Goal: Task Accomplishment & Management: Use online tool/utility

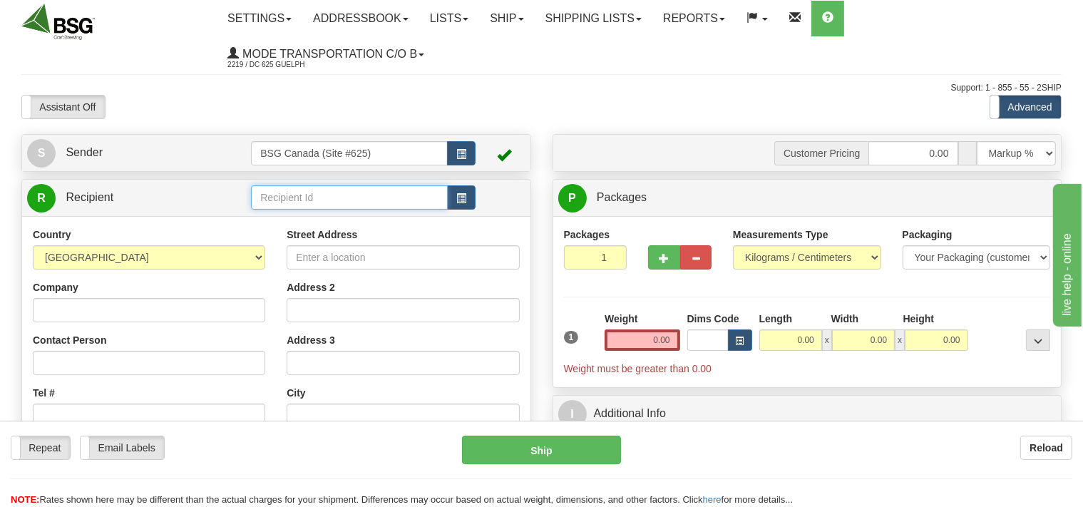
click at [277, 198] on input "text" at bounding box center [349, 197] width 196 height 24
click at [341, 217] on div "1000 ISLAND BREWING CO" at bounding box center [346, 220] width 182 height 16
type input "1000 ISLAND BREWING CO"
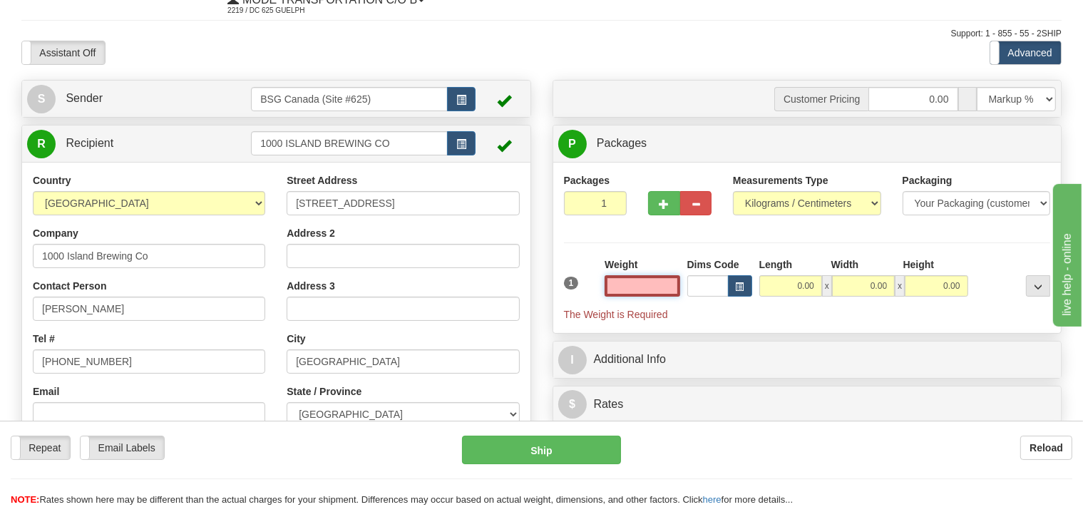
scroll to position [150, 0]
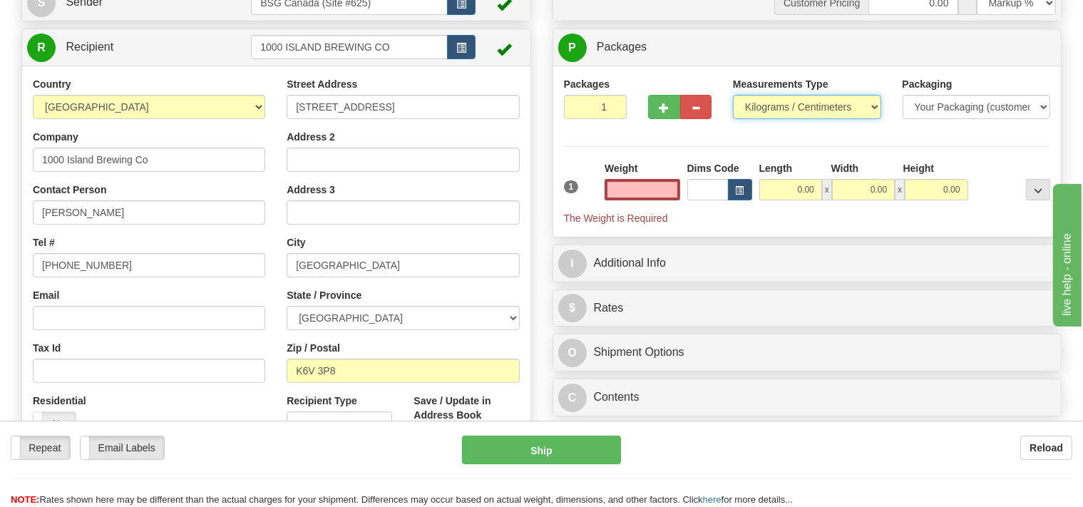
type input "0.00"
click at [733, 95] on select "Pounds / Inches Kilograms / Centimeters" at bounding box center [807, 107] width 148 height 24
select select "0"
click option "Pounds / Inches" at bounding box center [0, 0] width 0 height 0
click at [627, 193] on input "0.00" at bounding box center [641, 189] width 75 height 21
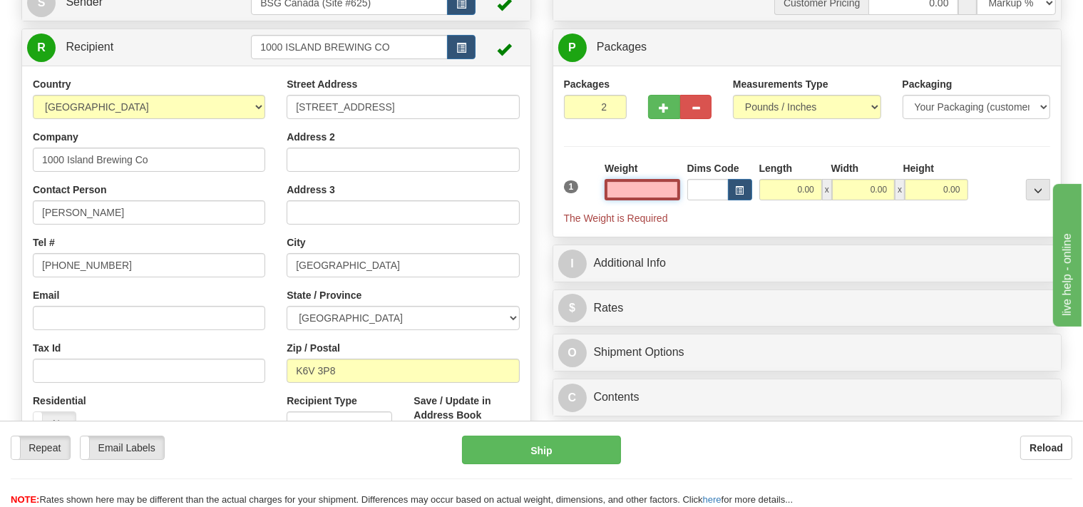
type input "2"
click at [608, 103] on input "2" at bounding box center [595, 107] width 63 height 24
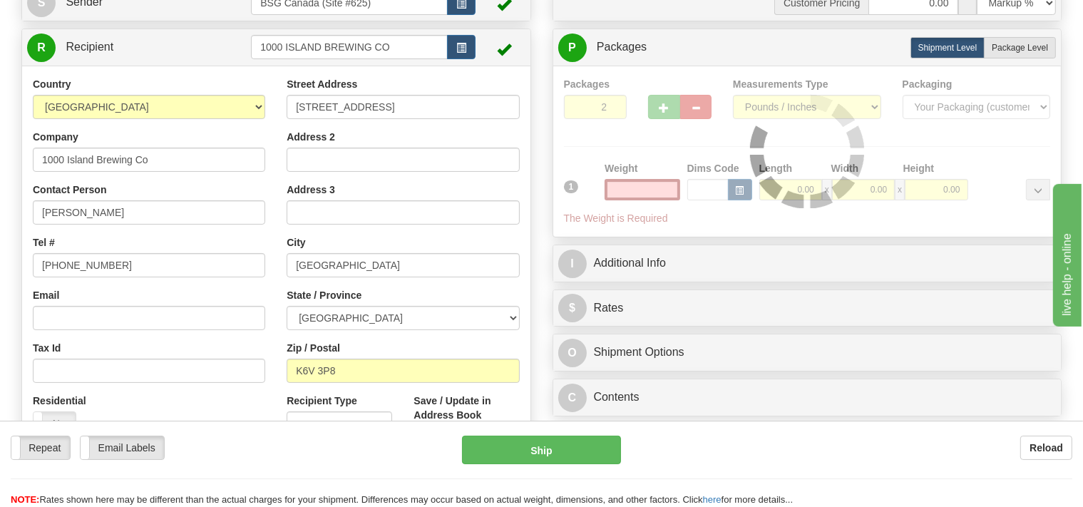
type input "0.00"
click at [606, 102] on div "Packages 2 1 Measurements Type" at bounding box center [807, 151] width 487 height 149
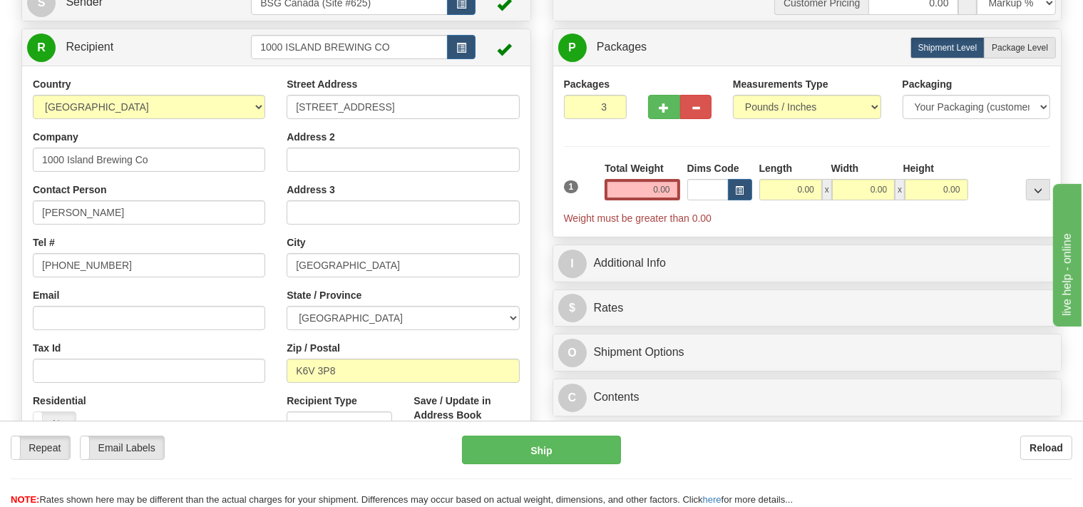
type input "3"
click at [609, 104] on input "3" at bounding box center [595, 107] width 63 height 24
click at [632, 187] on input "0.00" at bounding box center [641, 189] width 75 height 21
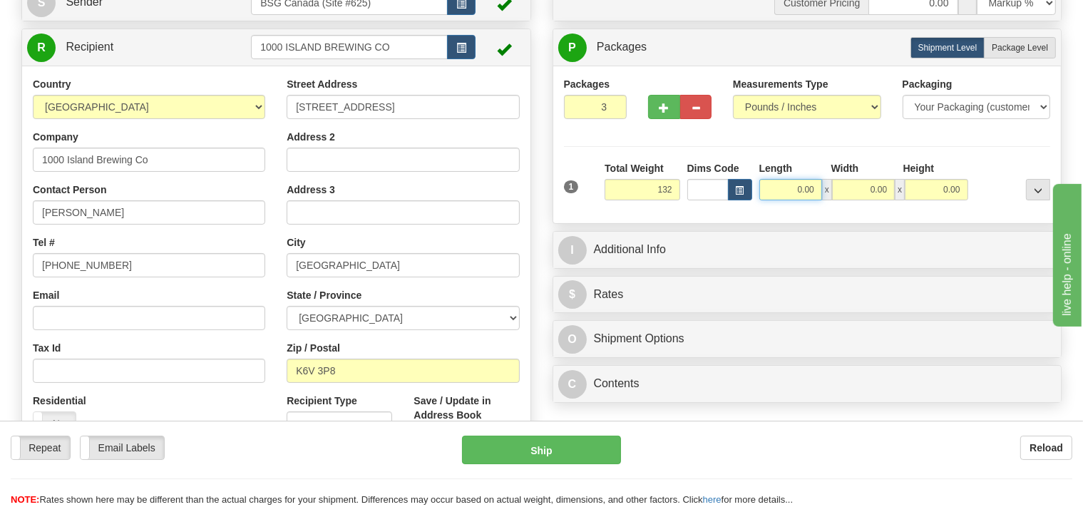
type input "132.00"
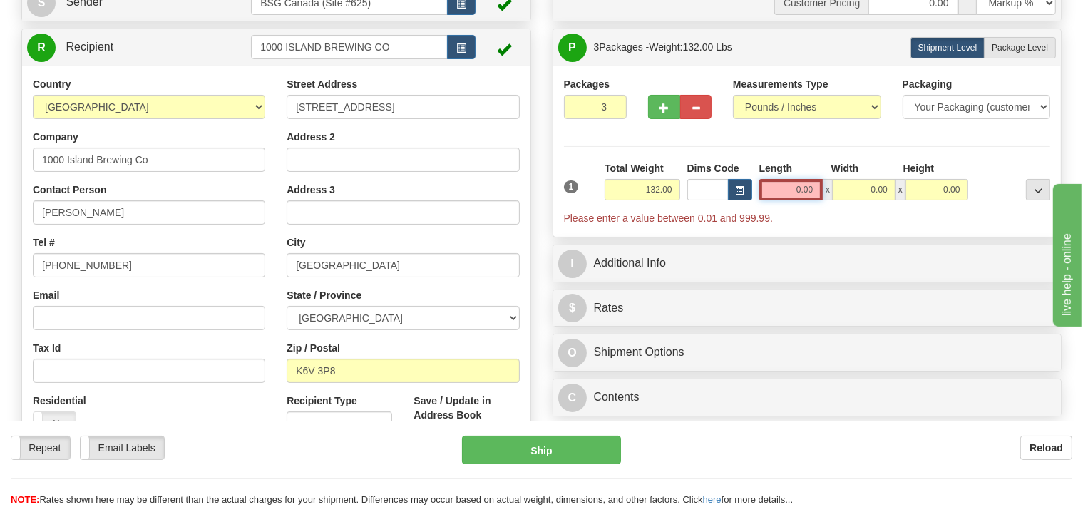
click at [777, 188] on input "0.00" at bounding box center [791, 189] width 64 height 21
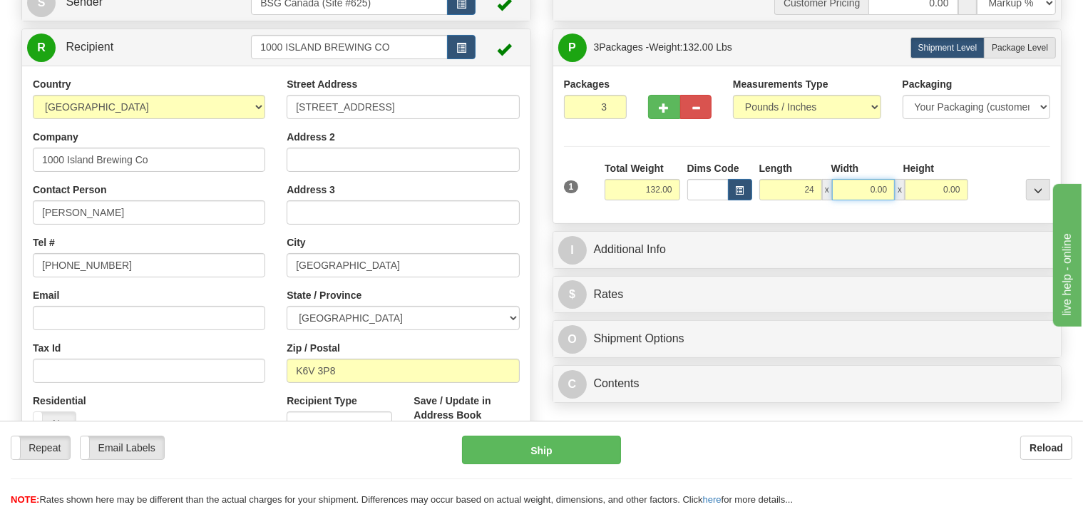
type input "24.00"
click at [854, 189] on input "0.00" at bounding box center [863, 189] width 63 height 21
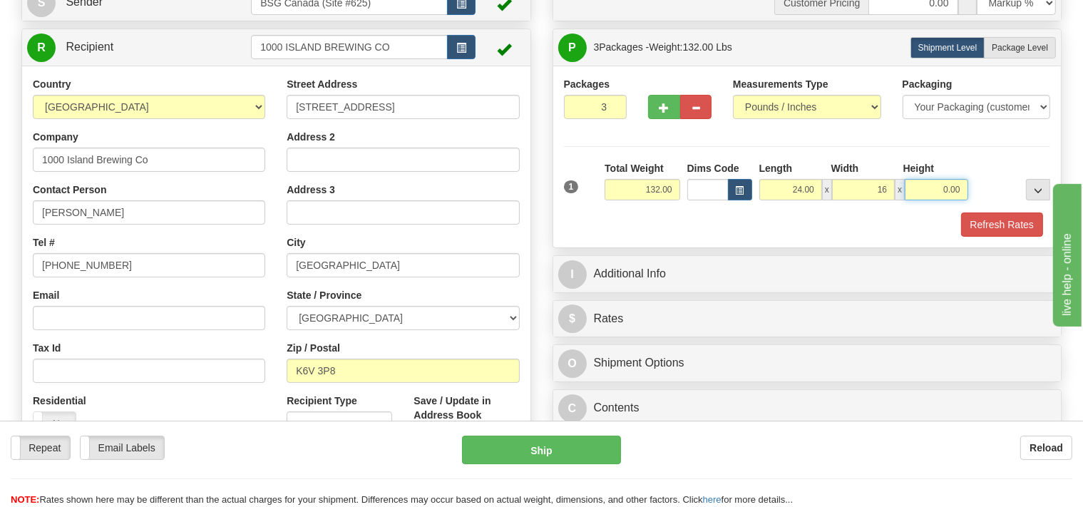
type input "16.00"
click at [921, 190] on input "0.00" at bounding box center [935, 189] width 63 height 21
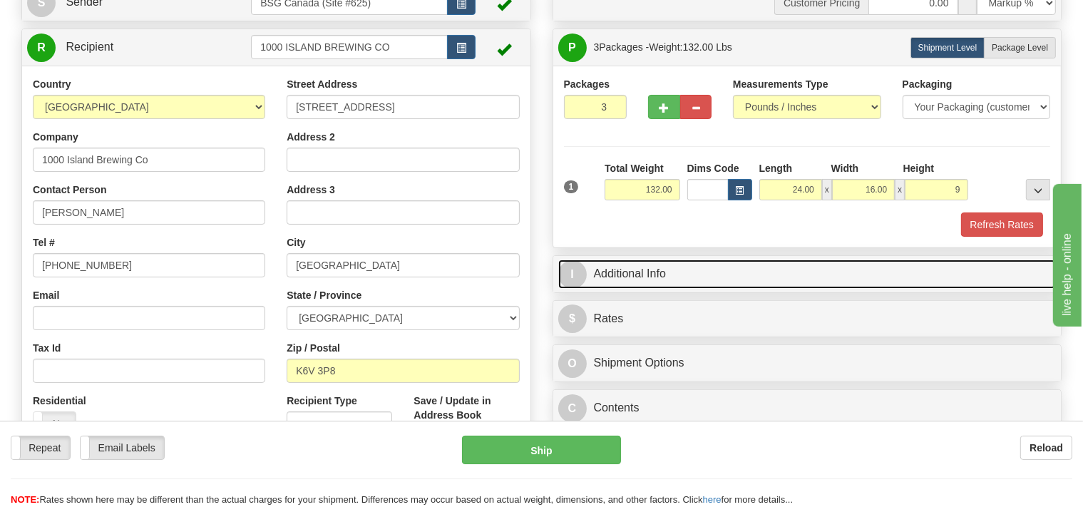
type input "9.00"
click at [748, 286] on link "I Additional Info" at bounding box center [807, 273] width 498 height 29
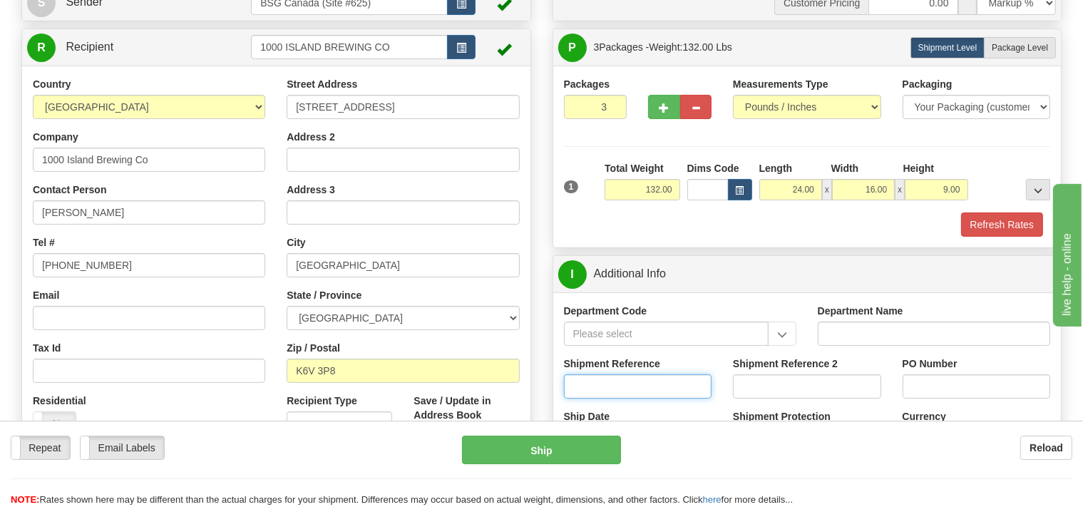
click at [594, 391] on input "Shipment Reference" at bounding box center [638, 386] width 148 height 24
type input "SO170-147581"
click at [998, 217] on button "Refresh Rates" at bounding box center [1002, 224] width 82 height 24
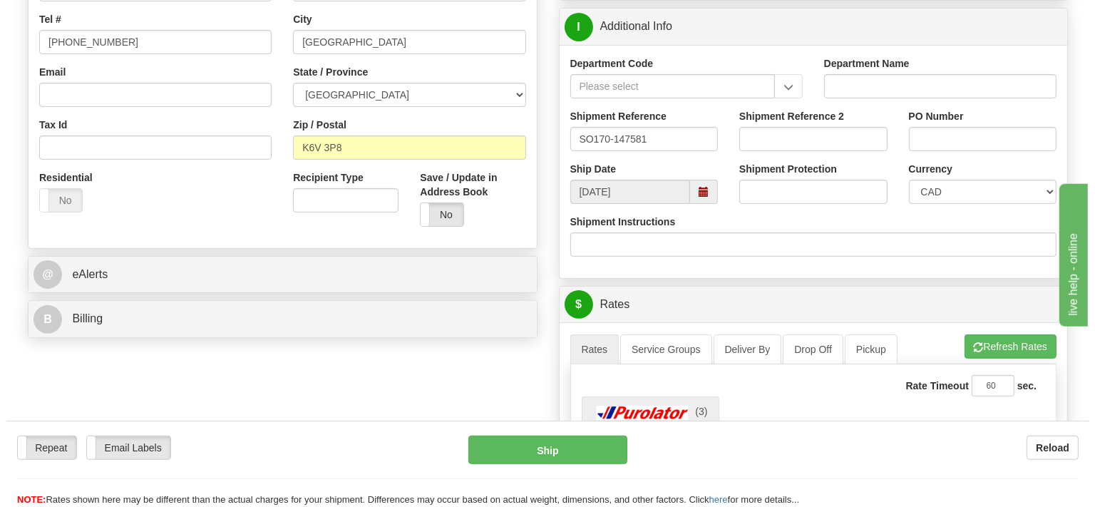
scroll to position [451, 0]
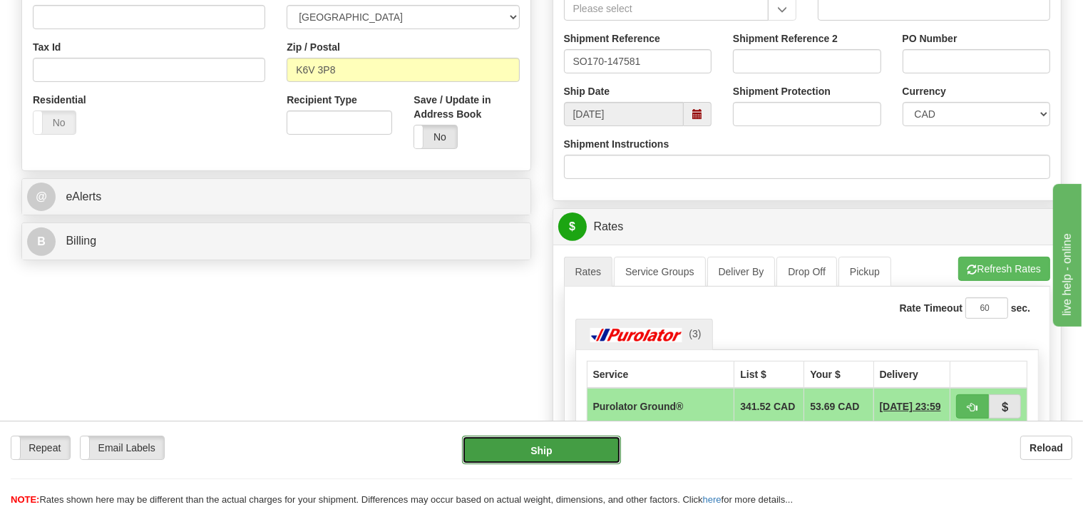
click at [591, 453] on button "Ship" at bounding box center [541, 449] width 159 height 29
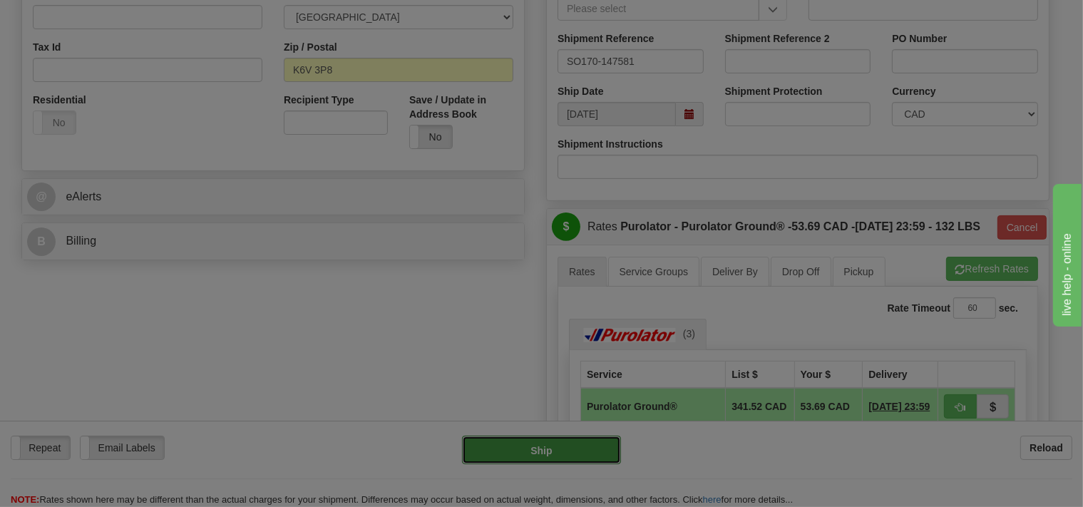
type input "260"
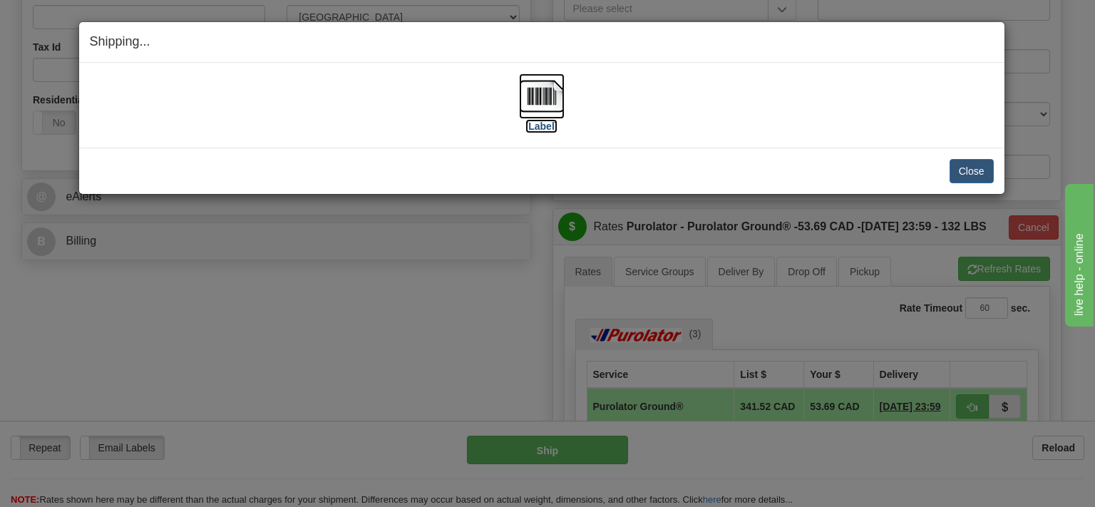
click at [547, 101] on img at bounding box center [542, 96] width 46 height 46
click at [546, 99] on img at bounding box center [542, 96] width 46 height 46
click at [542, 90] on img at bounding box center [542, 96] width 46 height 46
click at [983, 176] on button "Close" at bounding box center [971, 171] width 44 height 24
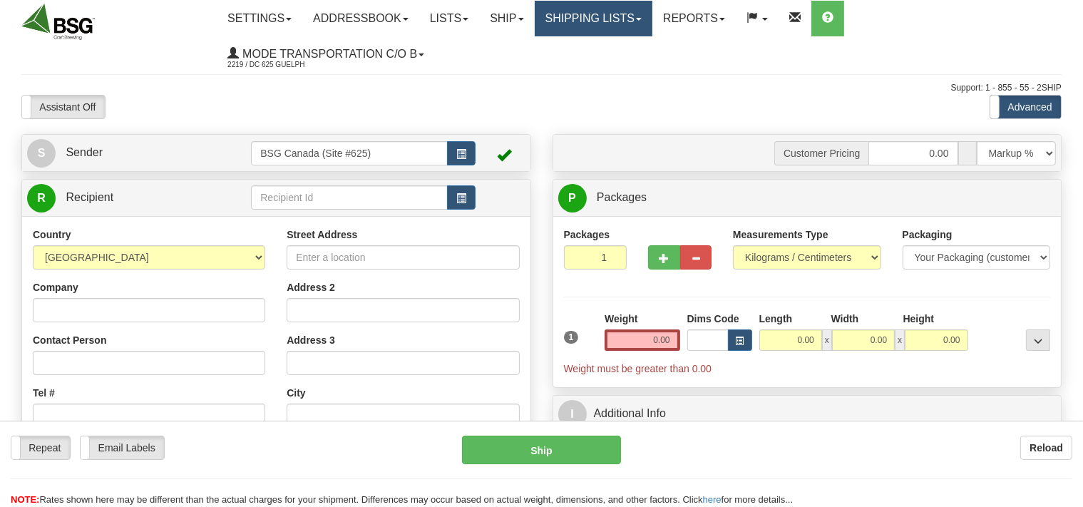
click at [597, 27] on link "Shipping lists" at bounding box center [593, 19] width 118 height 36
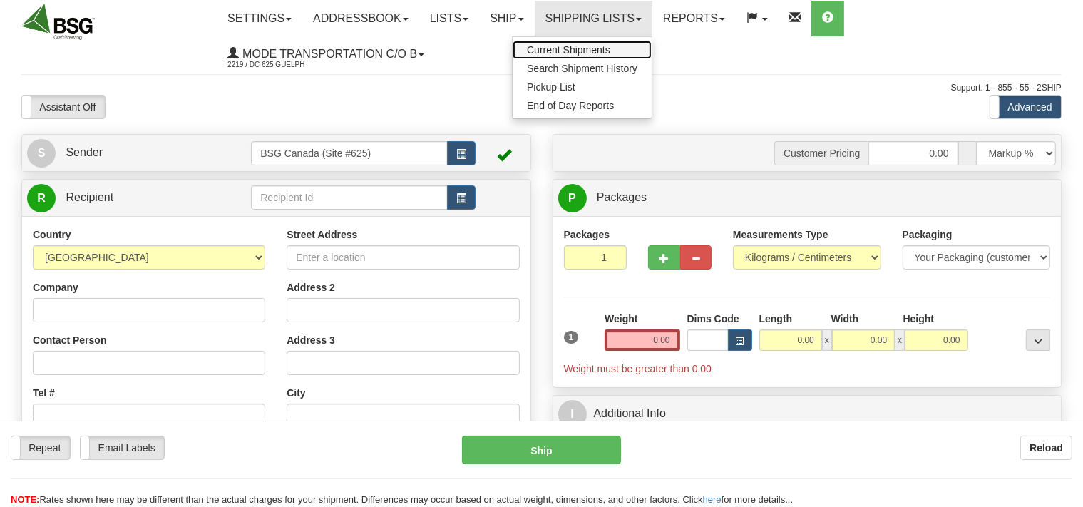
click at [594, 51] on span "Current Shipments" at bounding box center [568, 49] width 83 height 11
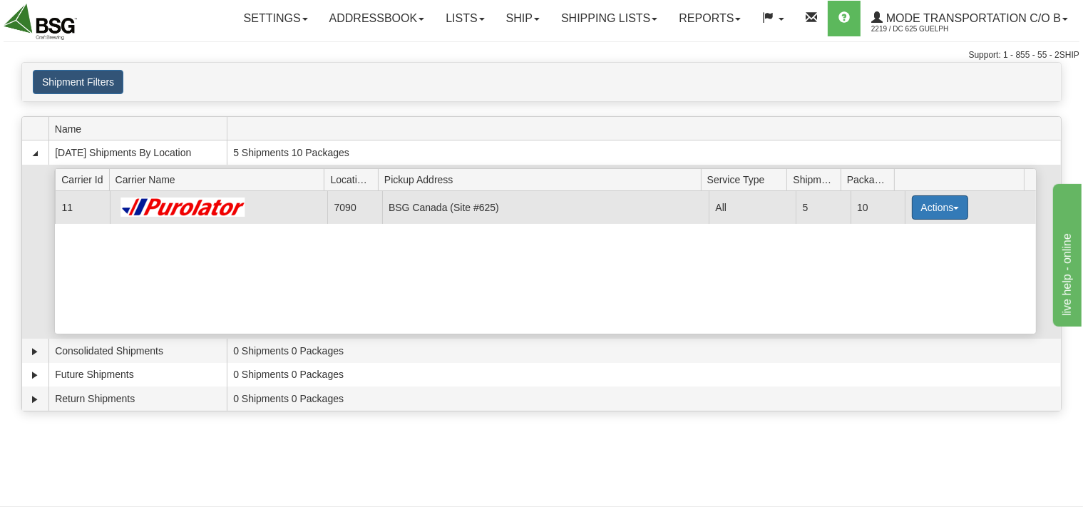
click at [919, 210] on button "Actions" at bounding box center [939, 207] width 57 height 24
click at [878, 230] on span "Details" at bounding box center [886, 234] width 38 height 10
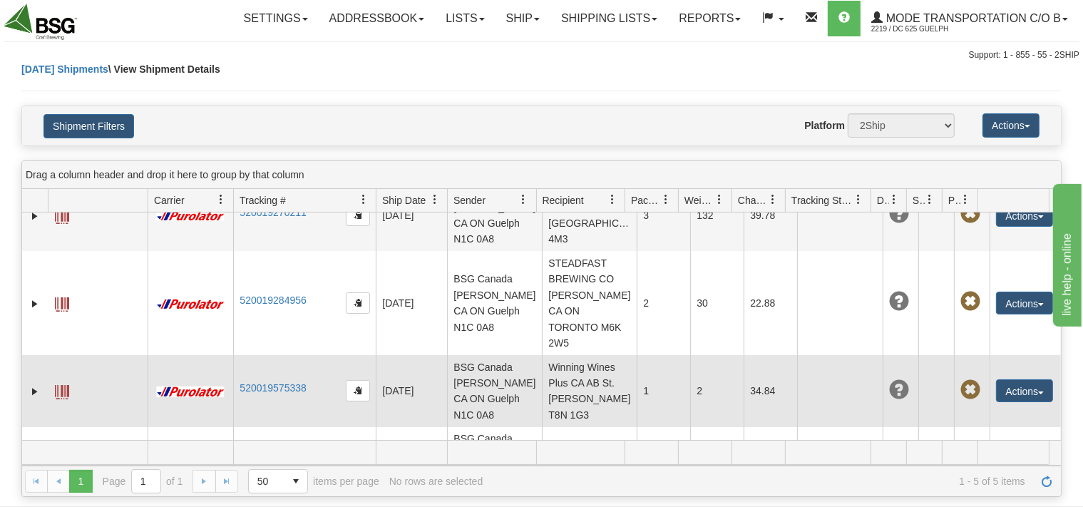
scroll to position [180, 0]
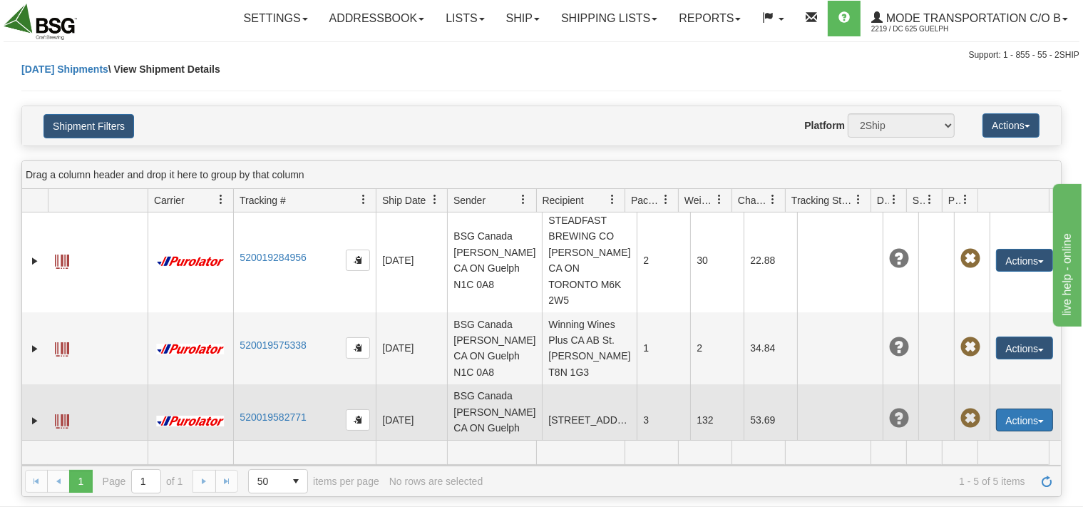
click at [1011, 408] on button "Actions" at bounding box center [1024, 419] width 57 height 23
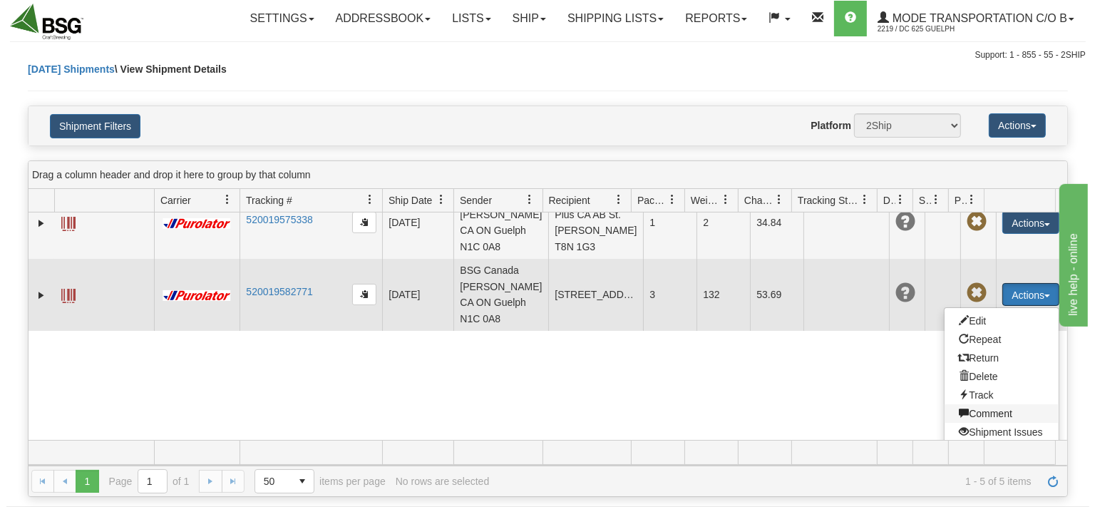
scroll to position [305, 0]
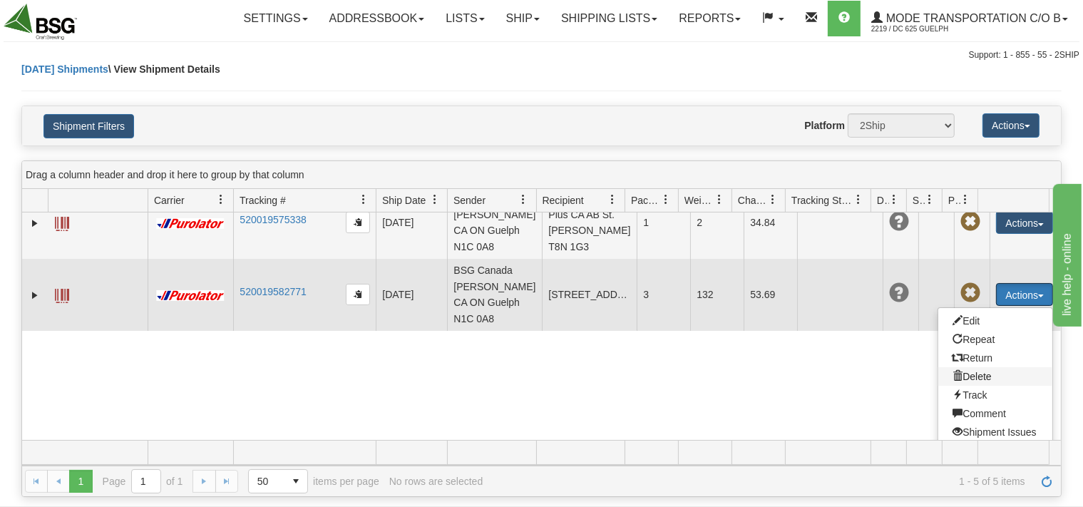
click at [952, 371] on span at bounding box center [957, 376] width 10 height 10
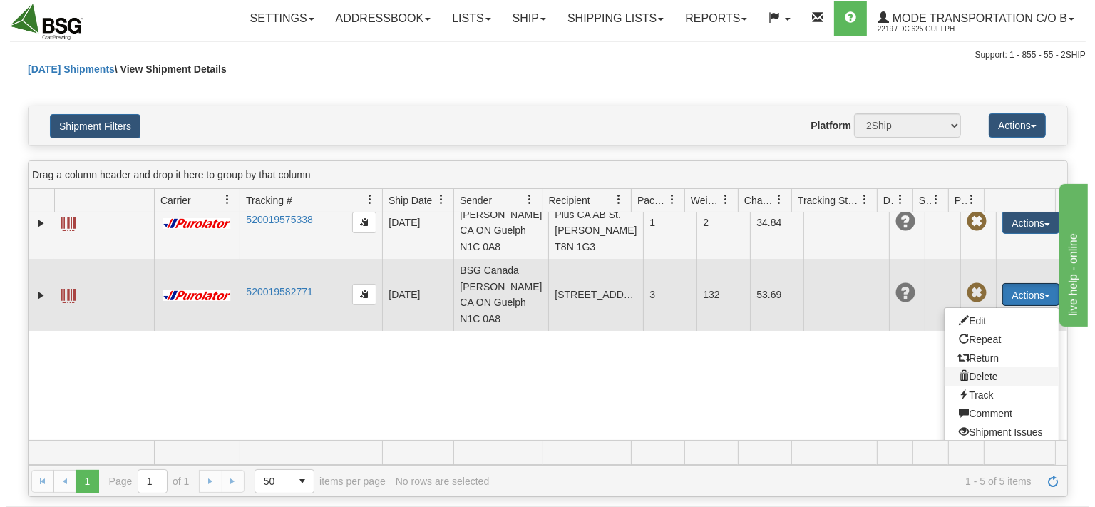
scroll to position [180, 0]
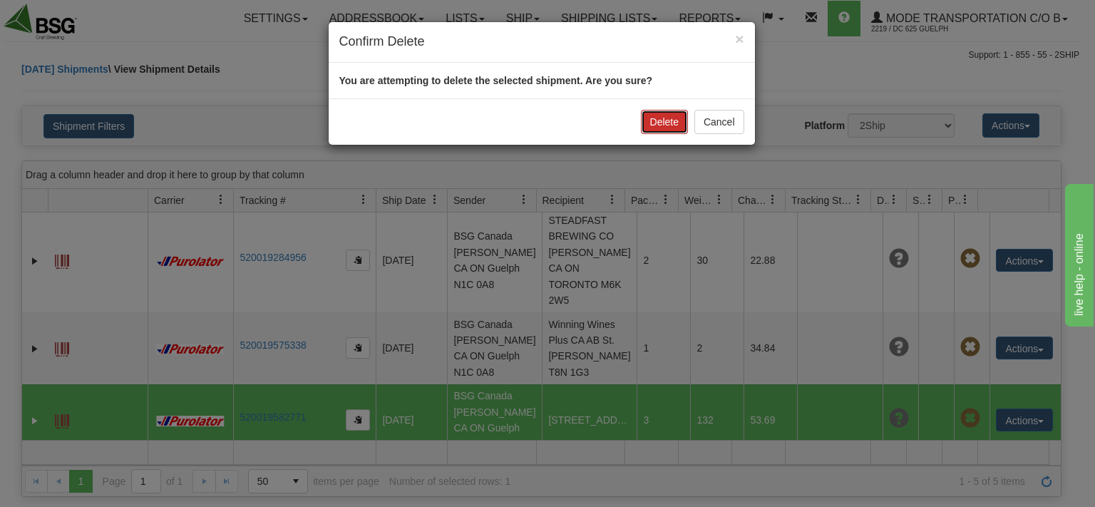
click at [662, 122] on button "Delete" at bounding box center [664, 122] width 47 height 24
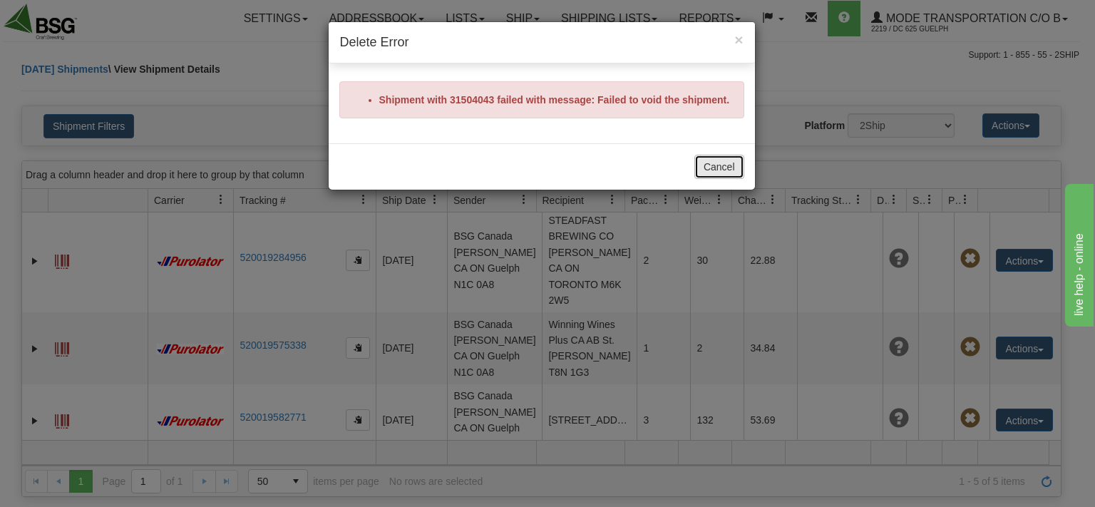
click at [726, 165] on button "Cancel" at bounding box center [719, 167] width 50 height 24
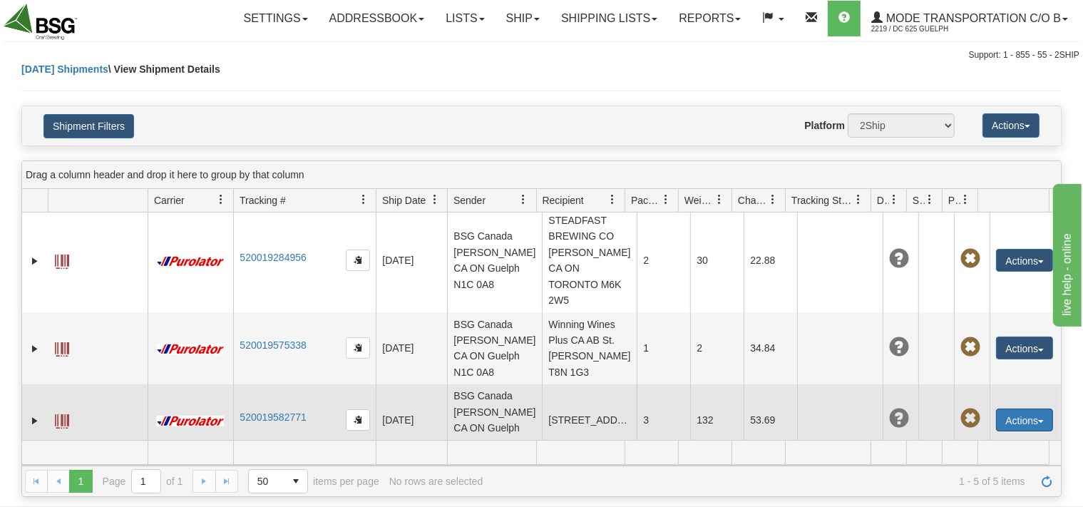
click at [999, 408] on button "Actions" at bounding box center [1024, 419] width 57 height 23
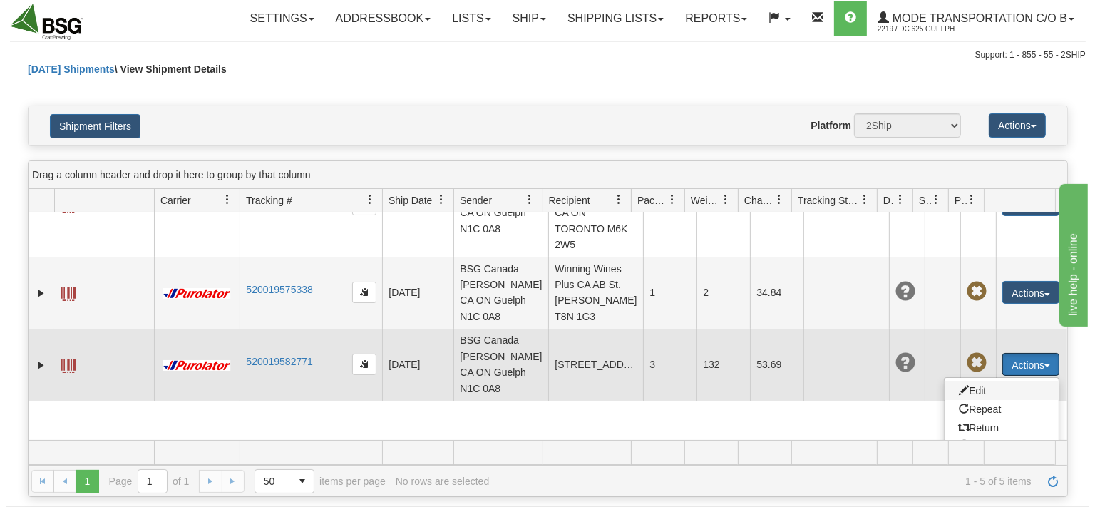
scroll to position [305, 0]
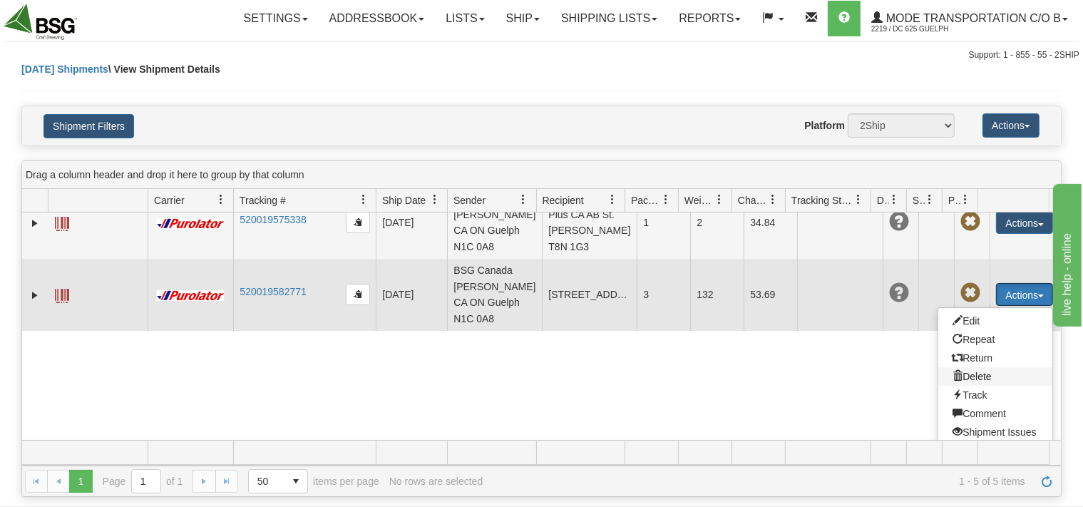
click at [952, 371] on span at bounding box center [957, 376] width 10 height 10
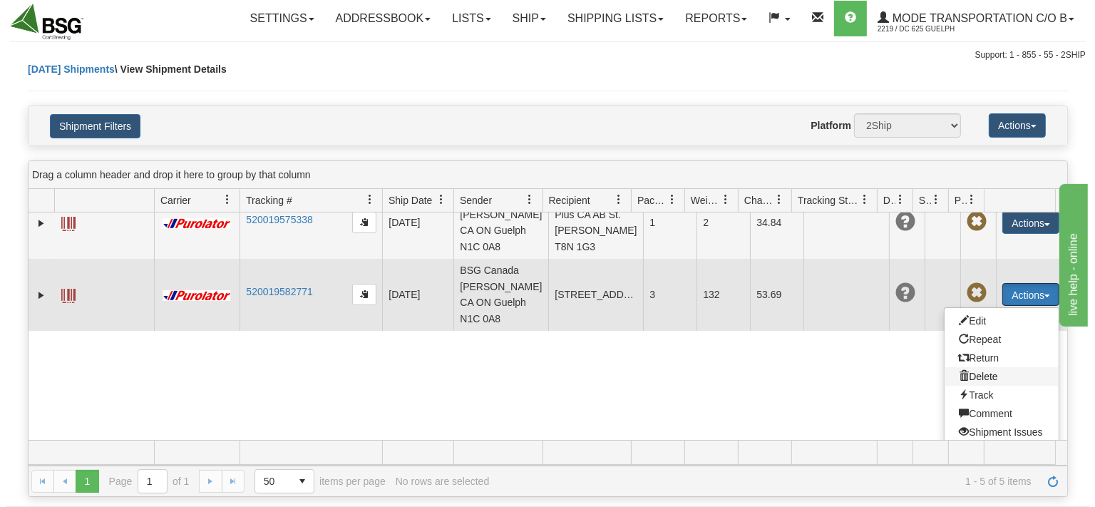
scroll to position [180, 0]
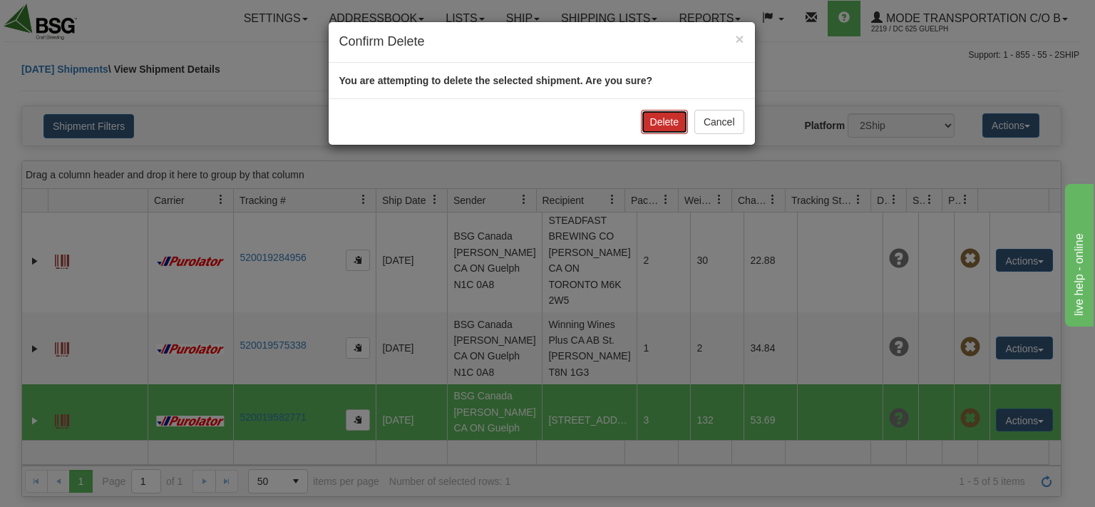
click at [668, 118] on button "Delete" at bounding box center [664, 122] width 47 height 24
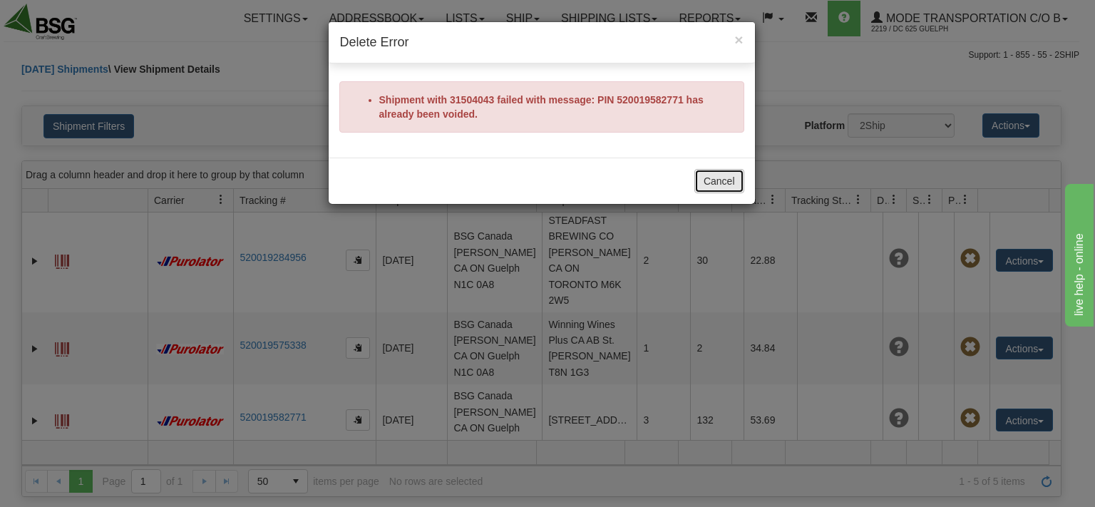
click at [710, 178] on button "Cancel" at bounding box center [719, 181] width 50 height 24
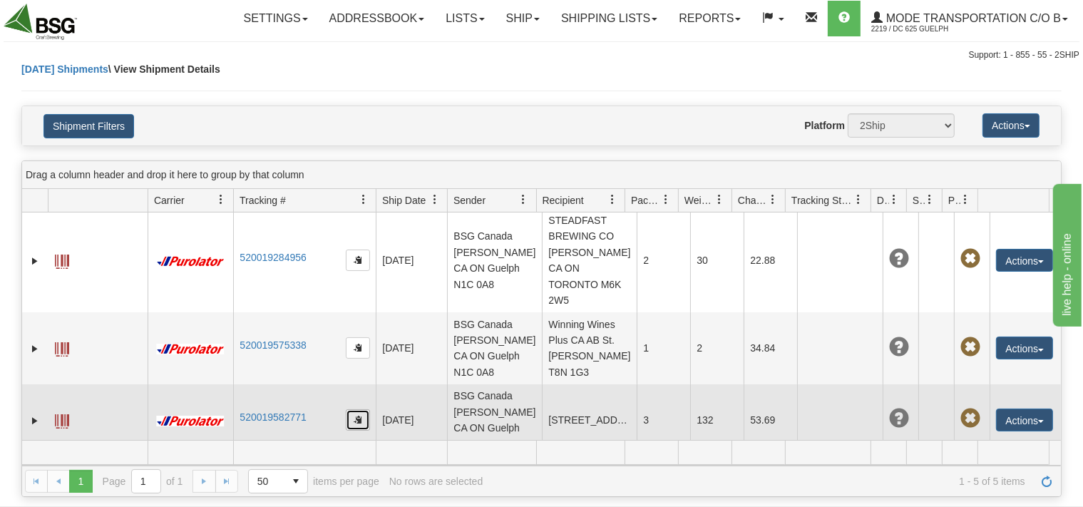
click at [352, 409] on button "button" at bounding box center [358, 419] width 24 height 21
click at [322, 391] on td "520019582771" at bounding box center [304, 420] width 143 height 72
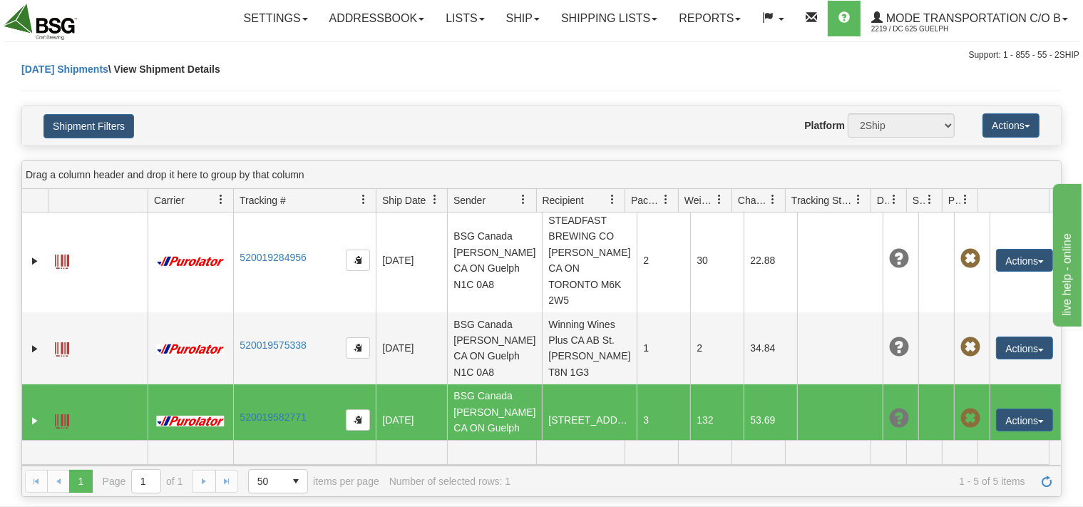
click at [322, 391] on td "520019582771" at bounding box center [304, 420] width 143 height 72
click at [1010, 408] on button "Actions" at bounding box center [1024, 419] width 57 height 23
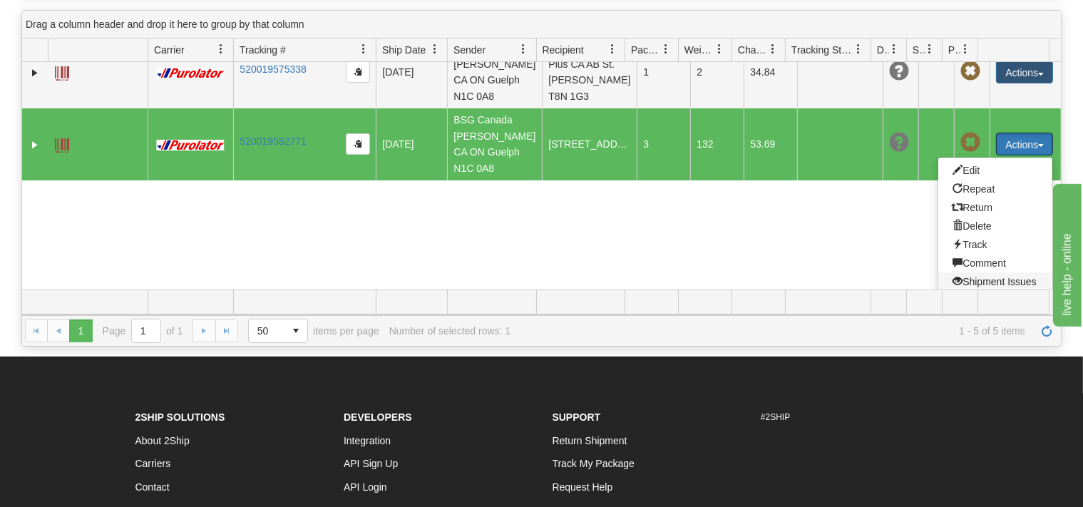
scroll to position [75, 0]
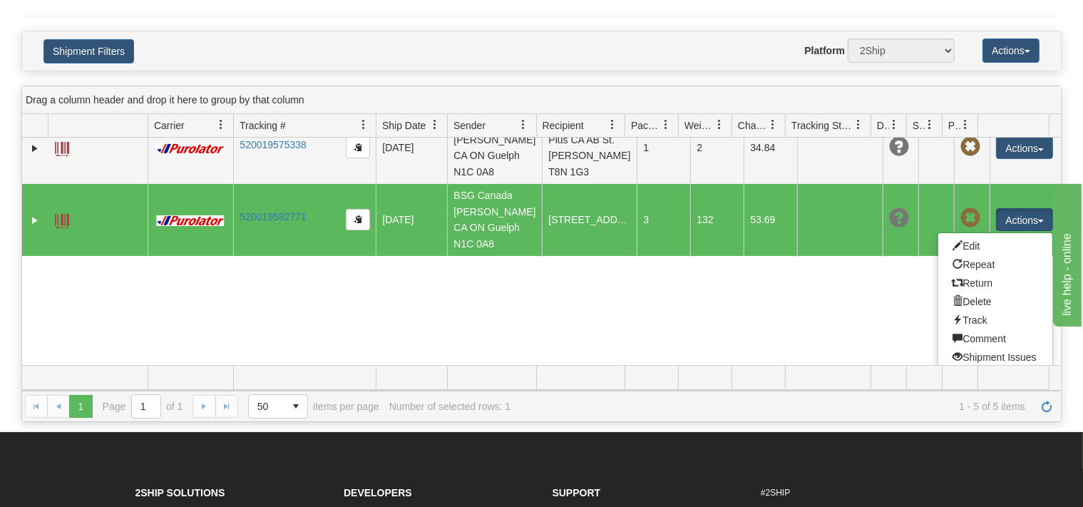
click at [971, 366] on link "Pickup" at bounding box center [995, 375] width 114 height 19
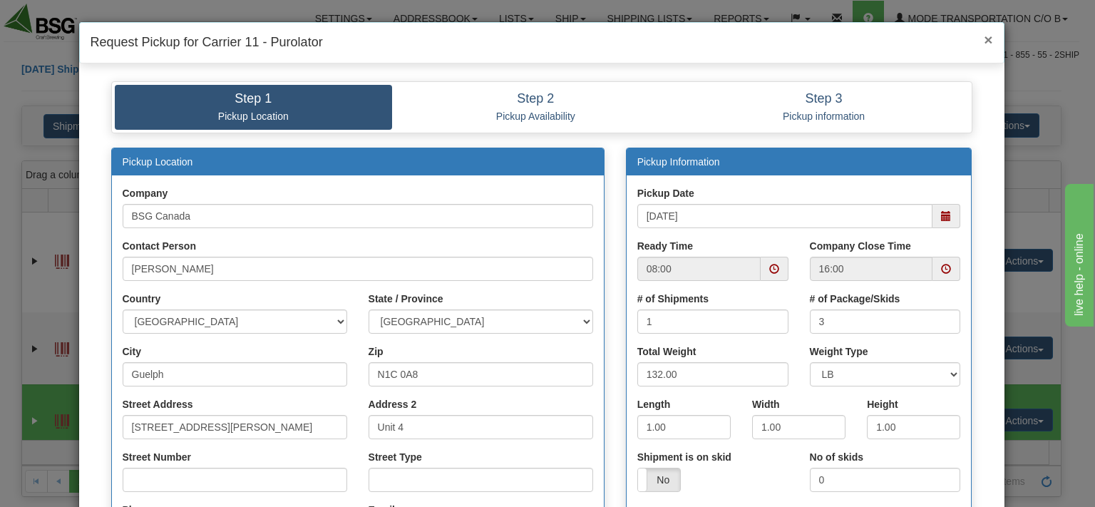
click at [983, 45] on span "×" at bounding box center [987, 39] width 9 height 16
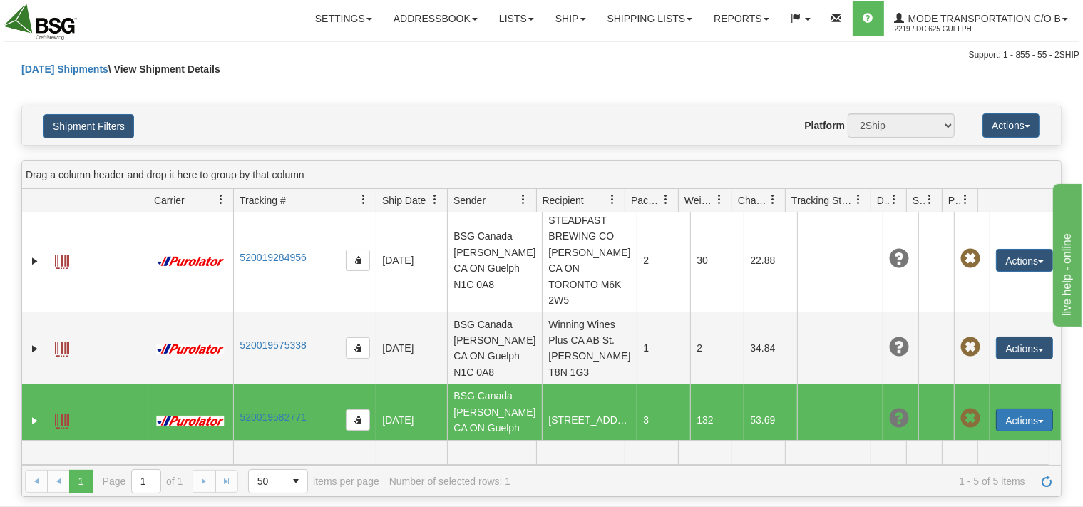
click at [1005, 408] on button "Actions" at bounding box center [1024, 419] width 57 height 23
click at [1002, 408] on button "Actions" at bounding box center [1024, 419] width 57 height 23
click at [997, 408] on button "Actions" at bounding box center [1024, 419] width 57 height 23
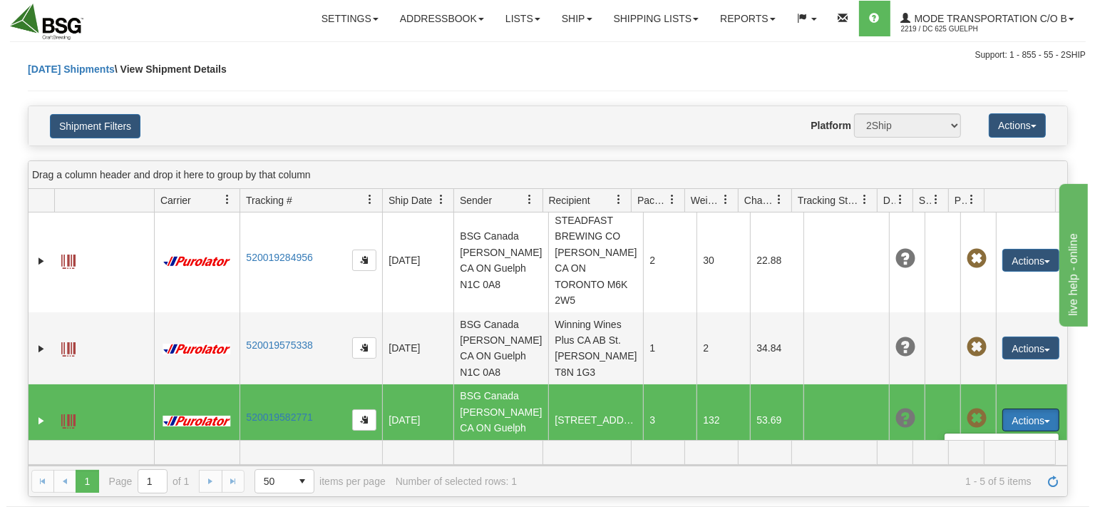
scroll to position [305, 0]
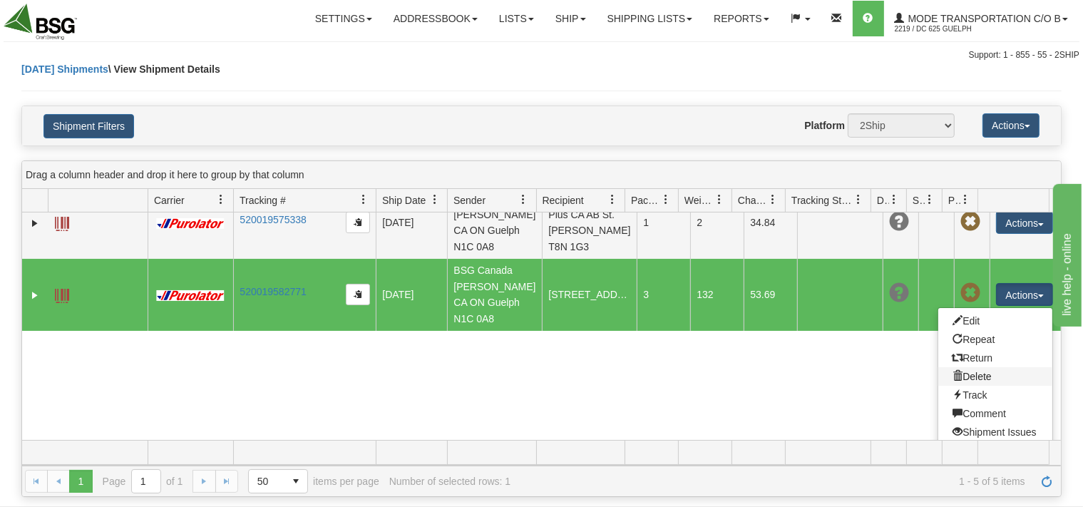
click at [953, 367] on link "Delete" at bounding box center [995, 376] width 114 height 19
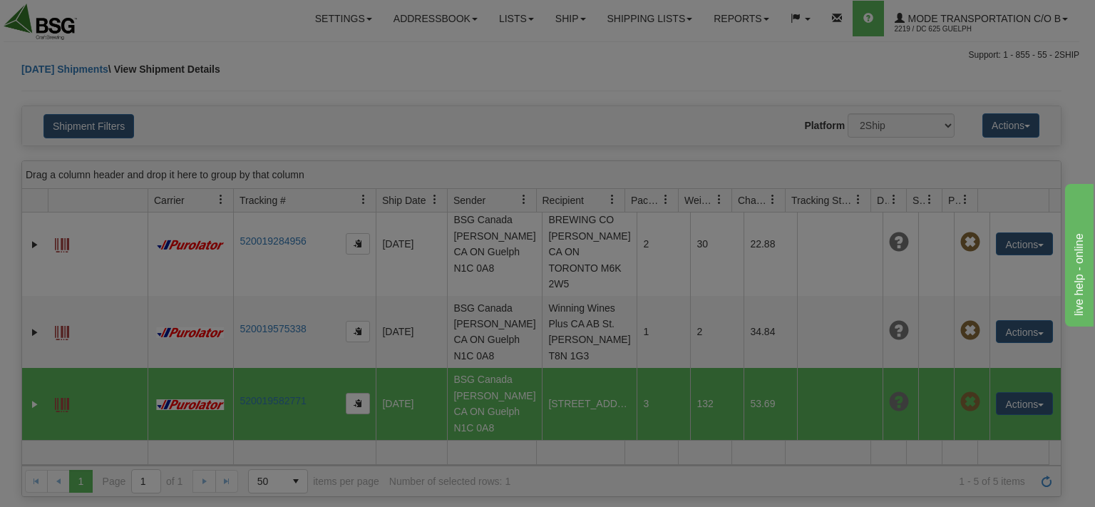
scroll to position [180, 0]
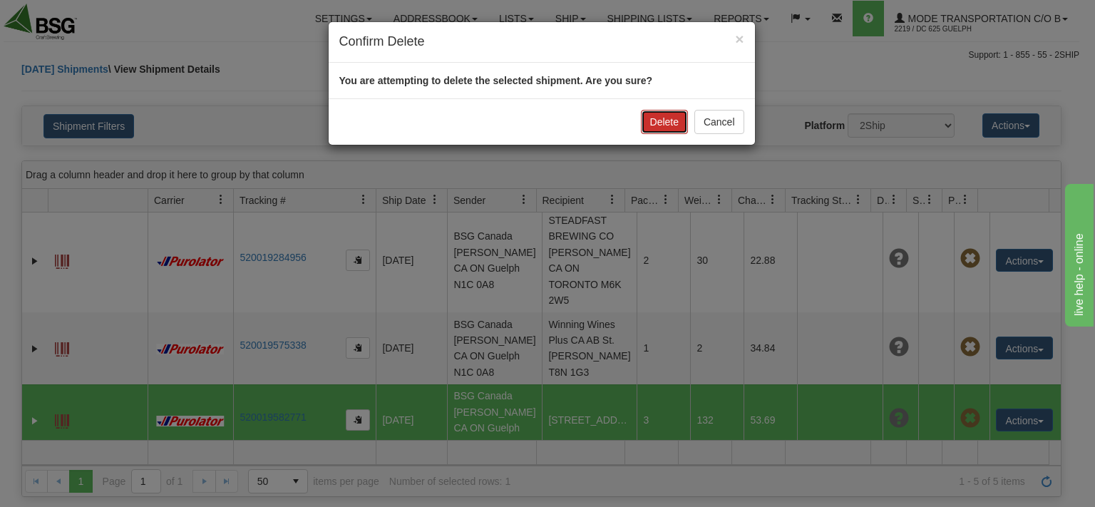
click at [668, 127] on button "Delete" at bounding box center [664, 122] width 47 height 24
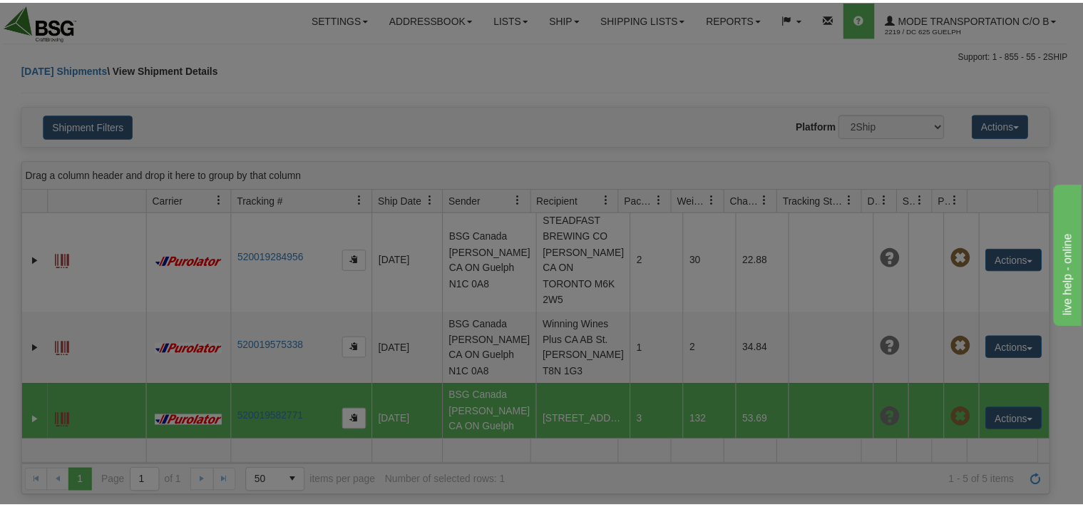
scroll to position [0, 0]
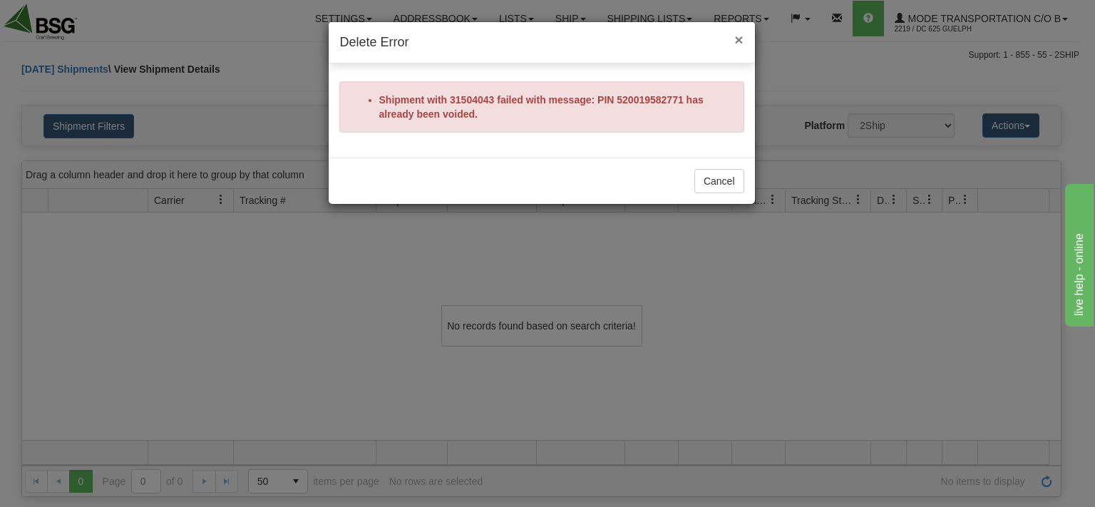
click at [740, 38] on span "×" at bounding box center [738, 39] width 9 height 16
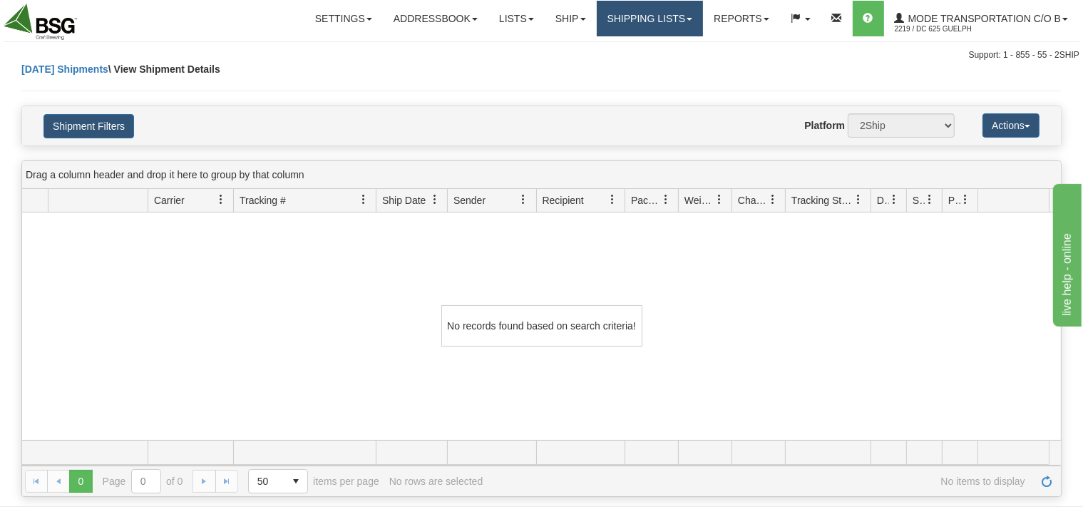
click at [666, 27] on link "Shipping lists" at bounding box center [649, 19] width 107 height 36
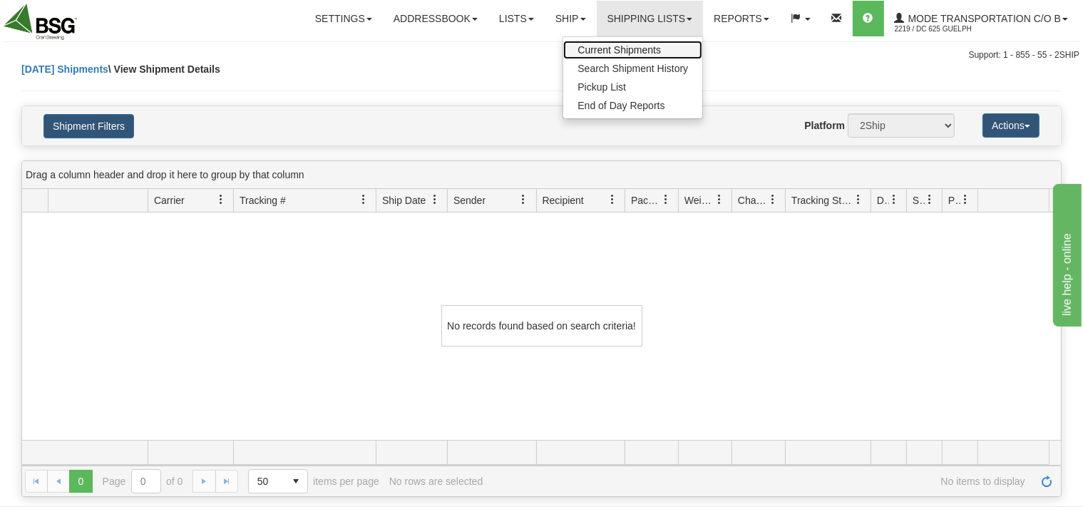
click at [628, 44] on span "Current Shipments" at bounding box center [618, 49] width 83 height 11
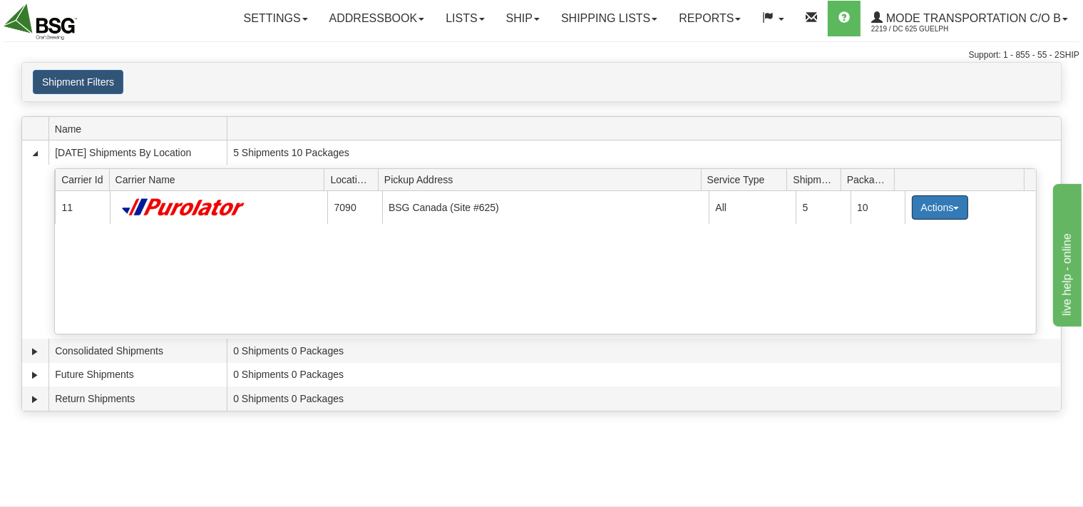
click at [923, 212] on button "Actions" at bounding box center [939, 207] width 57 height 24
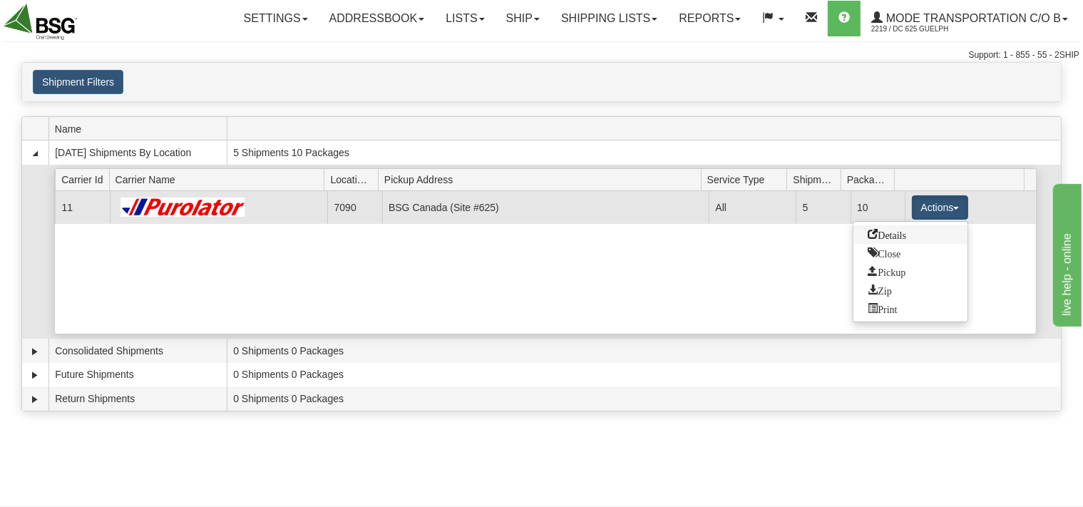
click at [892, 235] on span "Details" at bounding box center [886, 234] width 38 height 10
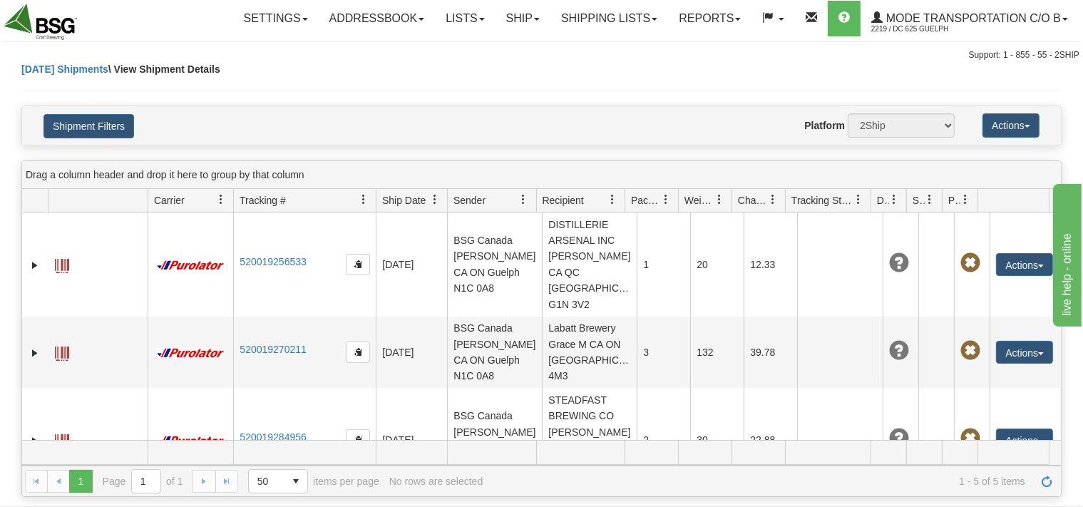
scroll to position [180, 0]
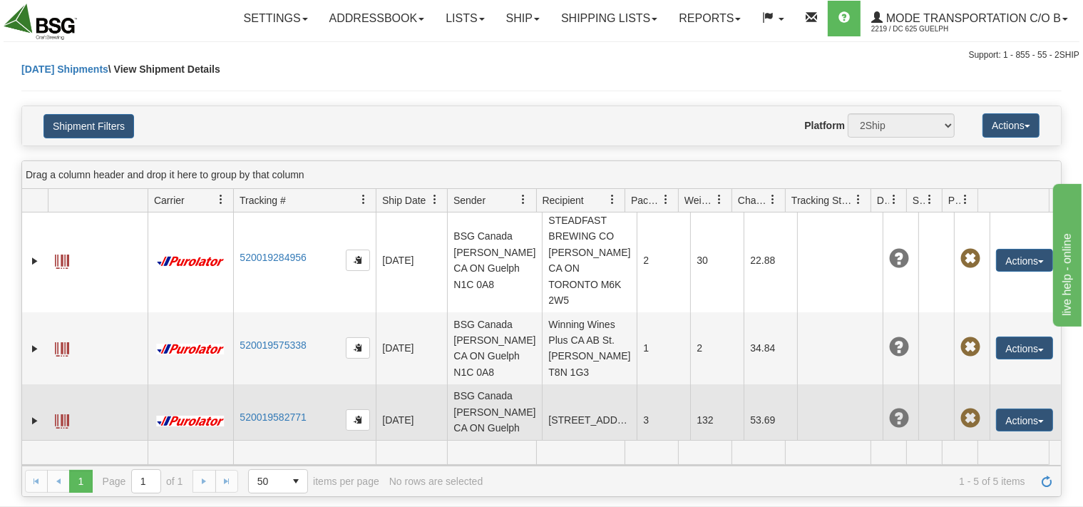
click at [569, 384] on td "[STREET_ADDRESS]" at bounding box center [589, 420] width 95 height 72
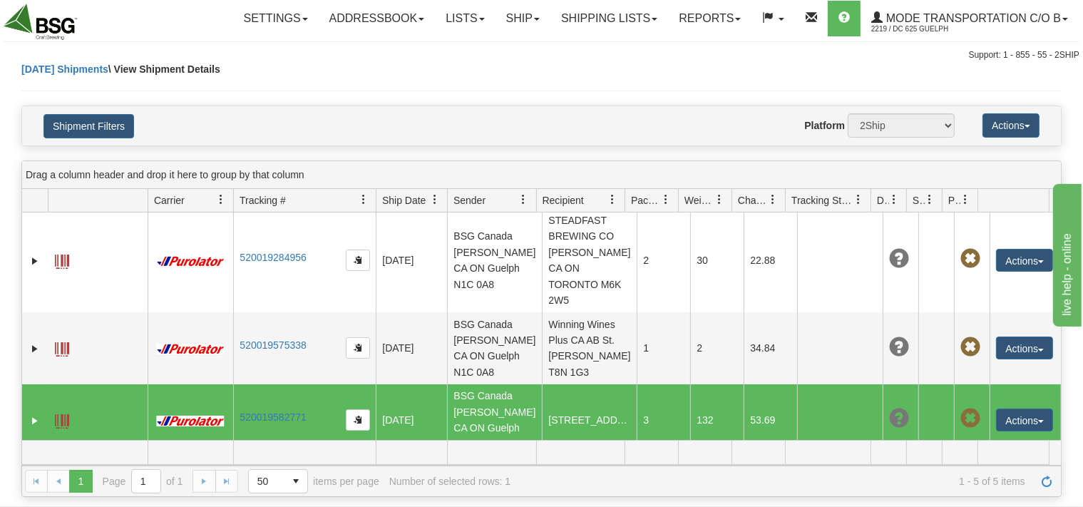
click at [58, 414] on span at bounding box center [62, 421] width 14 height 14
click at [500, 15] on link "Ship" at bounding box center [522, 19] width 55 height 36
click at [489, 44] on span "Ship Screen" at bounding box center [478, 49] width 54 height 11
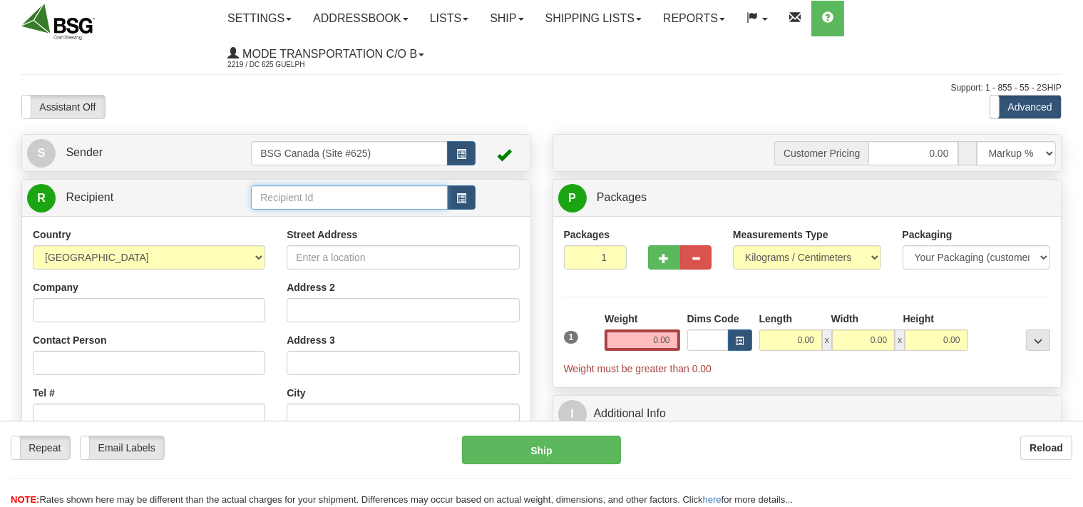
click at [298, 203] on input "text" at bounding box center [349, 197] width 196 height 24
click at [302, 214] on div "1000 ISLAND BREWING CO" at bounding box center [346, 220] width 182 height 16
type input "1000 ISLAND BREWING CO"
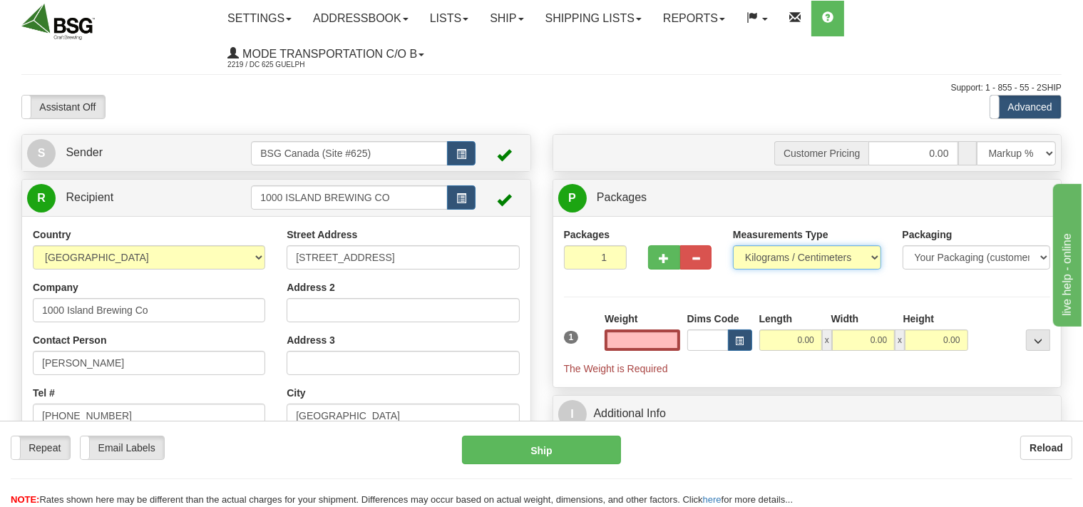
type input "0.00"
click at [733, 245] on select "Pounds / Inches Kilograms / Centimeters" at bounding box center [807, 257] width 148 height 24
select select "0"
click option "Pounds / Inches" at bounding box center [0, 0] width 0 height 0
click at [614, 252] on input "2" at bounding box center [595, 257] width 63 height 24
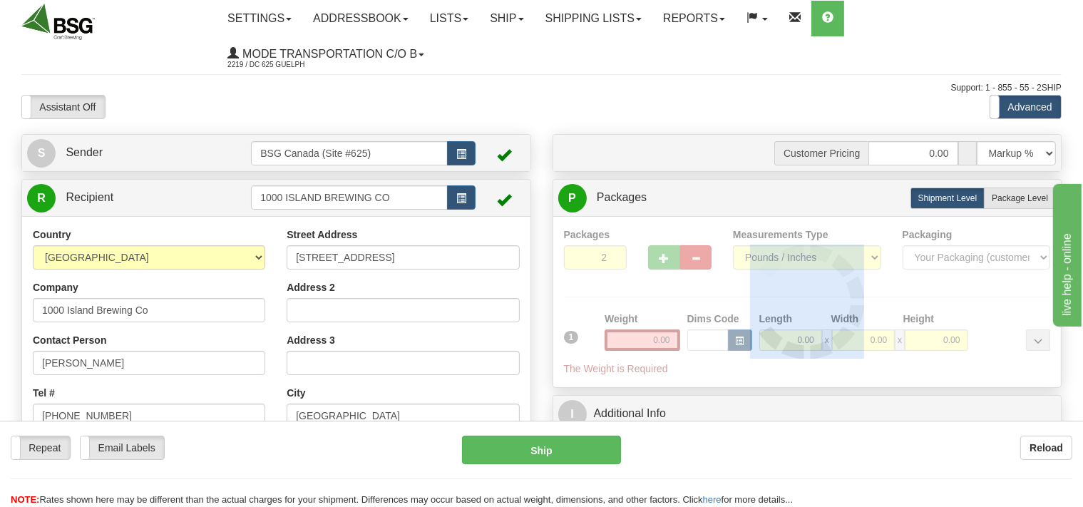
click at [613, 252] on div at bounding box center [807, 301] width 487 height 149
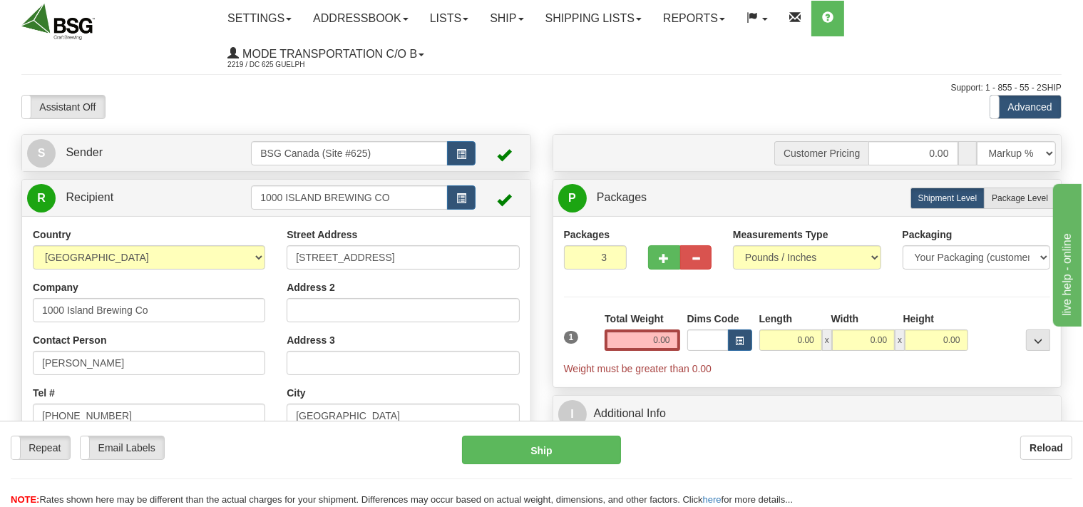
type input "3"
click at [614, 255] on input "3" at bounding box center [595, 257] width 63 height 24
drag, startPoint x: 643, startPoint y: 337, endPoint x: 643, endPoint y: 329, distance: 7.8
click at [643, 329] on input "0.00" at bounding box center [641, 339] width 75 height 21
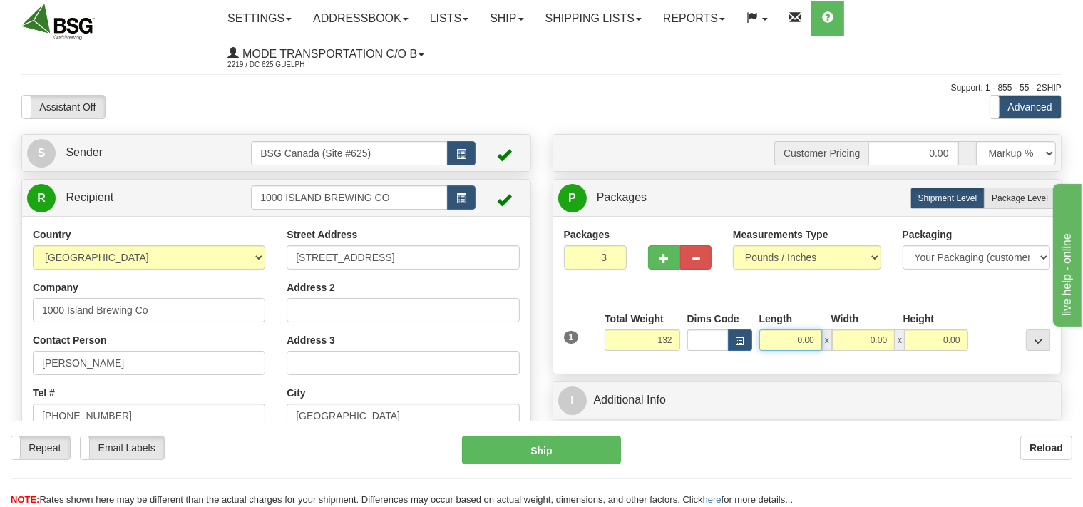
type input "132.00"
click at [772, 341] on input "0.00" at bounding box center [790, 339] width 63 height 21
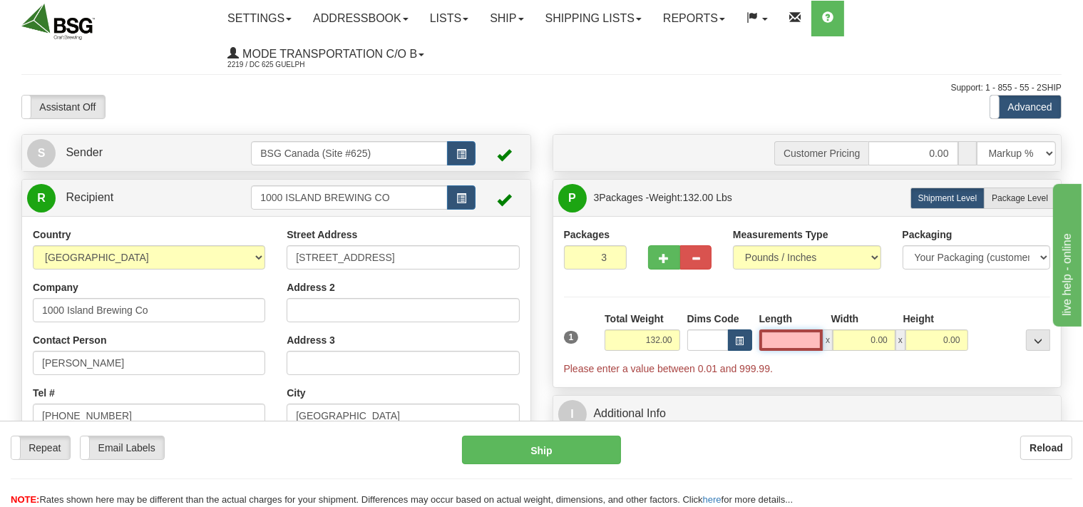
type input "1"
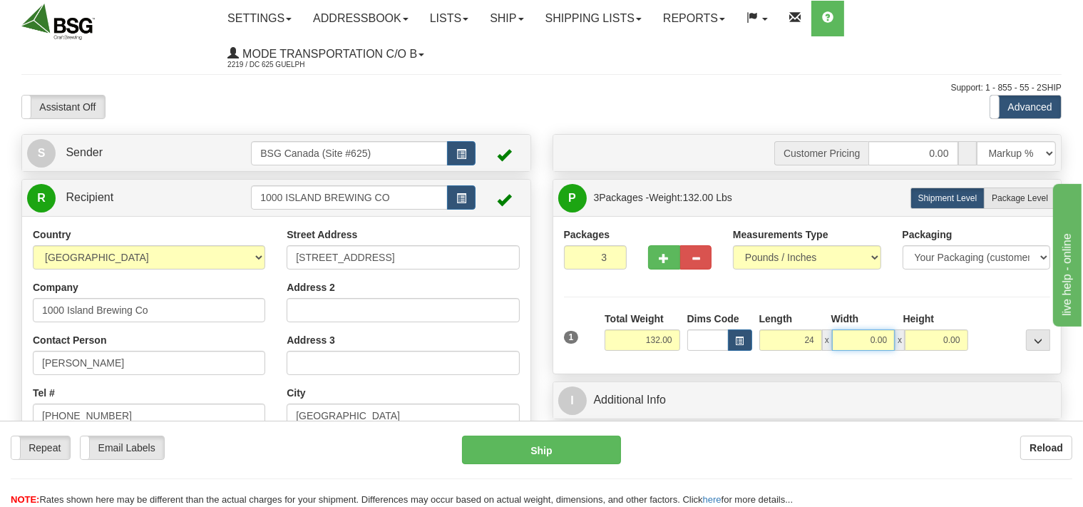
type input "24.00"
click at [851, 337] on input "0.00" at bounding box center [863, 339] width 63 height 21
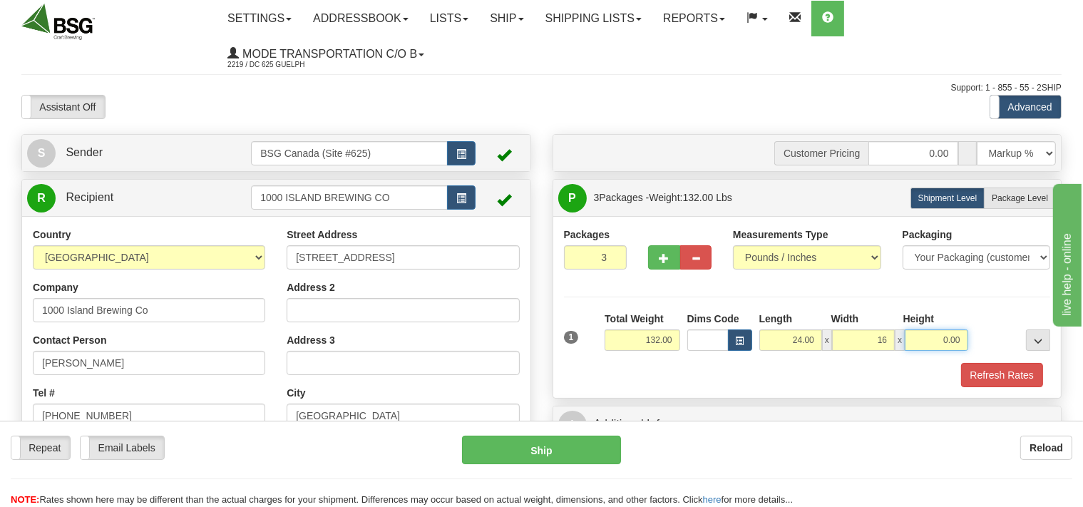
type input "16.00"
click at [928, 342] on input "0.00" at bounding box center [935, 339] width 63 height 21
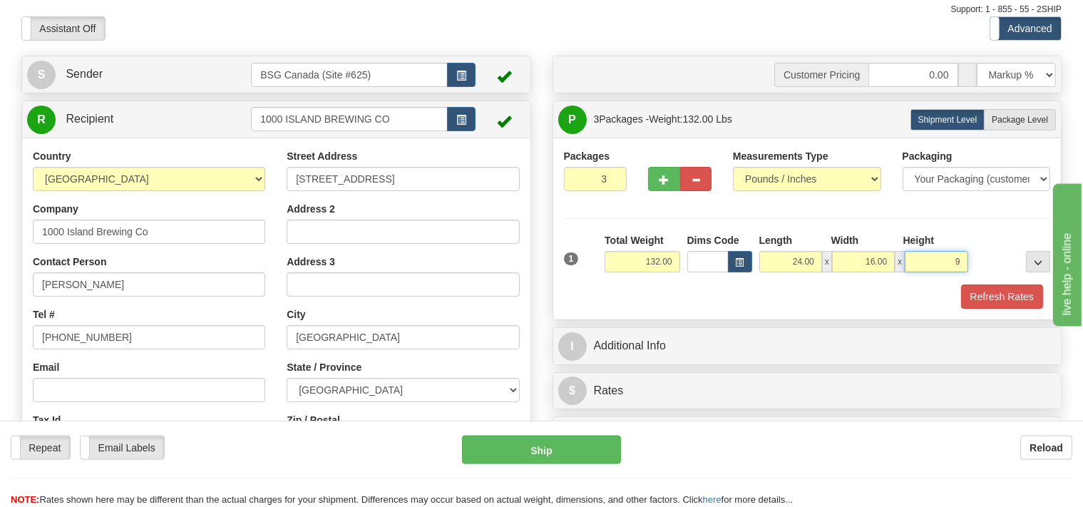
scroll to position [225, 0]
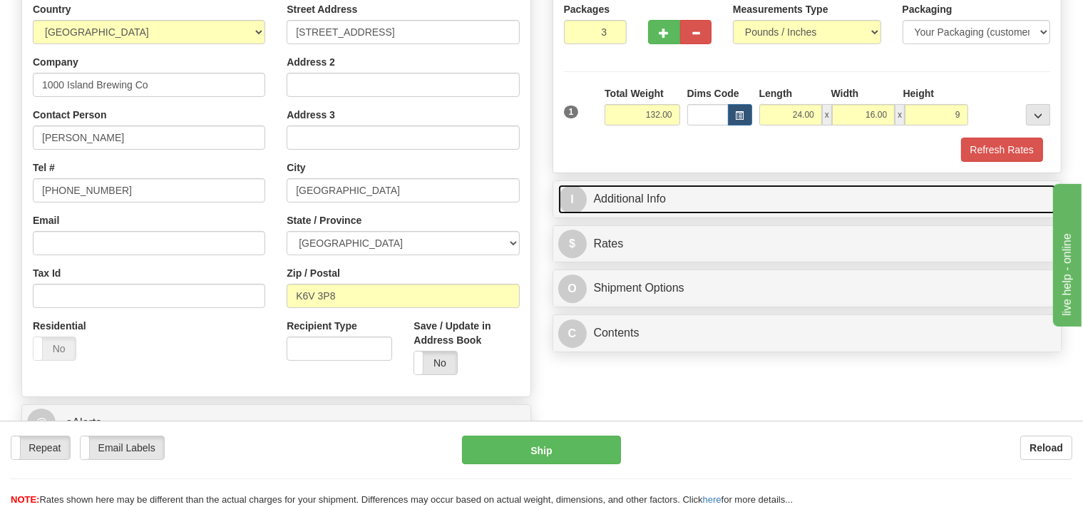
type input "9.00"
click at [656, 197] on link "I Additional Info" at bounding box center [807, 199] width 498 height 29
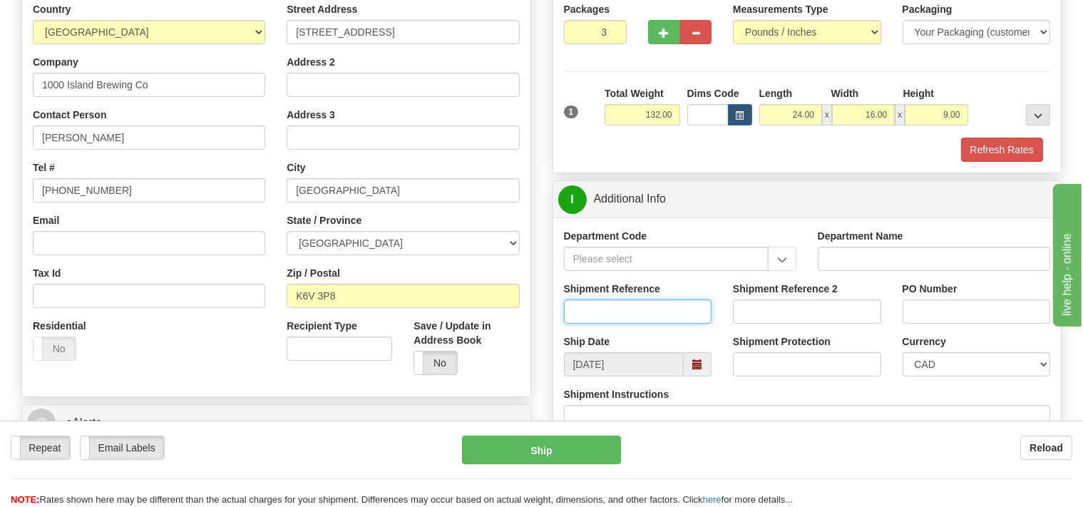
click at [582, 310] on input "Shipment Reference" at bounding box center [638, 311] width 148 height 24
type input "SO170-147581"
click at [975, 149] on button "Refresh Rates" at bounding box center [1002, 150] width 82 height 24
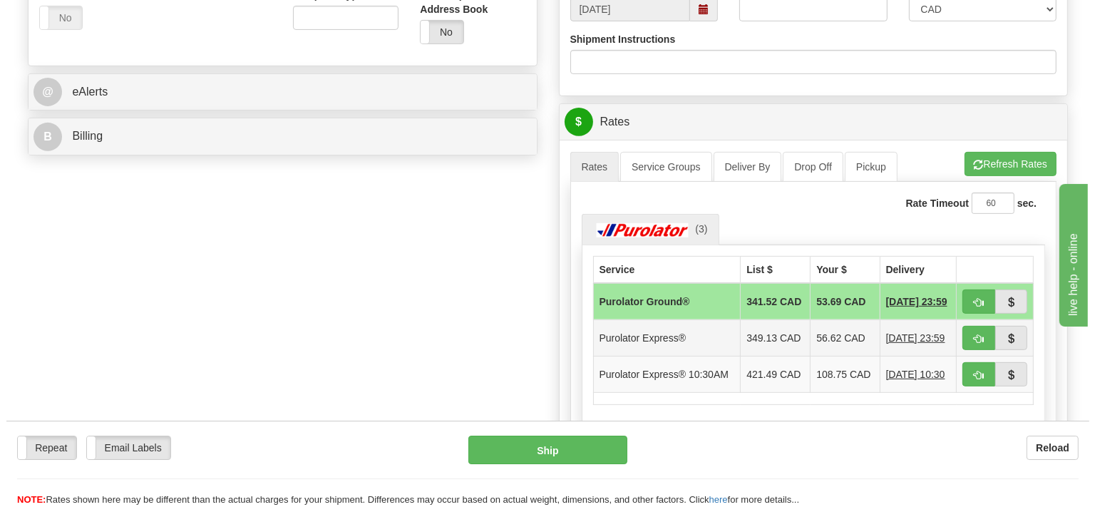
scroll to position [601, 0]
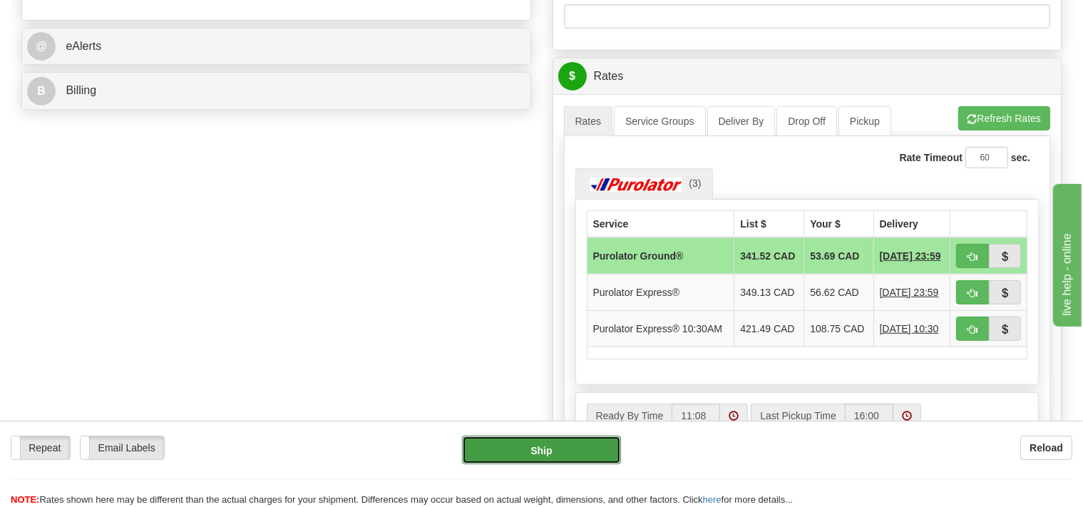
click at [562, 457] on button "Ship" at bounding box center [541, 449] width 159 height 29
type input "260"
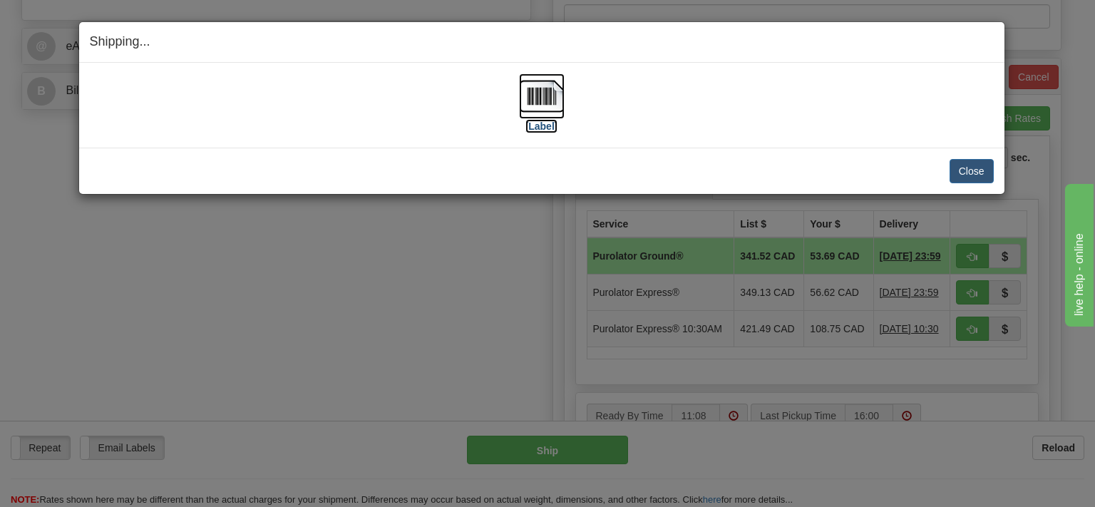
click at [544, 101] on img at bounding box center [542, 96] width 46 height 46
click at [972, 165] on button "Close" at bounding box center [971, 171] width 44 height 24
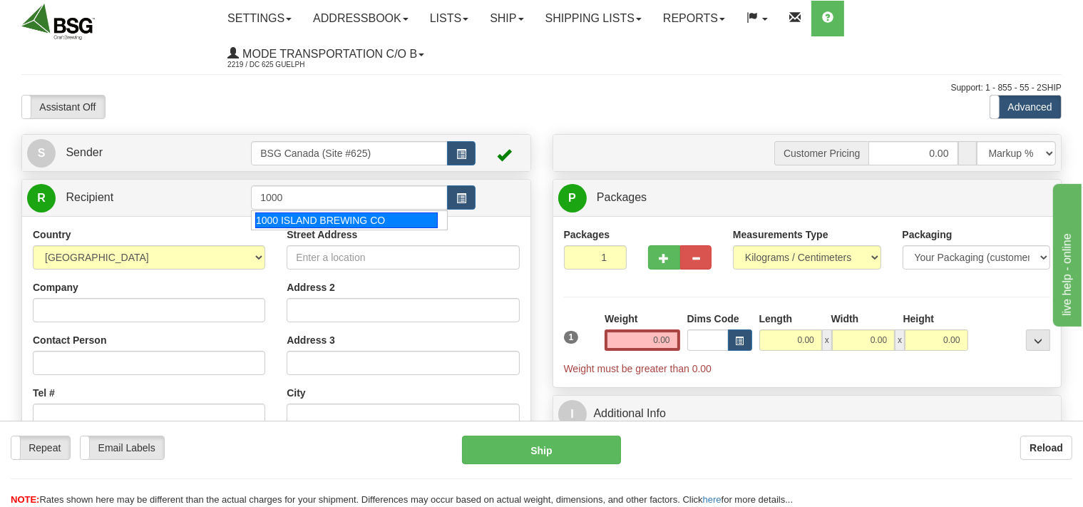
click at [309, 218] on div "1000 ISLAND BREWING CO" at bounding box center [346, 220] width 182 height 16
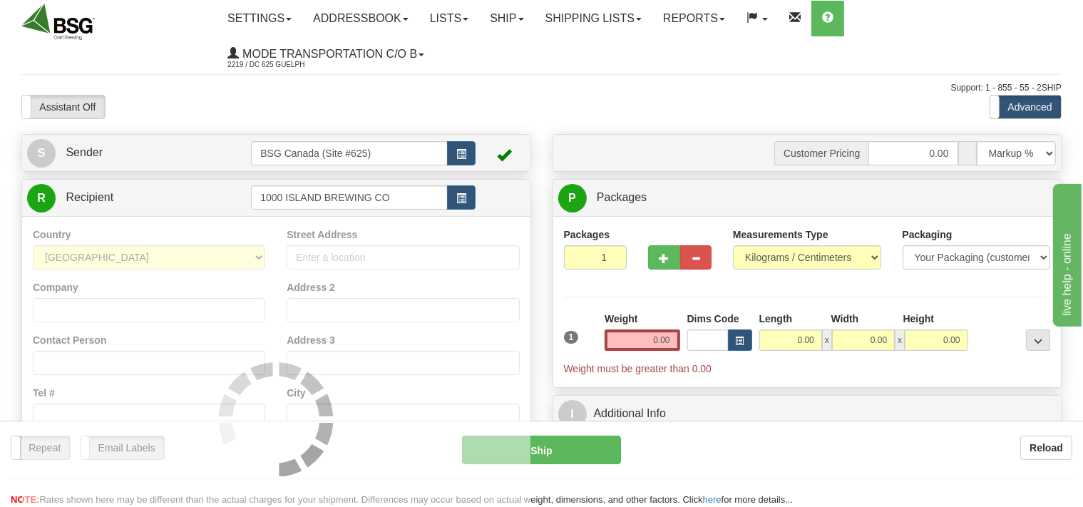
type input "1000 ISLAND BREWING CO"
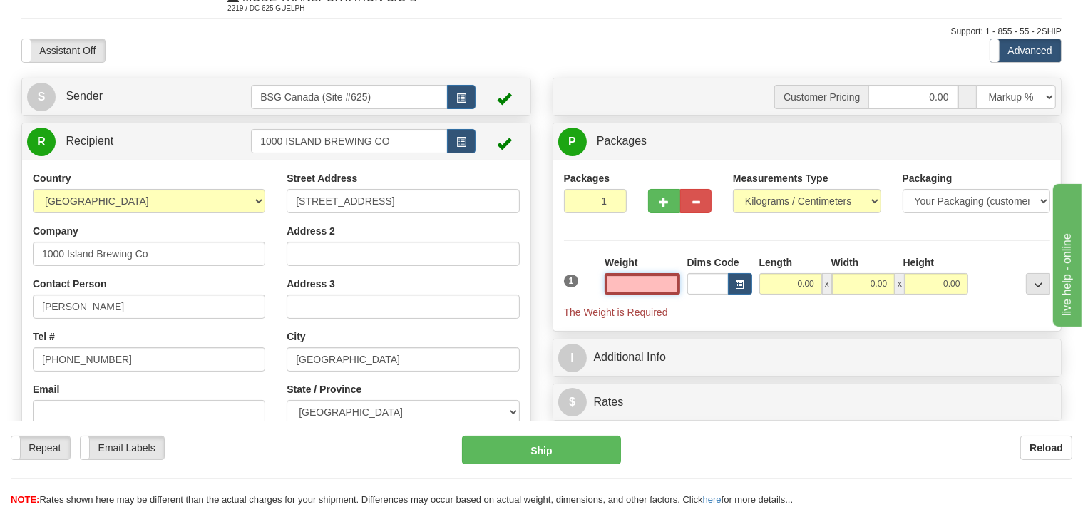
scroll to position [75, 0]
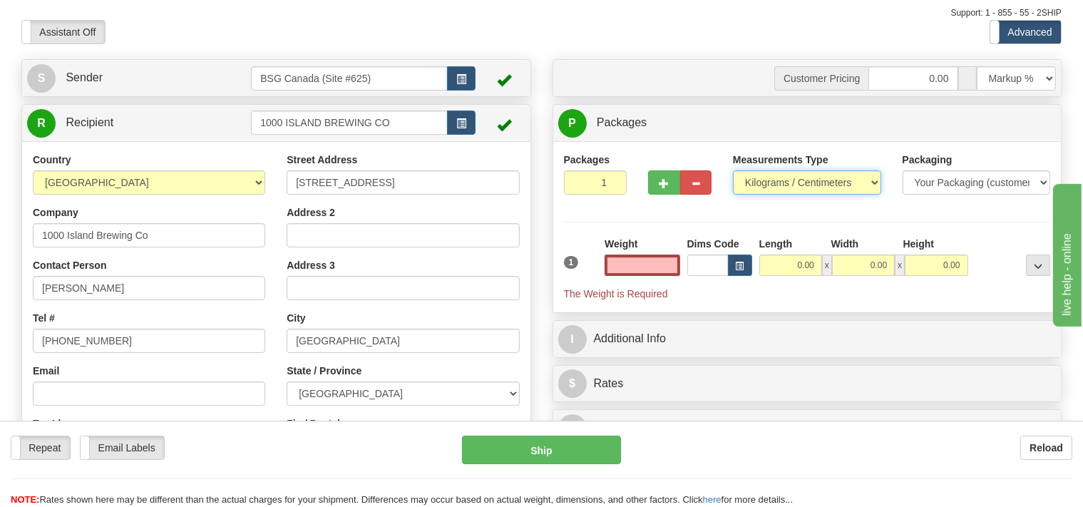
type input "0.00"
click at [733, 170] on select "Pounds / Inches Kilograms / Centimeters" at bounding box center [807, 182] width 148 height 24
select select "0"
click option "Pounds / Inches" at bounding box center [0, 0] width 0 height 0
click at [611, 178] on input "2" at bounding box center [595, 182] width 63 height 24
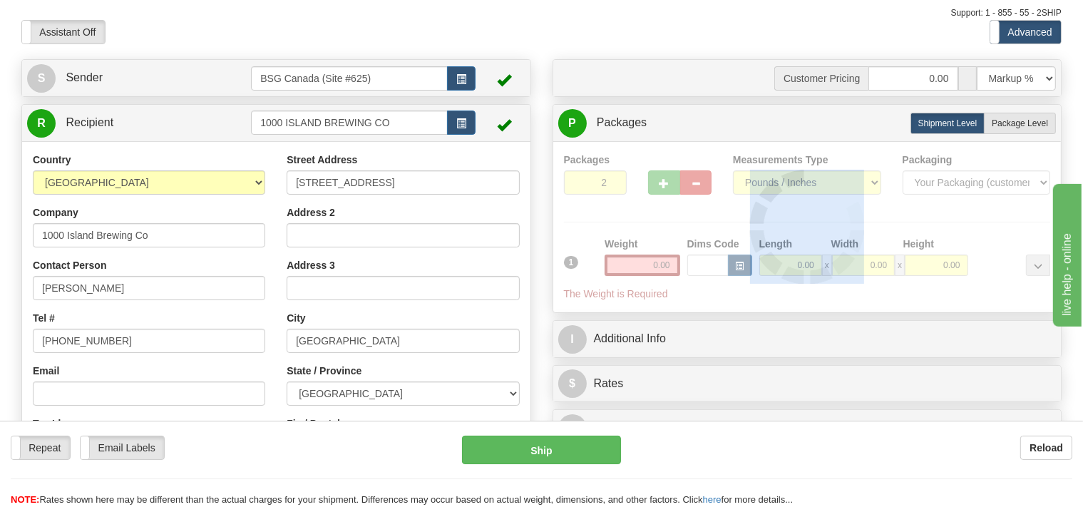
click at [611, 178] on div at bounding box center [807, 227] width 487 height 149
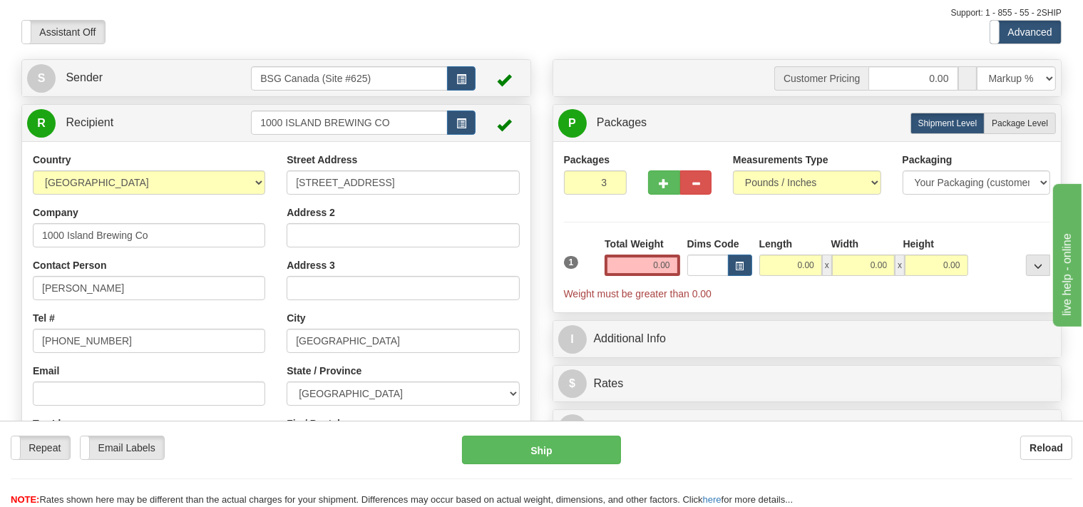
type input "3"
click at [611, 176] on input "3" at bounding box center [595, 182] width 63 height 24
click at [648, 270] on input "0.00" at bounding box center [641, 264] width 75 height 21
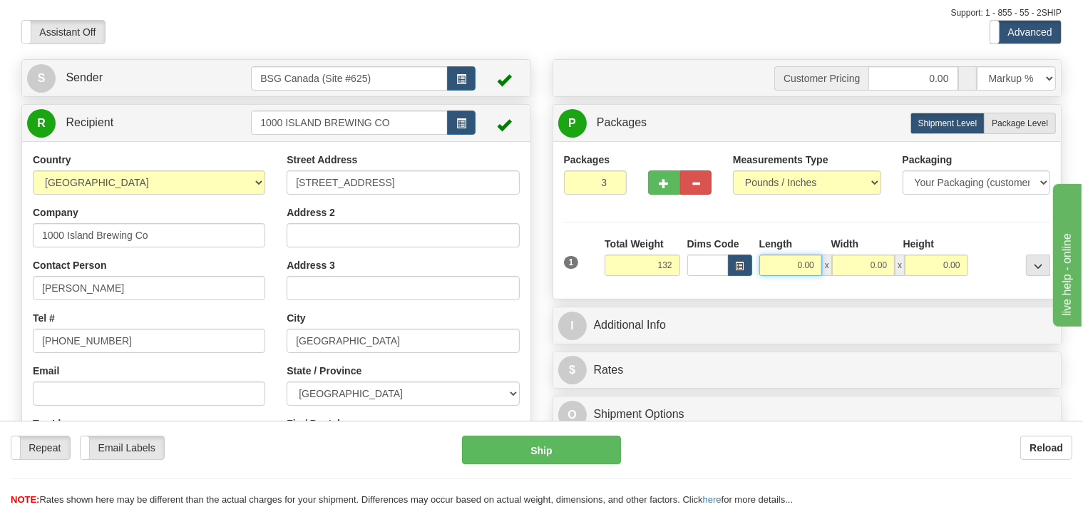
type input "132.00"
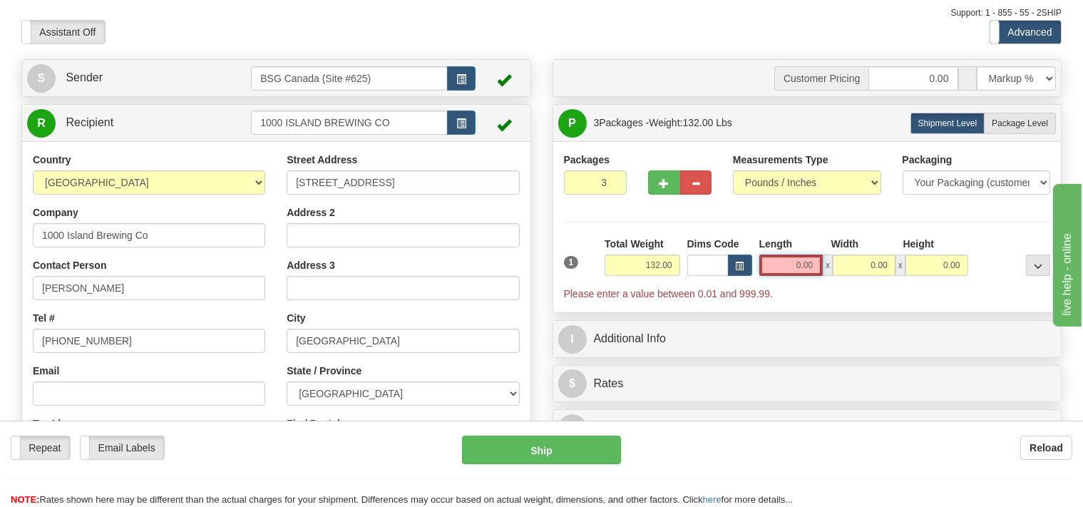
click at [768, 264] on input "0.00" at bounding box center [791, 264] width 64 height 21
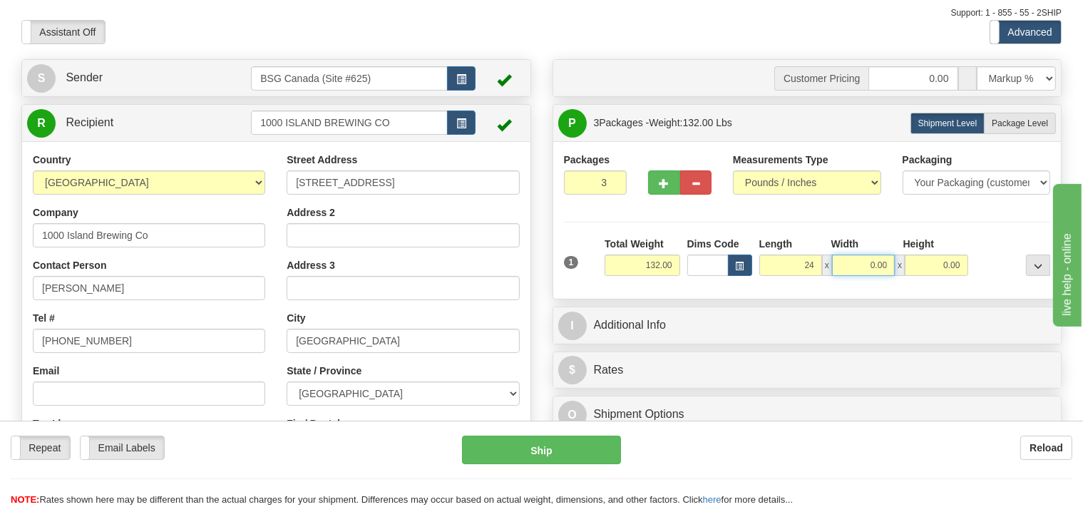
type input "24.00"
click at [857, 261] on input "0.00" at bounding box center [863, 264] width 63 height 21
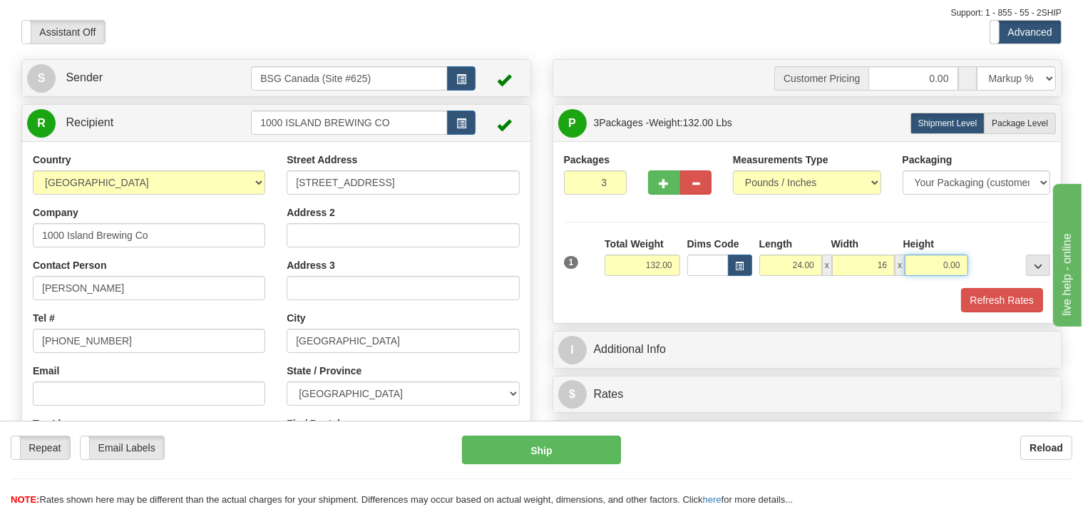
type input "16.00"
click at [920, 261] on input "0.00" at bounding box center [935, 264] width 63 height 21
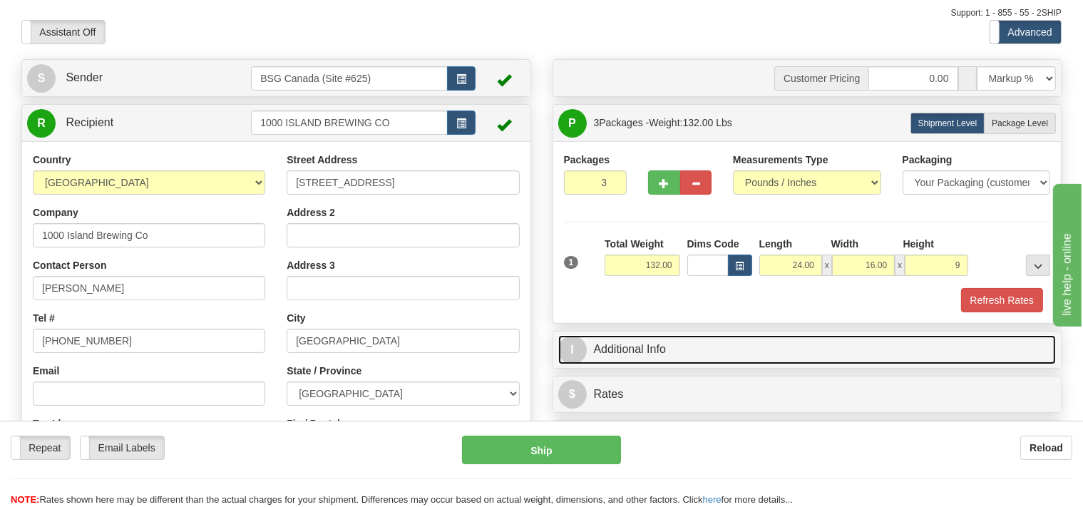
type input "9.00"
click at [720, 349] on link "I Additional Info" at bounding box center [807, 349] width 498 height 29
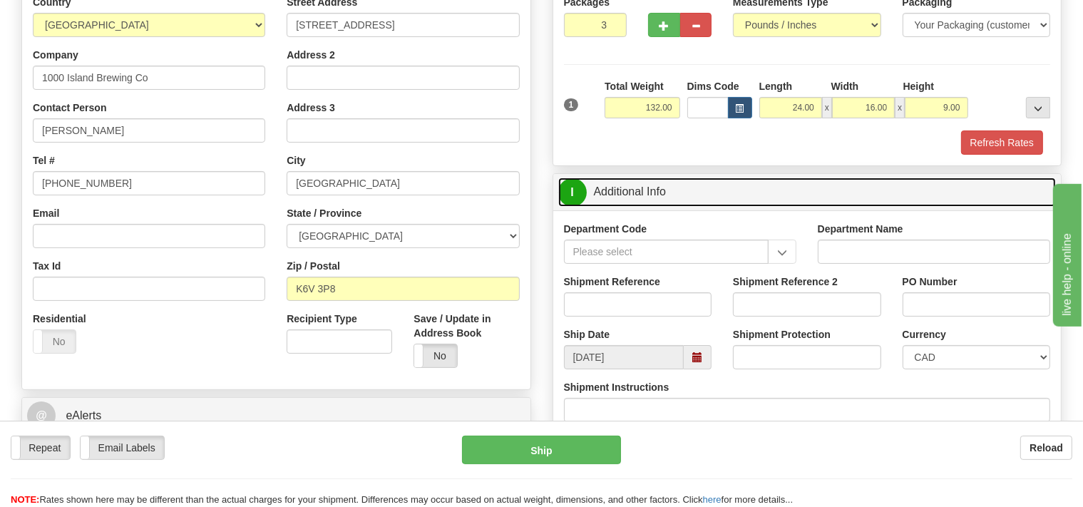
scroll to position [225, 0]
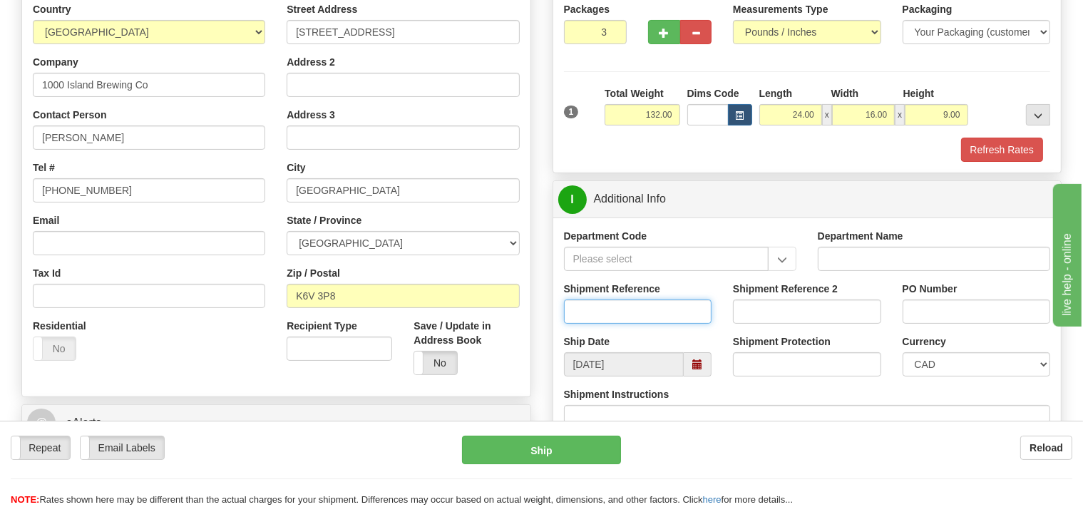
click at [569, 310] on input "Shipment Reference" at bounding box center [638, 311] width 148 height 24
type input "SO170-147581"
click at [971, 144] on button "Refresh Rates" at bounding box center [1002, 150] width 82 height 24
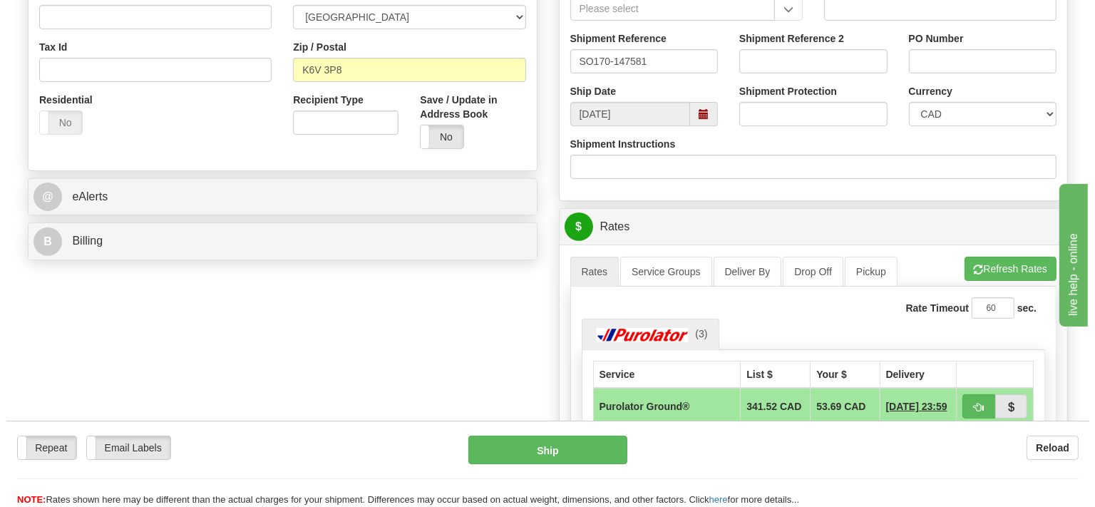
scroll to position [527, 0]
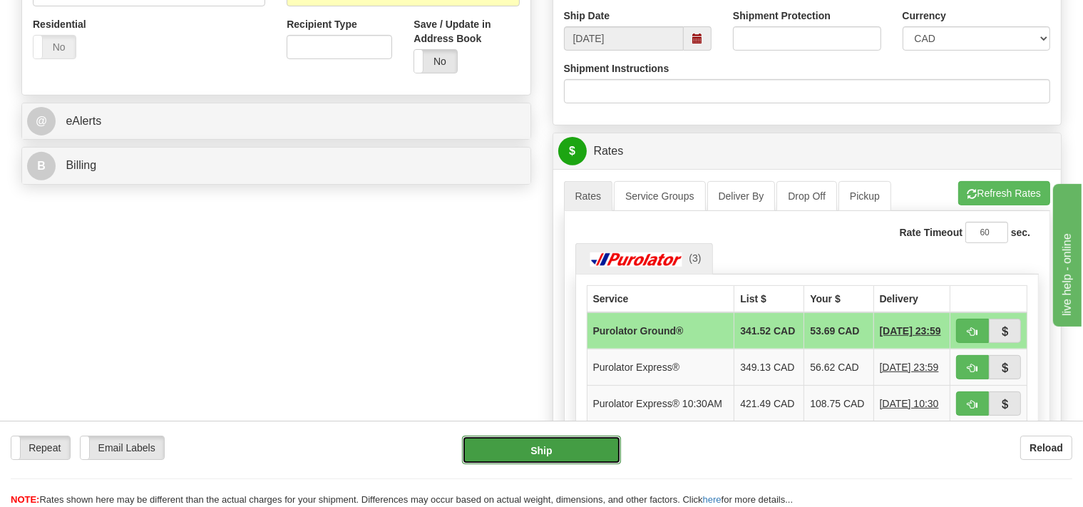
click at [590, 450] on button "Ship" at bounding box center [541, 449] width 159 height 29
type input "260"
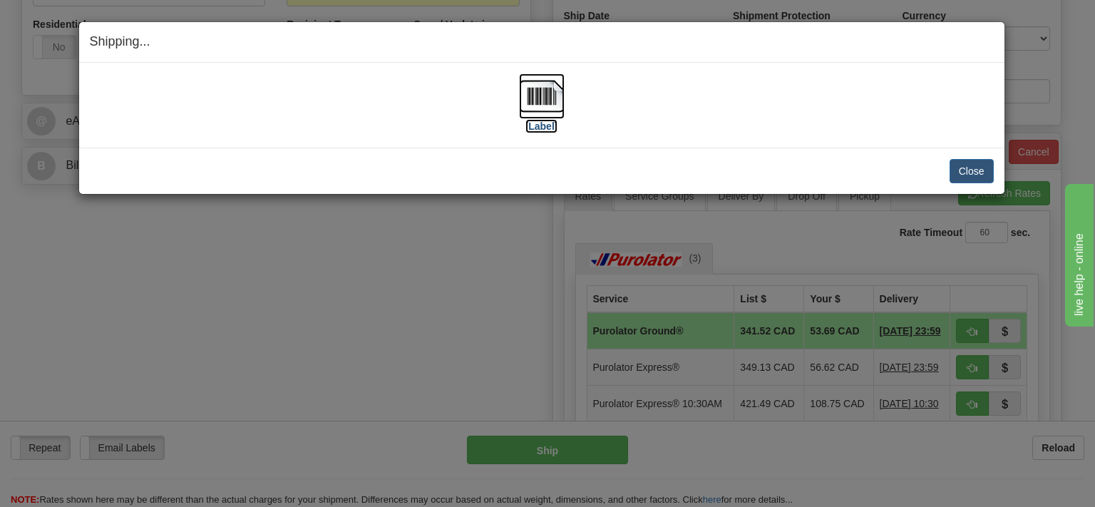
click at [538, 100] on img at bounding box center [542, 96] width 46 height 46
click at [544, 107] on img at bounding box center [542, 96] width 46 height 46
click at [974, 166] on button "Close" at bounding box center [971, 171] width 44 height 24
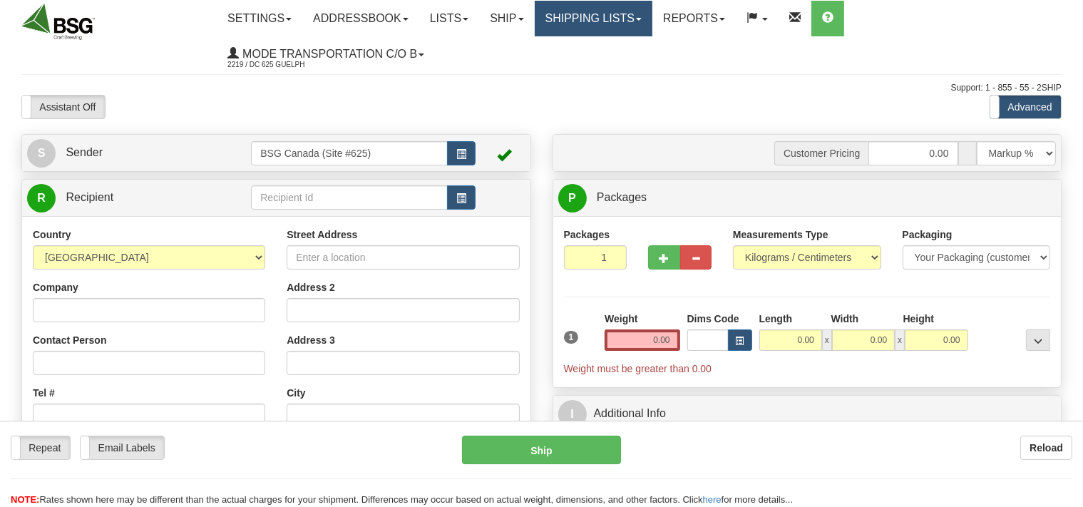
click at [613, 16] on link "Shipping lists" at bounding box center [593, 19] width 118 height 36
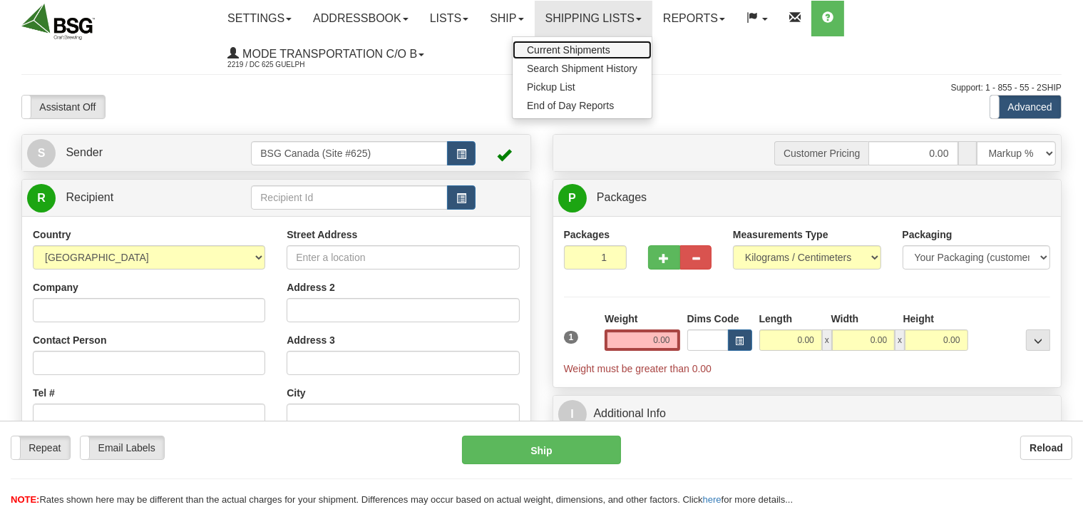
click at [582, 51] on span "Current Shipments" at bounding box center [568, 49] width 83 height 11
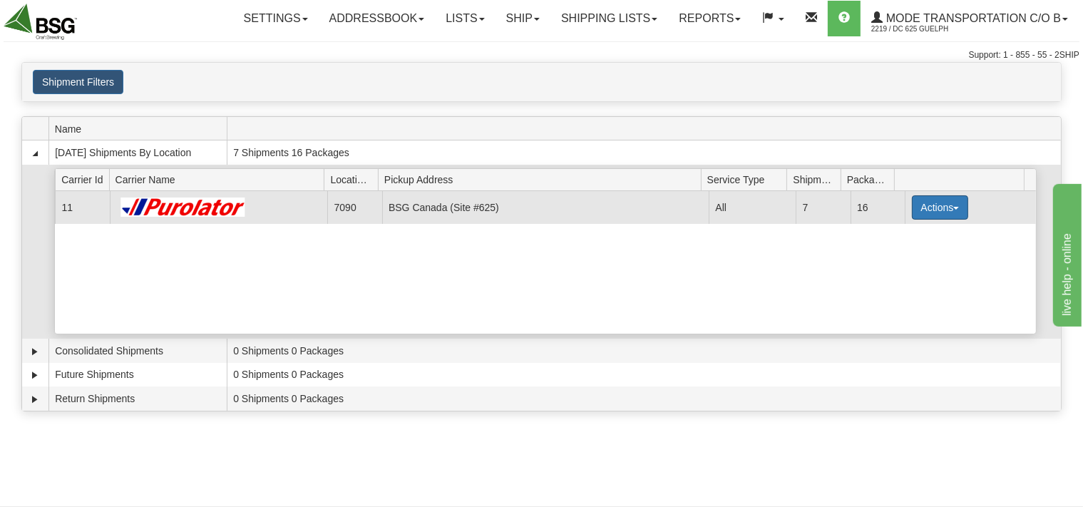
click at [934, 212] on button "Actions" at bounding box center [939, 207] width 57 height 24
click at [902, 231] on span "Details" at bounding box center [886, 234] width 38 height 10
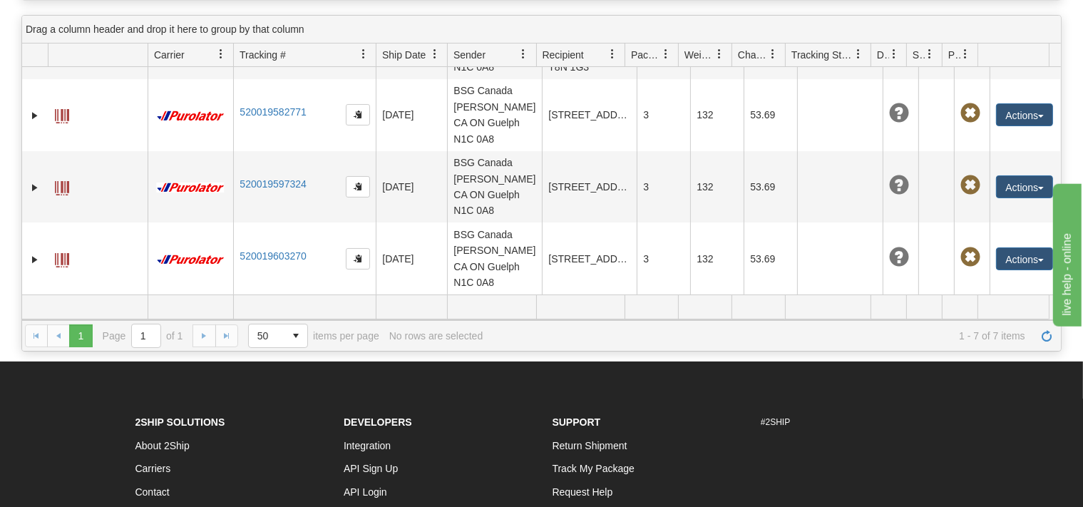
scroll to position [145, 0]
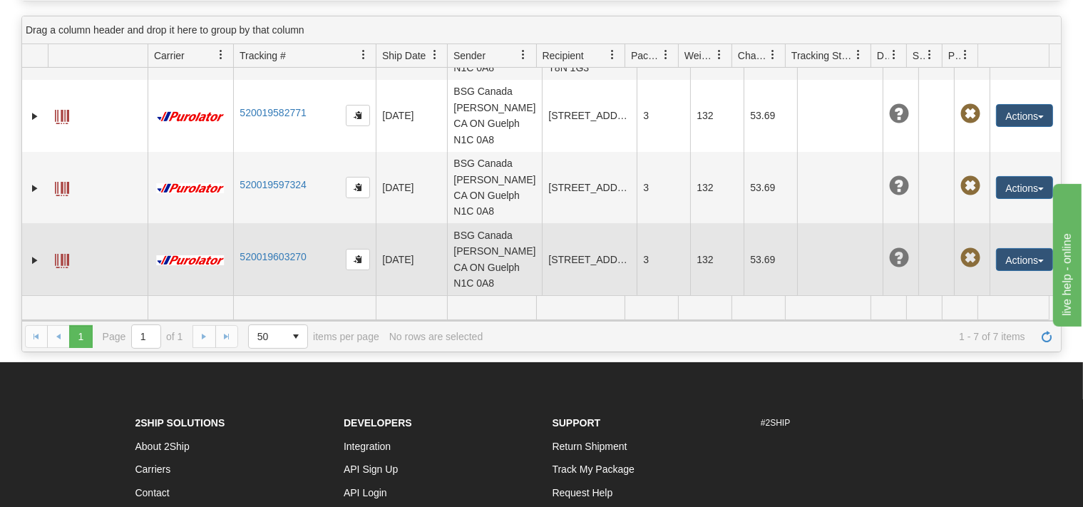
click at [490, 242] on td "BSG Canada [PERSON_NAME] CA ON Guelph N1C 0A8" at bounding box center [494, 259] width 95 height 72
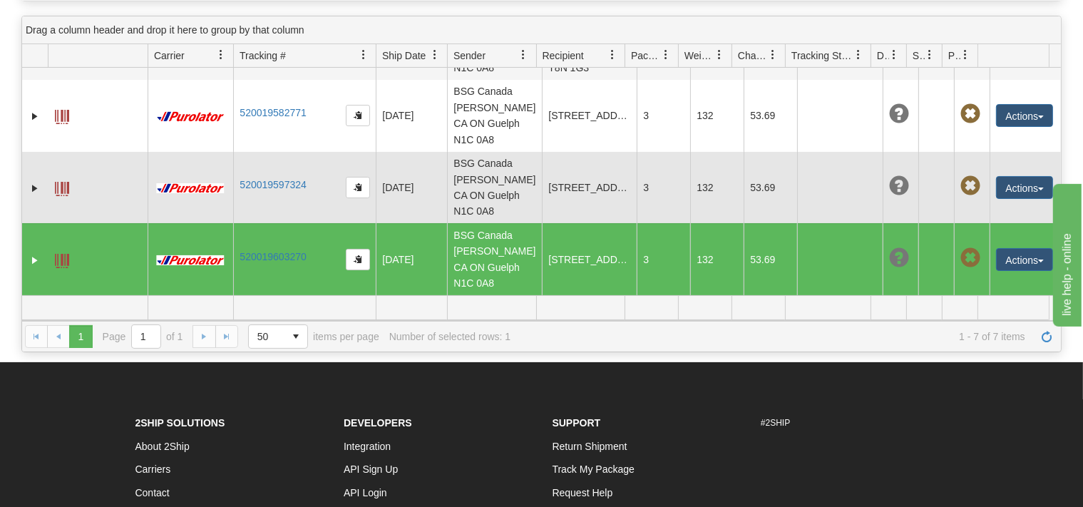
click at [508, 160] on td "BSG Canada [PERSON_NAME] CA ON Guelph N1C 0A8" at bounding box center [494, 188] width 95 height 72
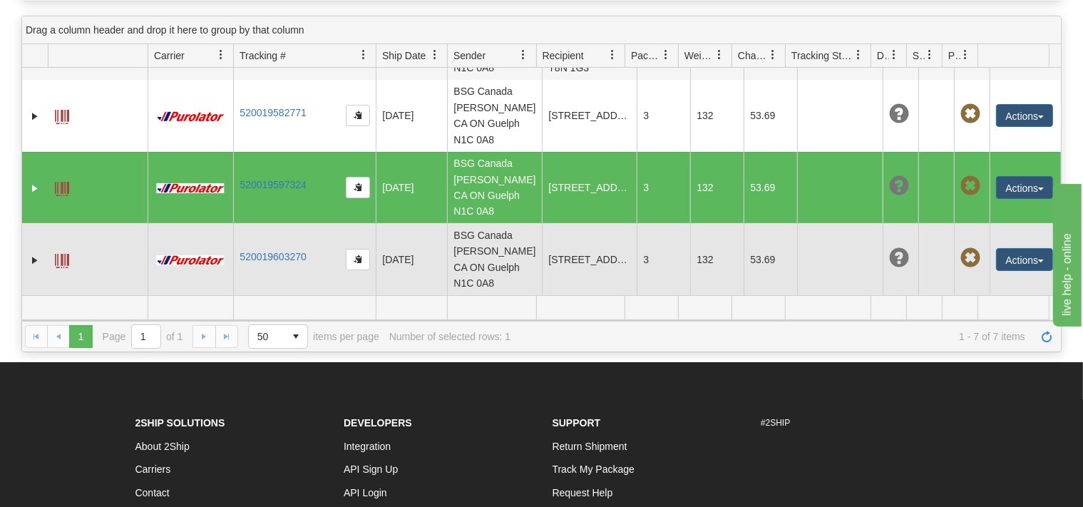
click at [513, 252] on td "BSG Canada [PERSON_NAME] CA ON Guelph N1C 0A8" at bounding box center [494, 259] width 95 height 72
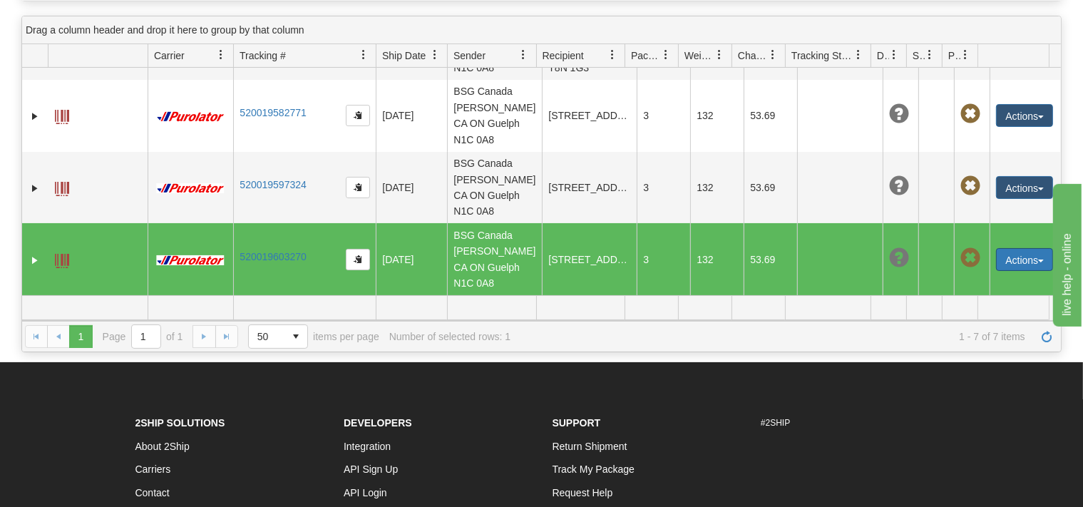
click at [1017, 252] on button "Actions" at bounding box center [1024, 259] width 57 height 23
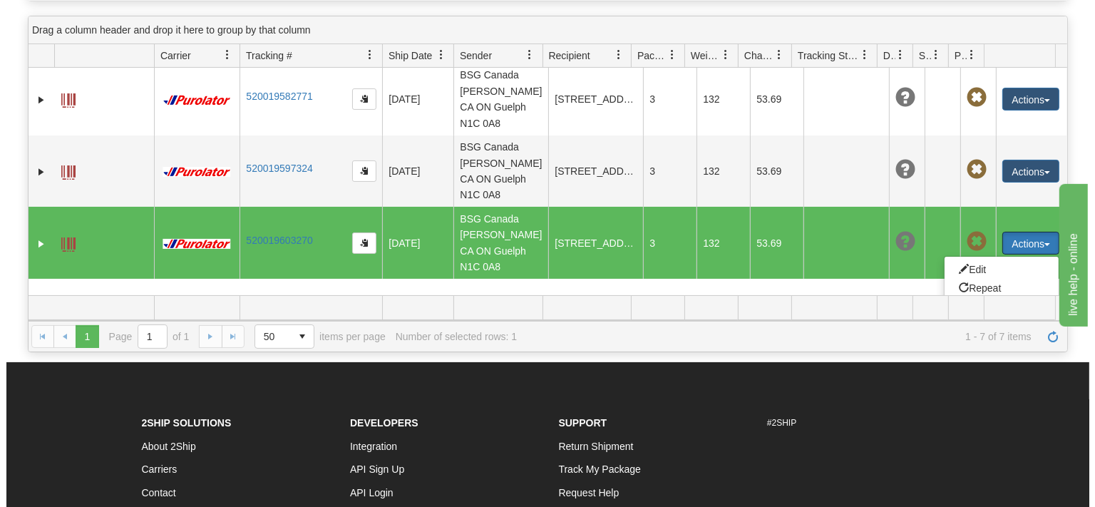
scroll to position [481, 0]
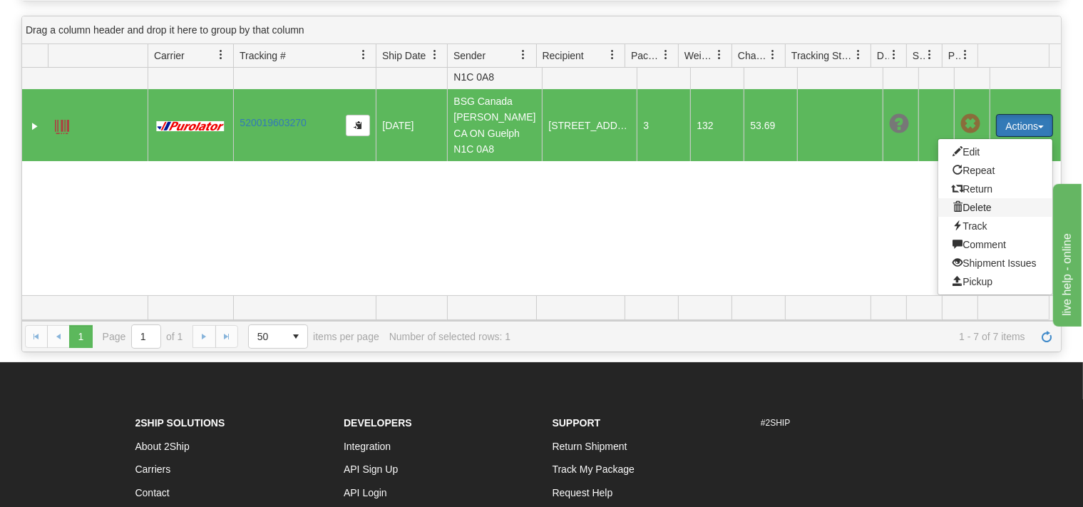
click at [952, 207] on span at bounding box center [957, 207] width 10 height 10
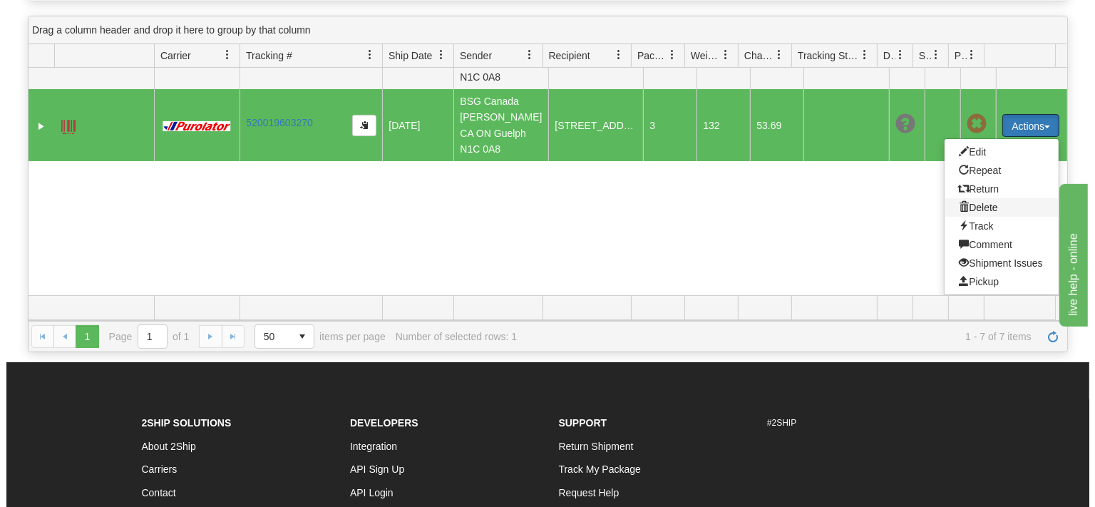
scroll to position [356, 0]
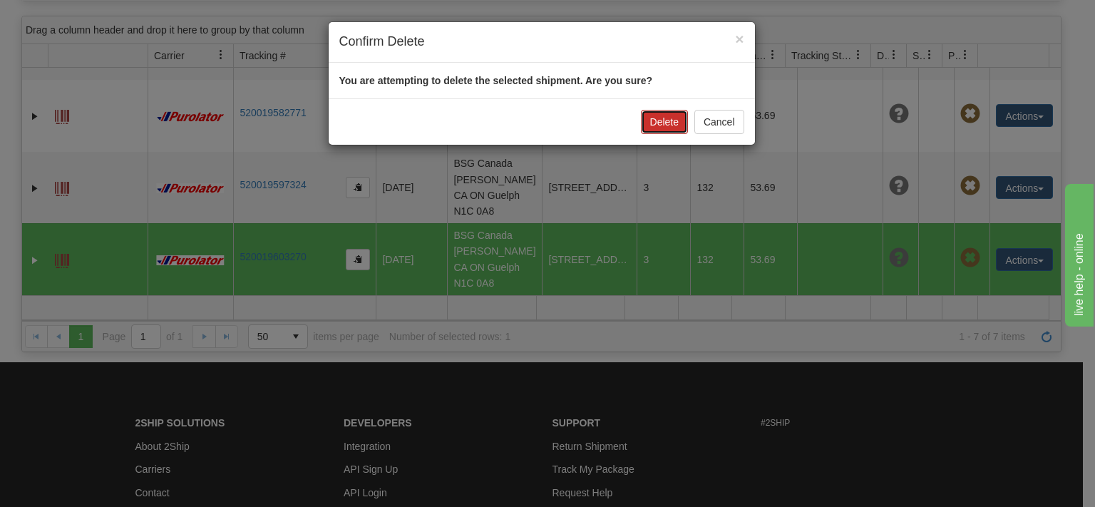
click at [681, 128] on button "Delete" at bounding box center [664, 122] width 47 height 24
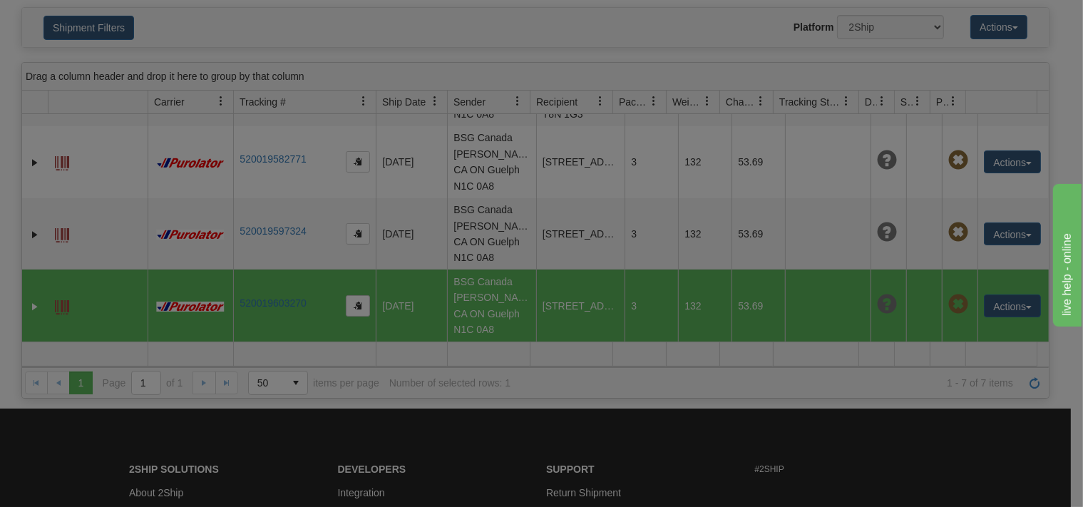
scroll to position [145, 0]
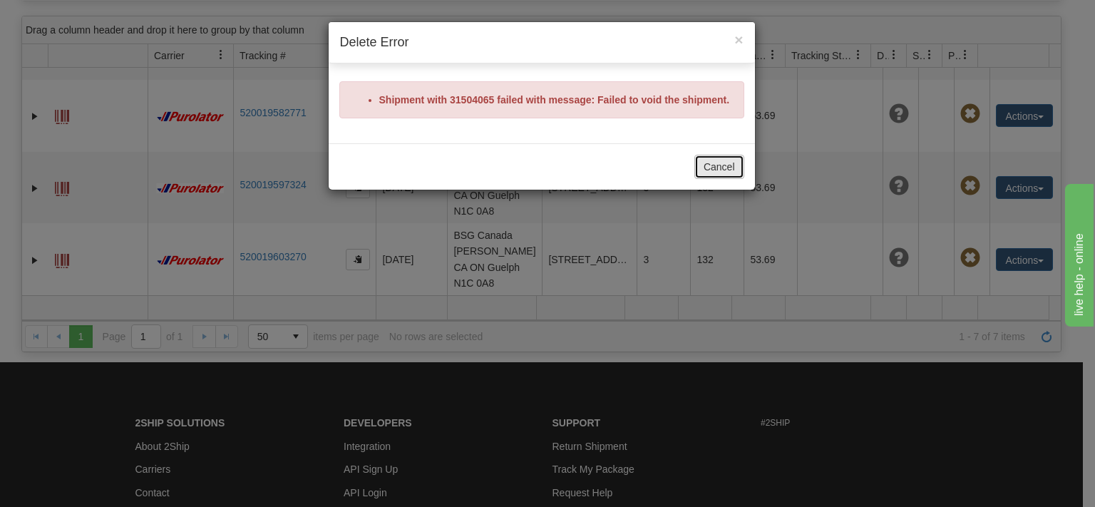
click at [713, 157] on button "Cancel" at bounding box center [719, 167] width 50 height 24
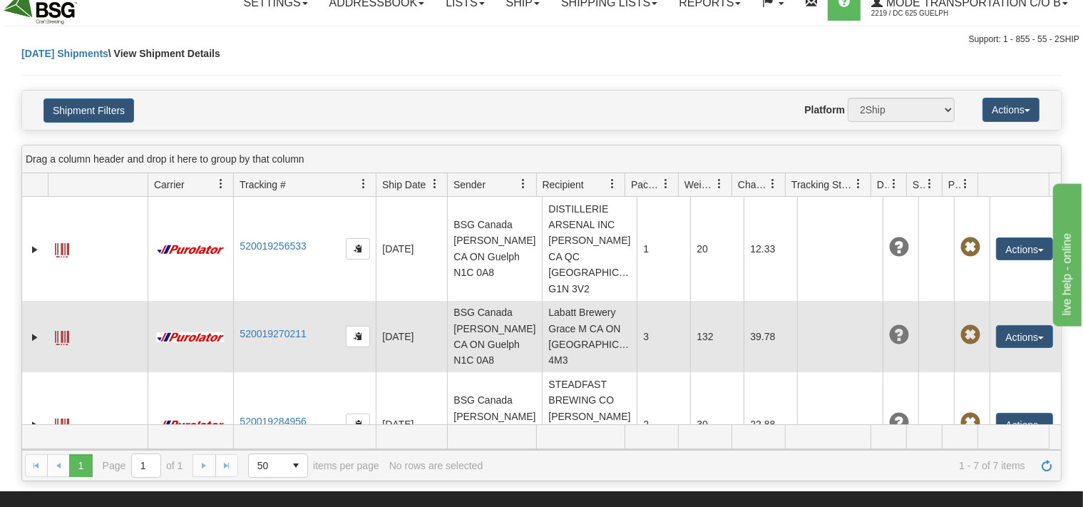
scroll to position [0, 0]
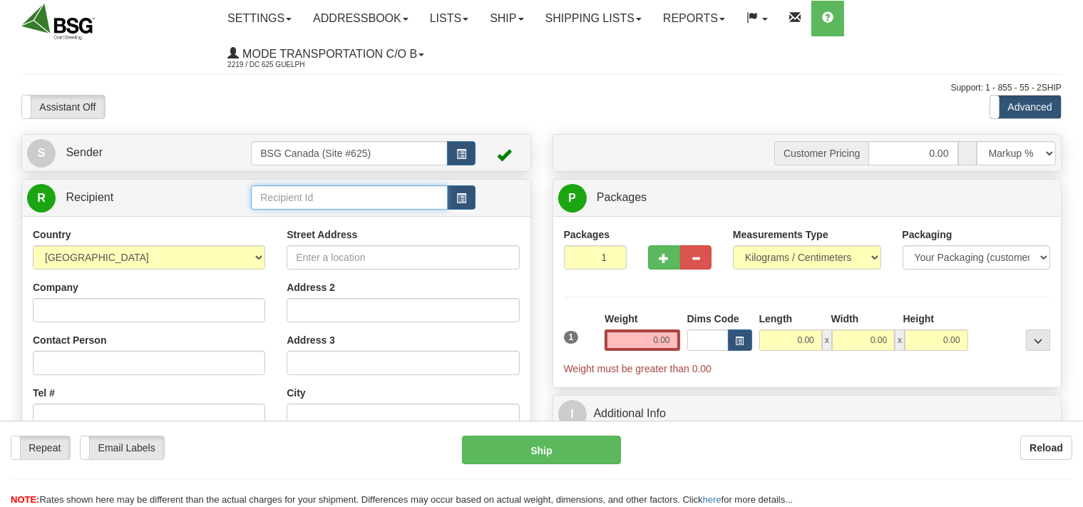
click at [277, 198] on input "text" at bounding box center [349, 197] width 196 height 24
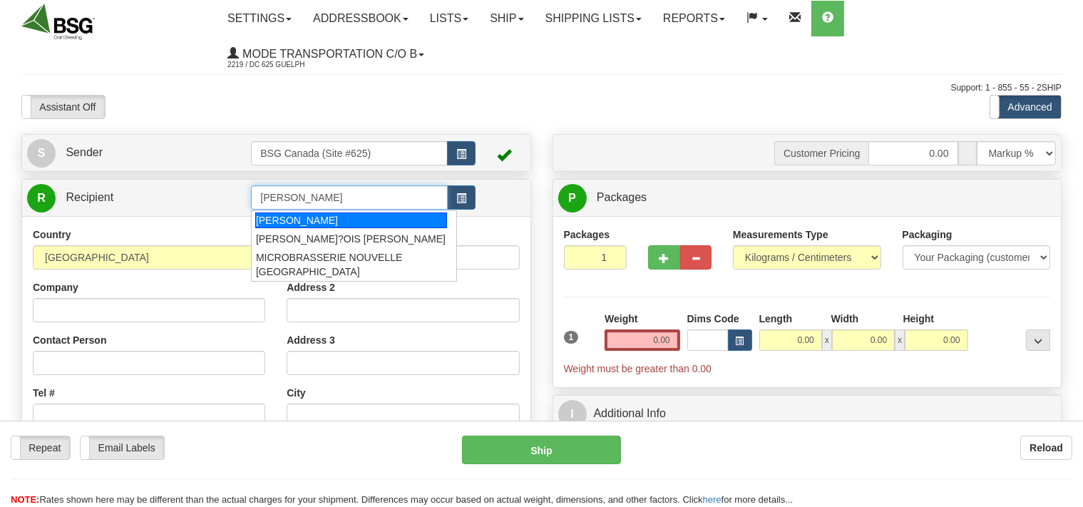
click at [335, 218] on div "[PERSON_NAME]" at bounding box center [351, 220] width 192 height 16
type input "[PERSON_NAME]"
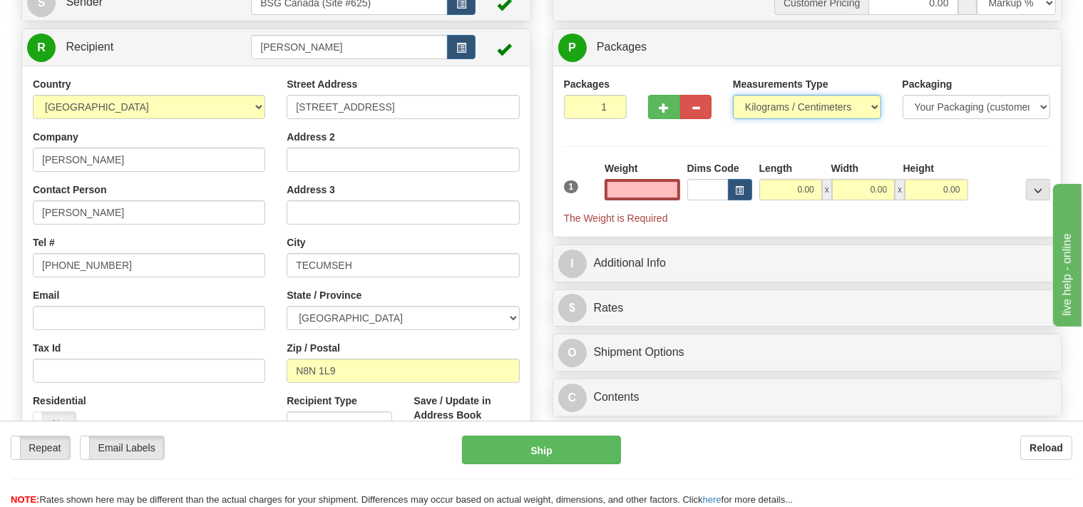
type input "0.00"
click at [733, 95] on select "Pounds / Inches Kilograms / Centimeters" at bounding box center [807, 107] width 148 height 24
select select "0"
click option "Pounds / Inches" at bounding box center [0, 0] width 0 height 0
click at [638, 190] on input "0.00" at bounding box center [641, 189] width 75 height 21
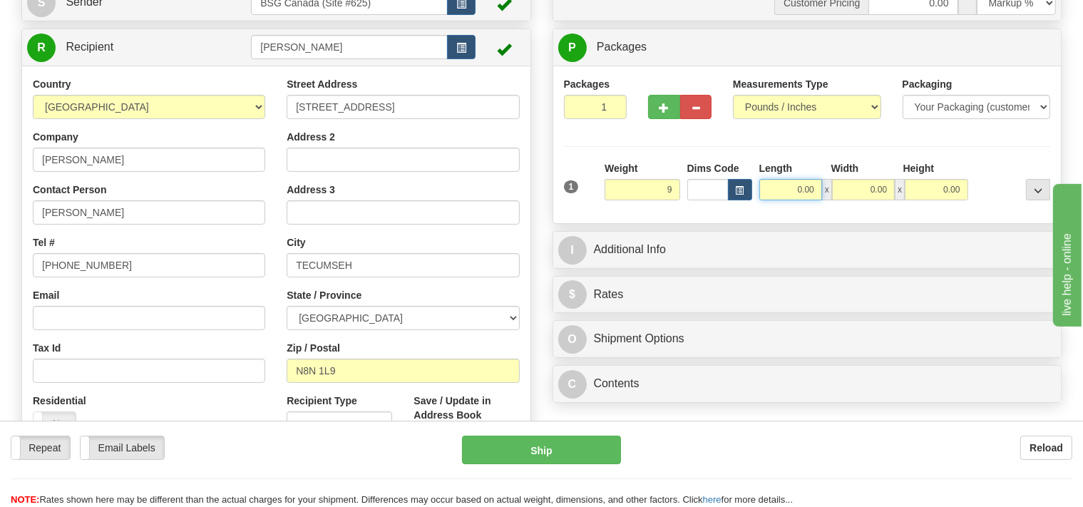
type input "9.00"
click at [790, 186] on input "0.00" at bounding box center [790, 189] width 63 height 21
type input "14.00"
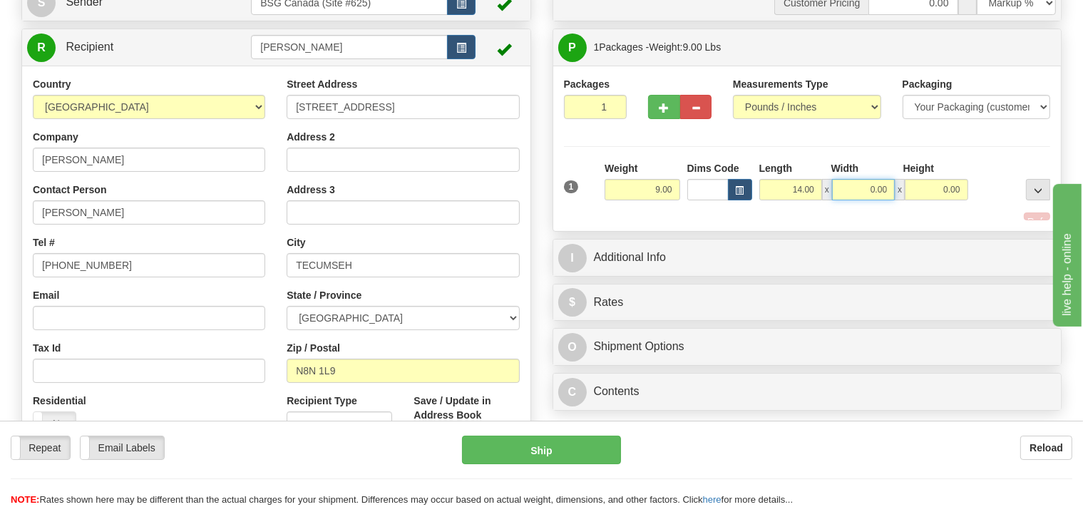
click at [857, 186] on input "0.00" at bounding box center [863, 189] width 63 height 21
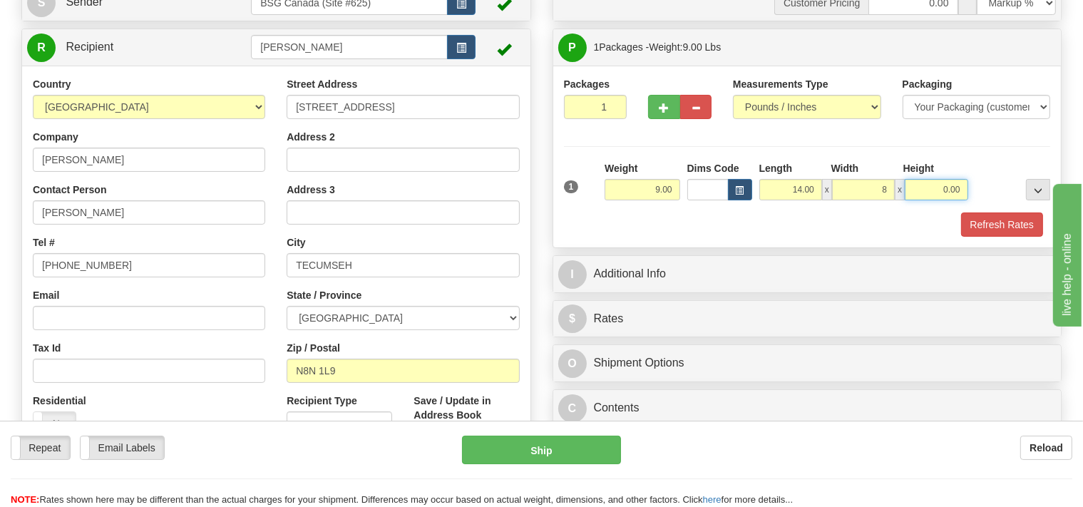
type input "8.00"
click at [911, 180] on input "0.00" at bounding box center [935, 189] width 63 height 21
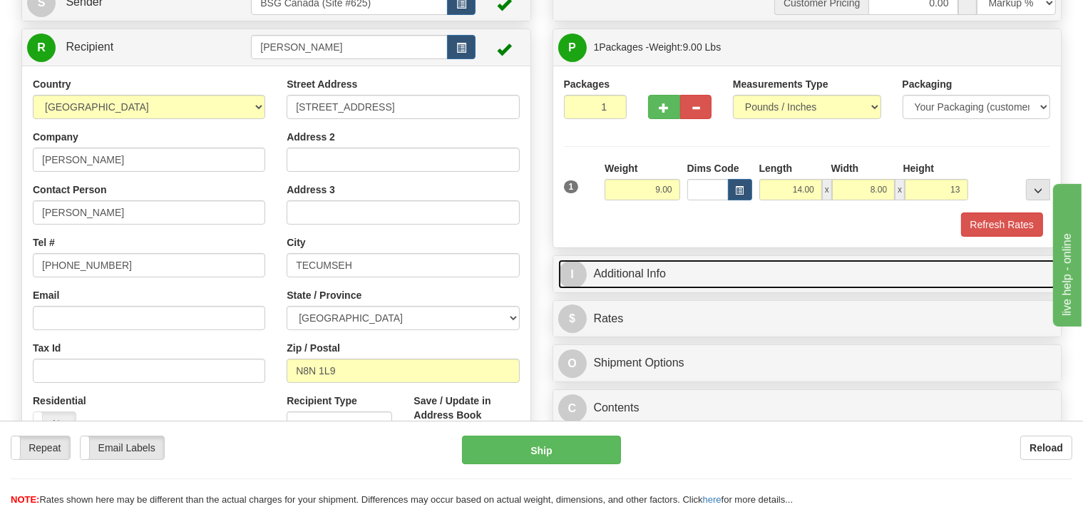
type input "13.00"
drag, startPoint x: 718, startPoint y: 269, endPoint x: 715, endPoint y: 290, distance: 21.0
click at [717, 269] on link "I Additional Info" at bounding box center [807, 273] width 498 height 29
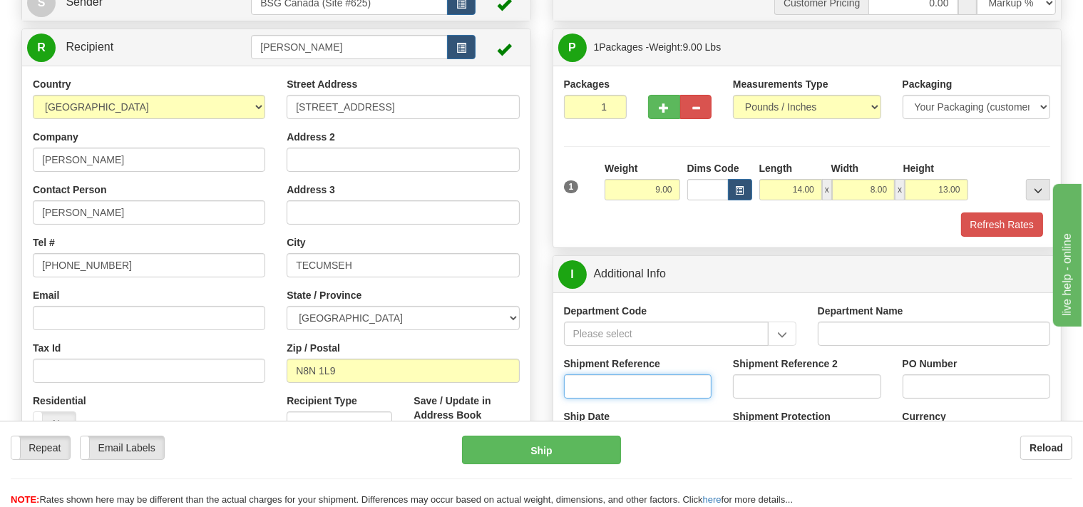
click at [587, 388] on input "Shipment Reference" at bounding box center [638, 386] width 148 height 24
type input "SO170-147598"
click at [996, 219] on button "Refresh Rates" at bounding box center [1002, 224] width 82 height 24
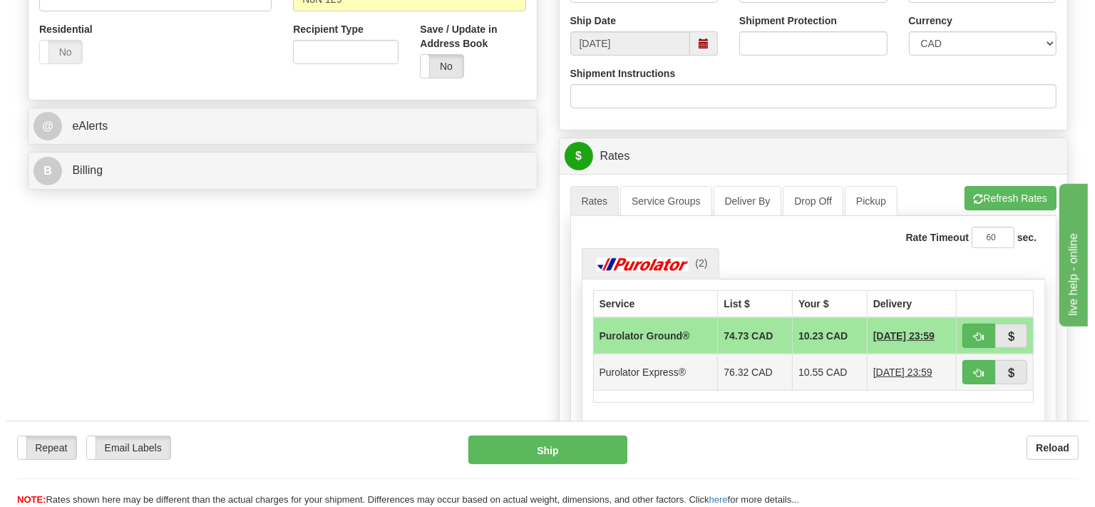
scroll to position [527, 0]
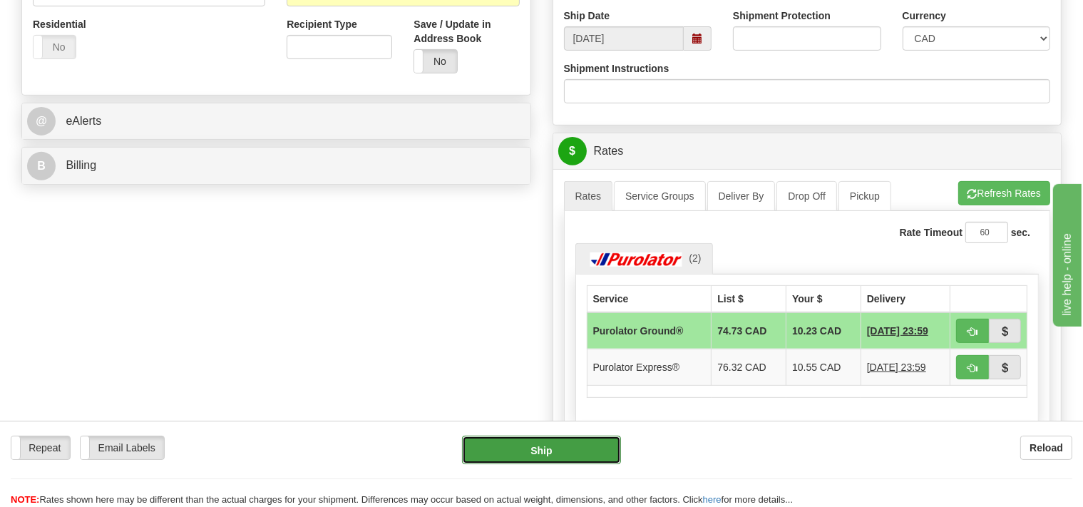
click at [596, 449] on button "Ship" at bounding box center [541, 449] width 159 height 29
type input "260"
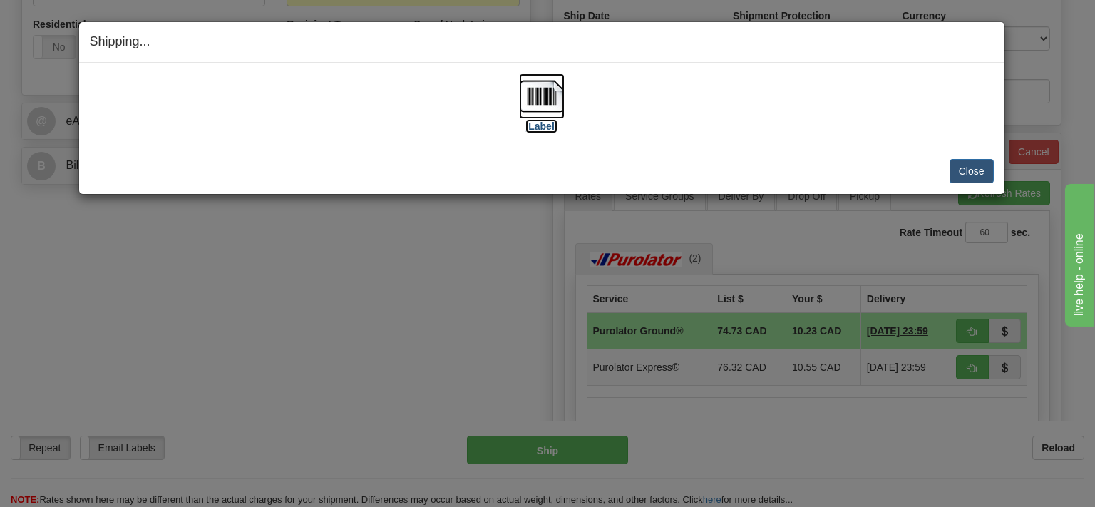
click at [547, 105] on img at bounding box center [542, 96] width 46 height 46
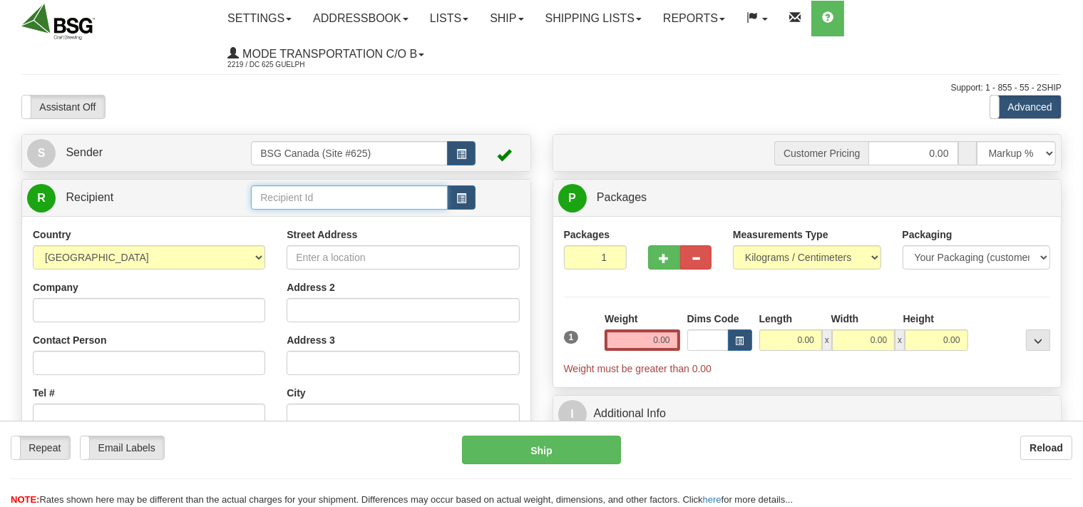
click at [309, 197] on input "text" at bounding box center [349, 197] width 196 height 24
click at [314, 212] on li "[PERSON_NAME]" at bounding box center [349, 220] width 195 height 19
type input "[PERSON_NAME]"
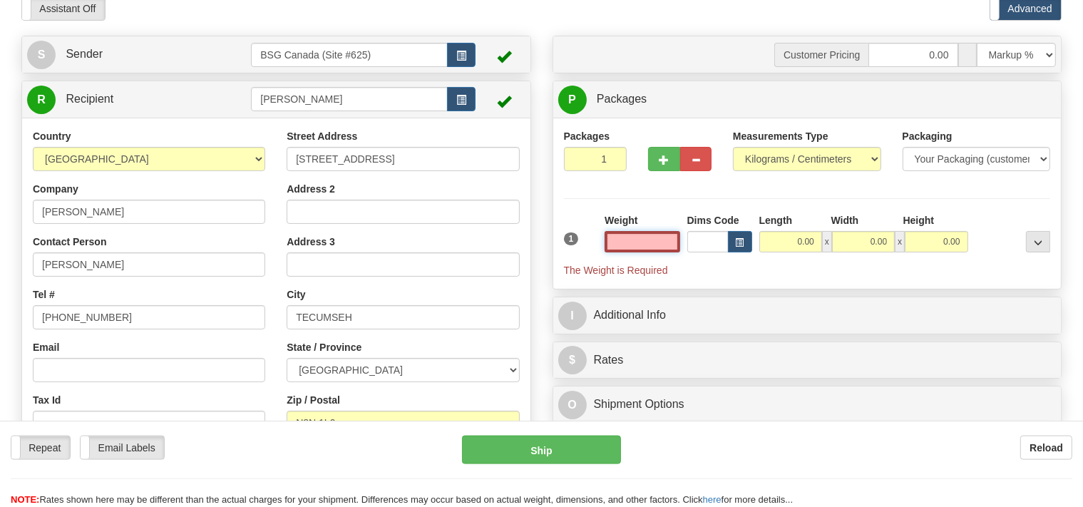
scroll to position [225, 0]
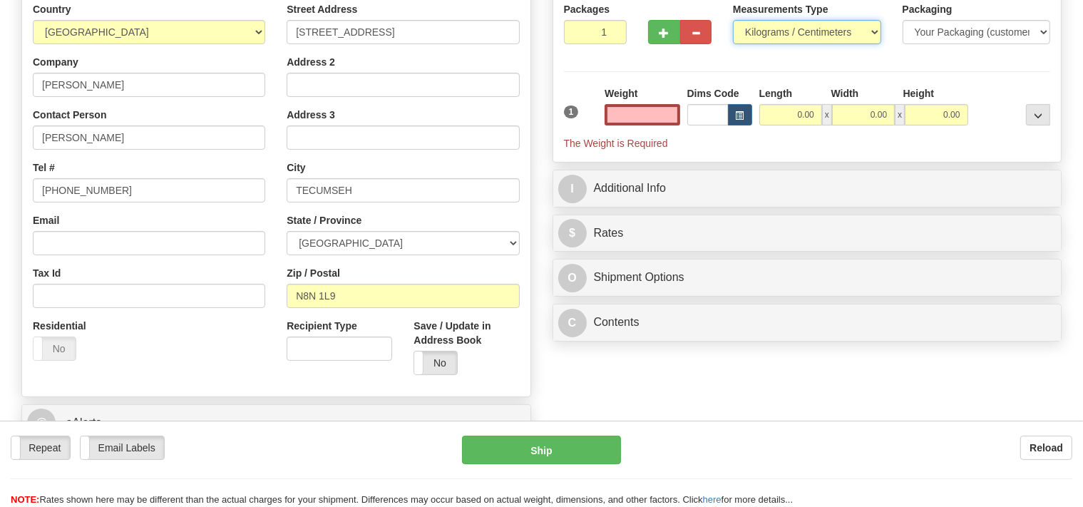
type input "0.00"
click at [733, 20] on select "Pounds / Inches Kilograms / Centimeters" at bounding box center [807, 32] width 148 height 24
select select "0"
click option "Pounds / Inches" at bounding box center [0, 0] width 0 height 0
click at [647, 113] on input "0.00" at bounding box center [641, 114] width 75 height 21
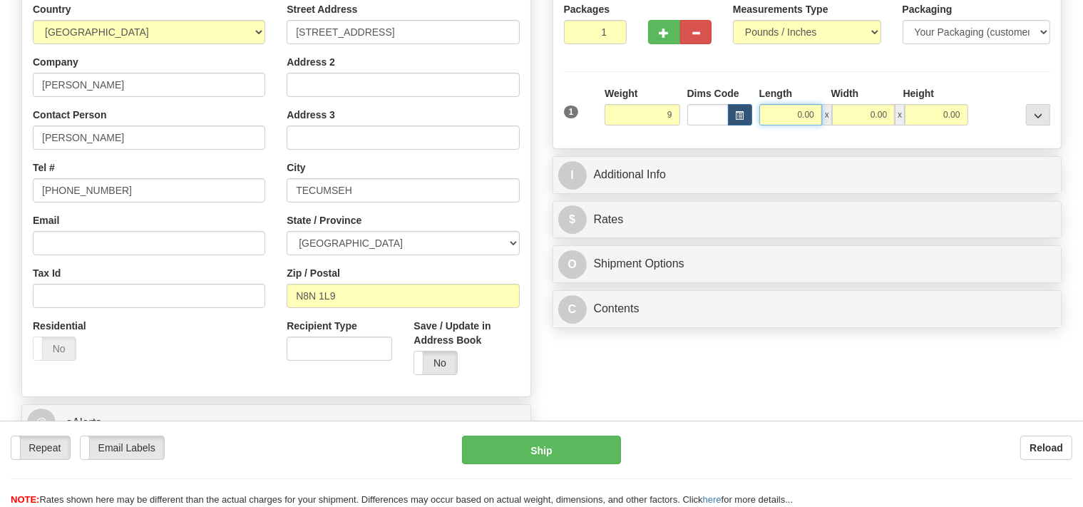
type input "9.00"
click at [770, 113] on input "0.00" at bounding box center [790, 114] width 63 height 21
type input "14.00"
click at [864, 118] on input "0.00" at bounding box center [863, 114] width 63 height 21
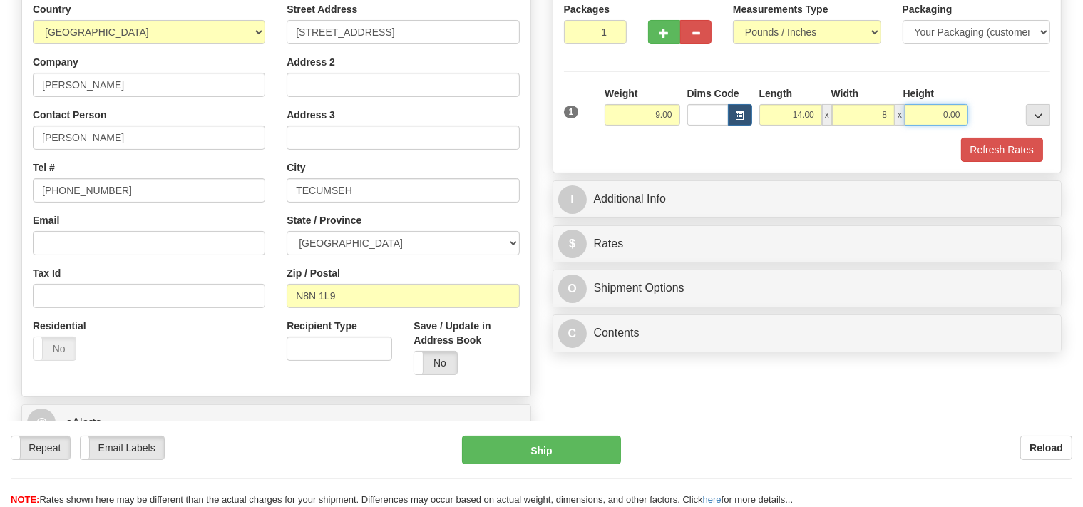
type input "8.00"
click at [916, 105] on input "0.00" at bounding box center [935, 114] width 63 height 21
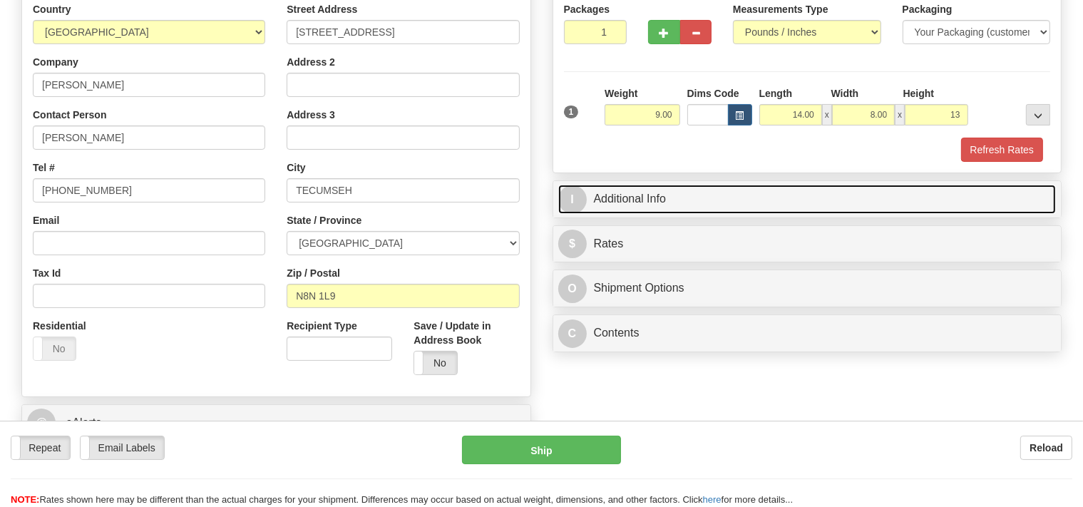
type input "13.00"
click at [683, 201] on link "I Additional Info" at bounding box center [807, 199] width 498 height 29
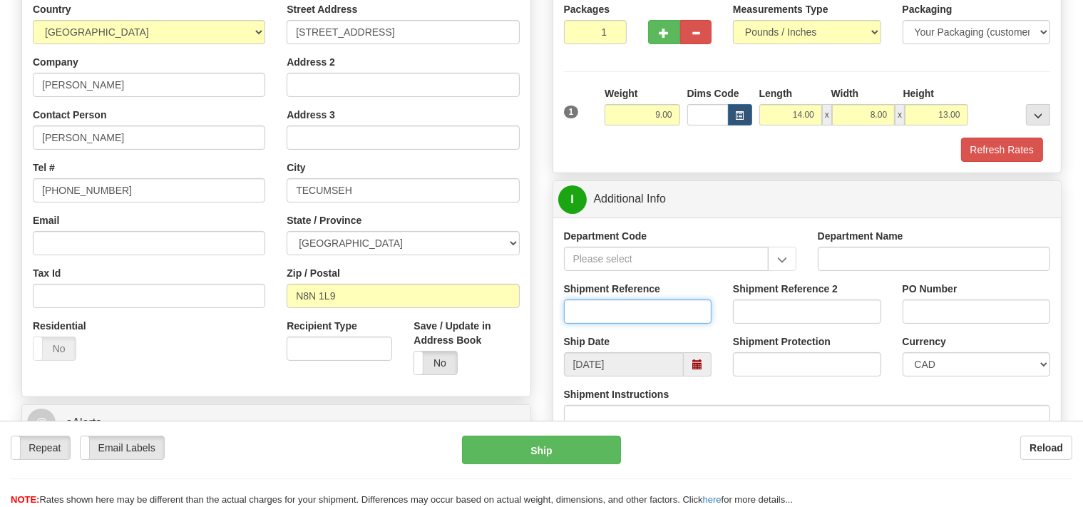
click at [600, 309] on input "Shipment Reference" at bounding box center [638, 311] width 148 height 24
type input "SO170-147598"
click at [990, 151] on button "Refresh Rates" at bounding box center [1002, 150] width 82 height 24
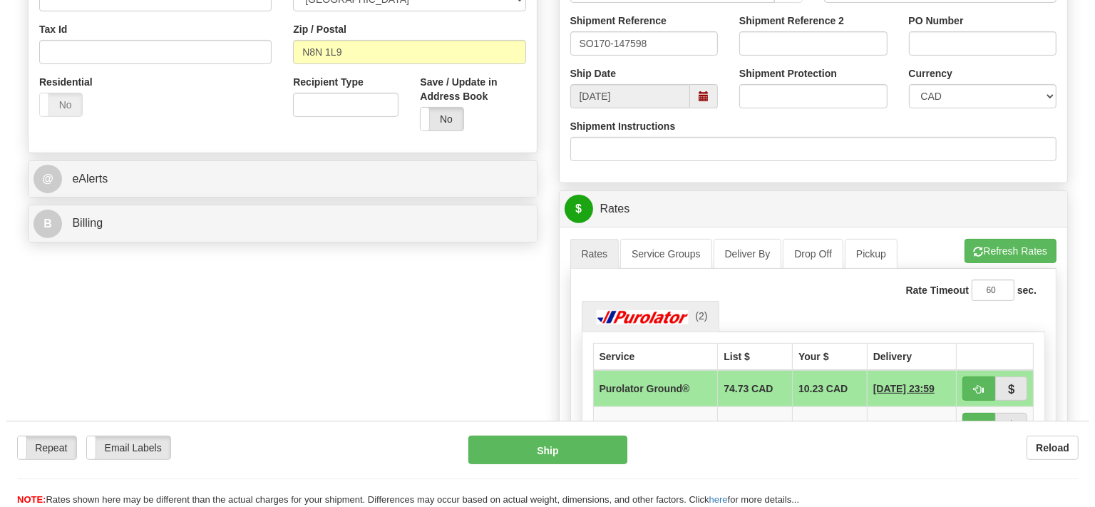
scroll to position [527, 0]
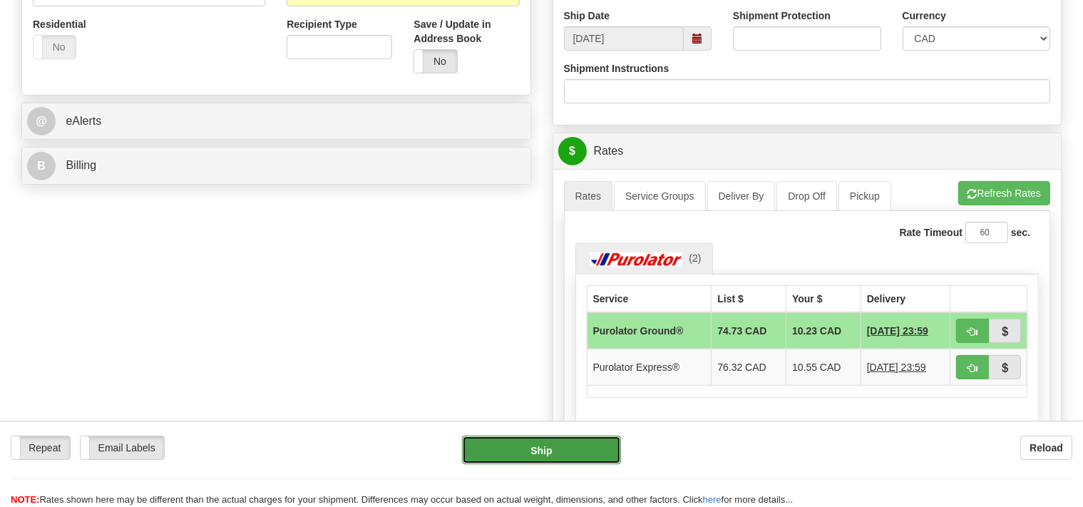
click at [582, 448] on button "Ship" at bounding box center [541, 449] width 159 height 29
type input "260"
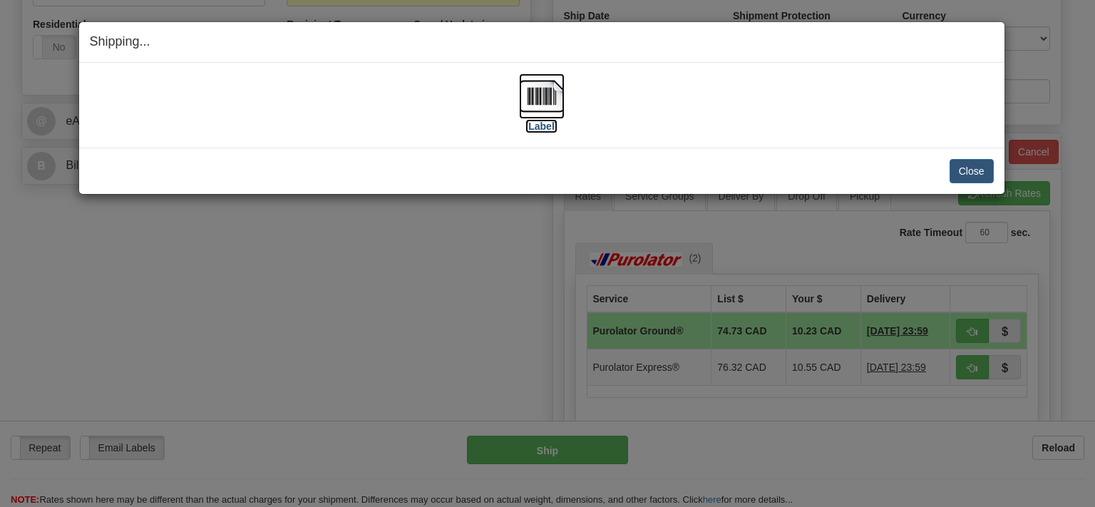
click at [537, 99] on img at bounding box center [542, 96] width 46 height 46
